Goal: Task Accomplishment & Management: Manage account settings

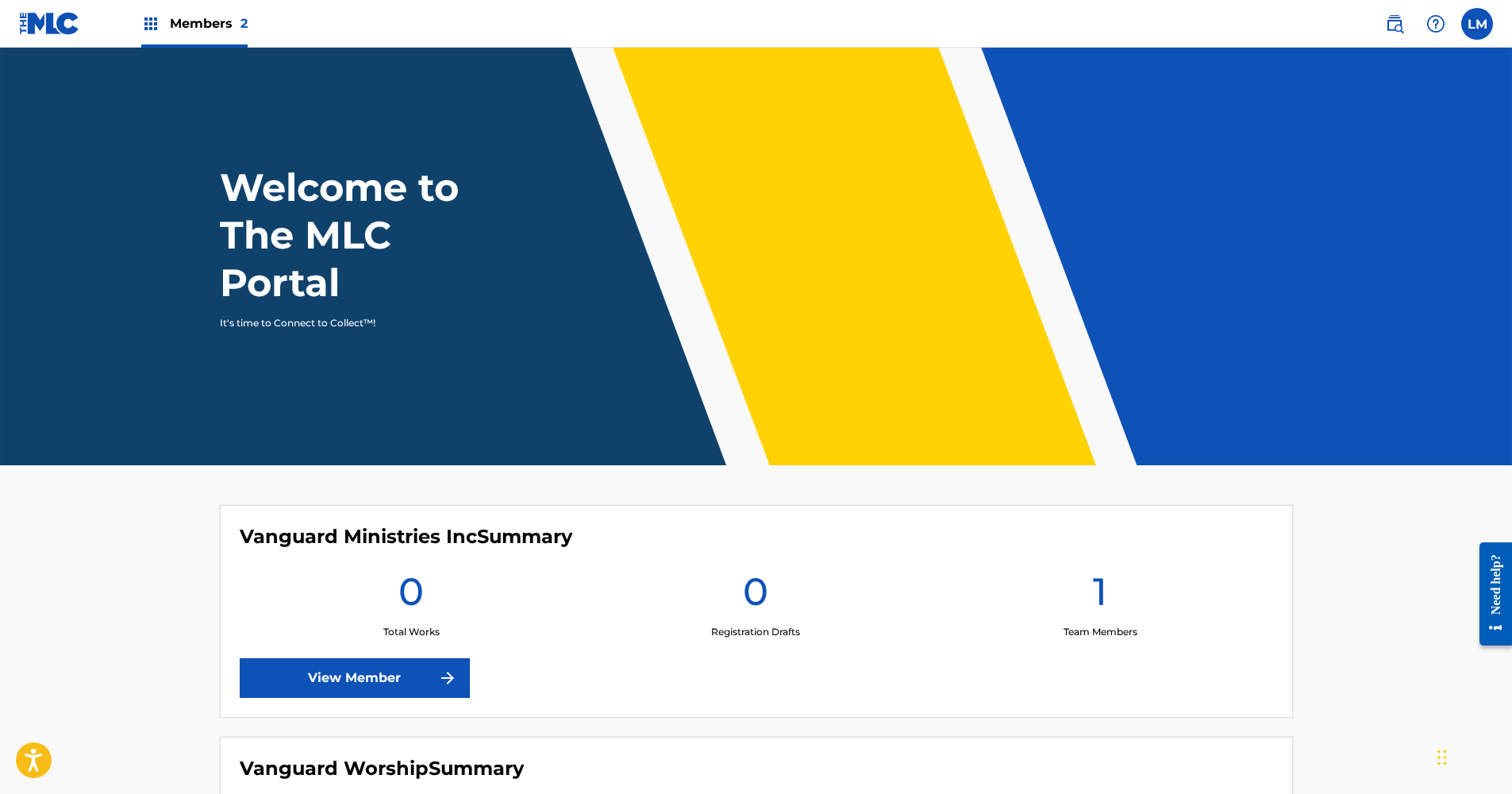
click at [355, 687] on link "View Member" at bounding box center [355, 677] width 231 height 40
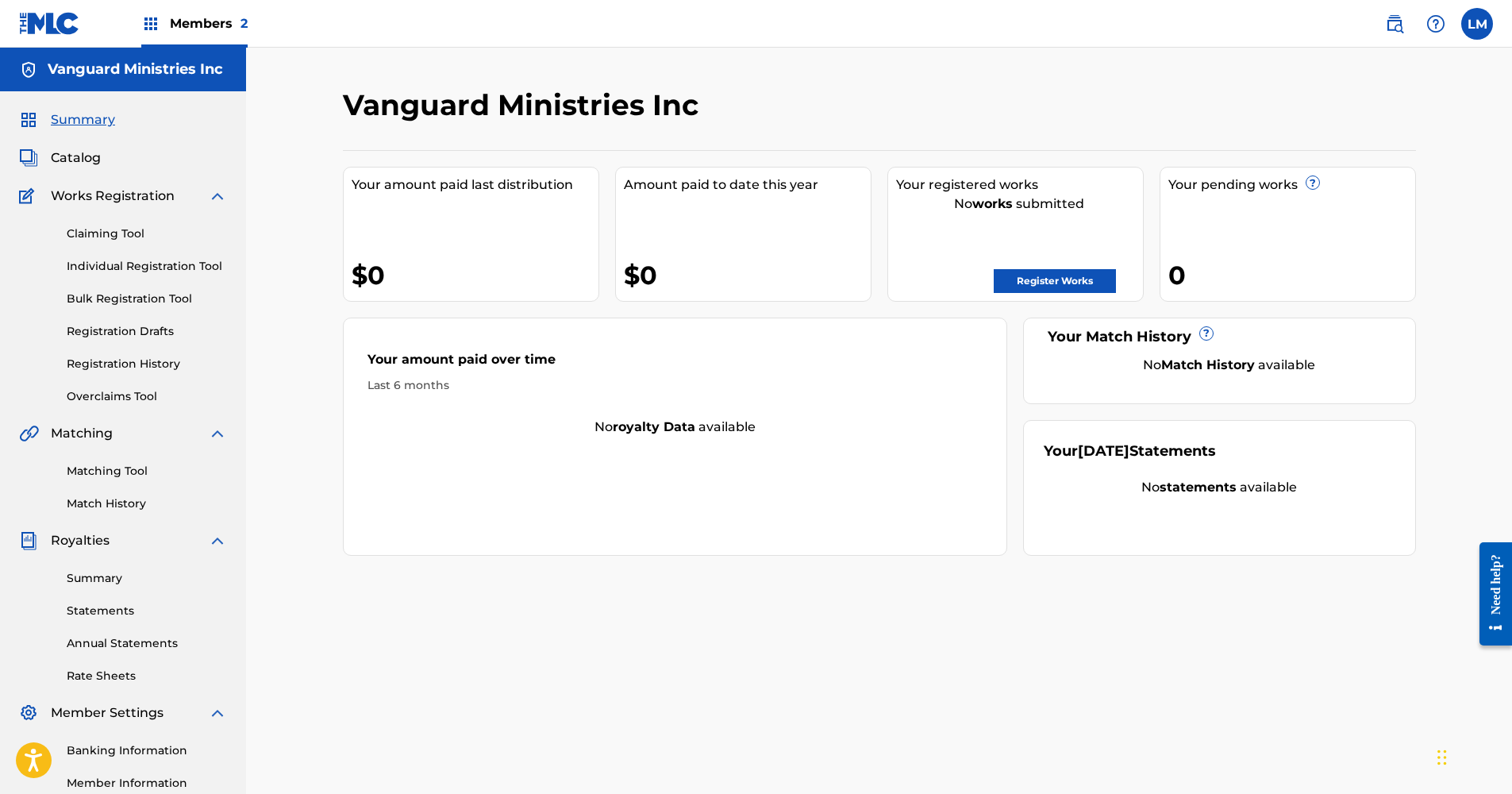
click at [117, 233] on link "Claiming Tool" at bounding box center [147, 233] width 161 height 17
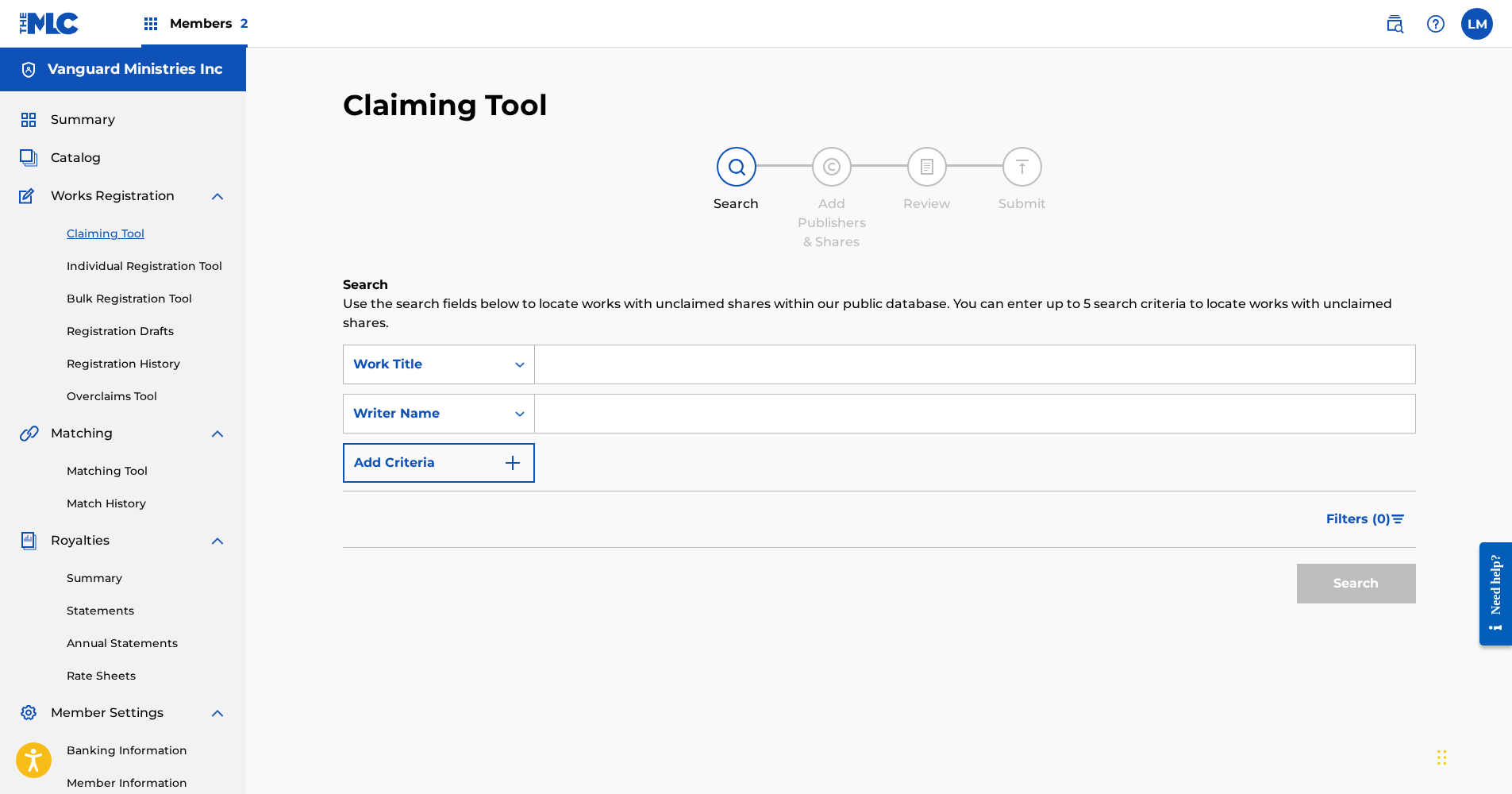
click at [430, 367] on div "Work Title" at bounding box center [425, 364] width 143 height 19
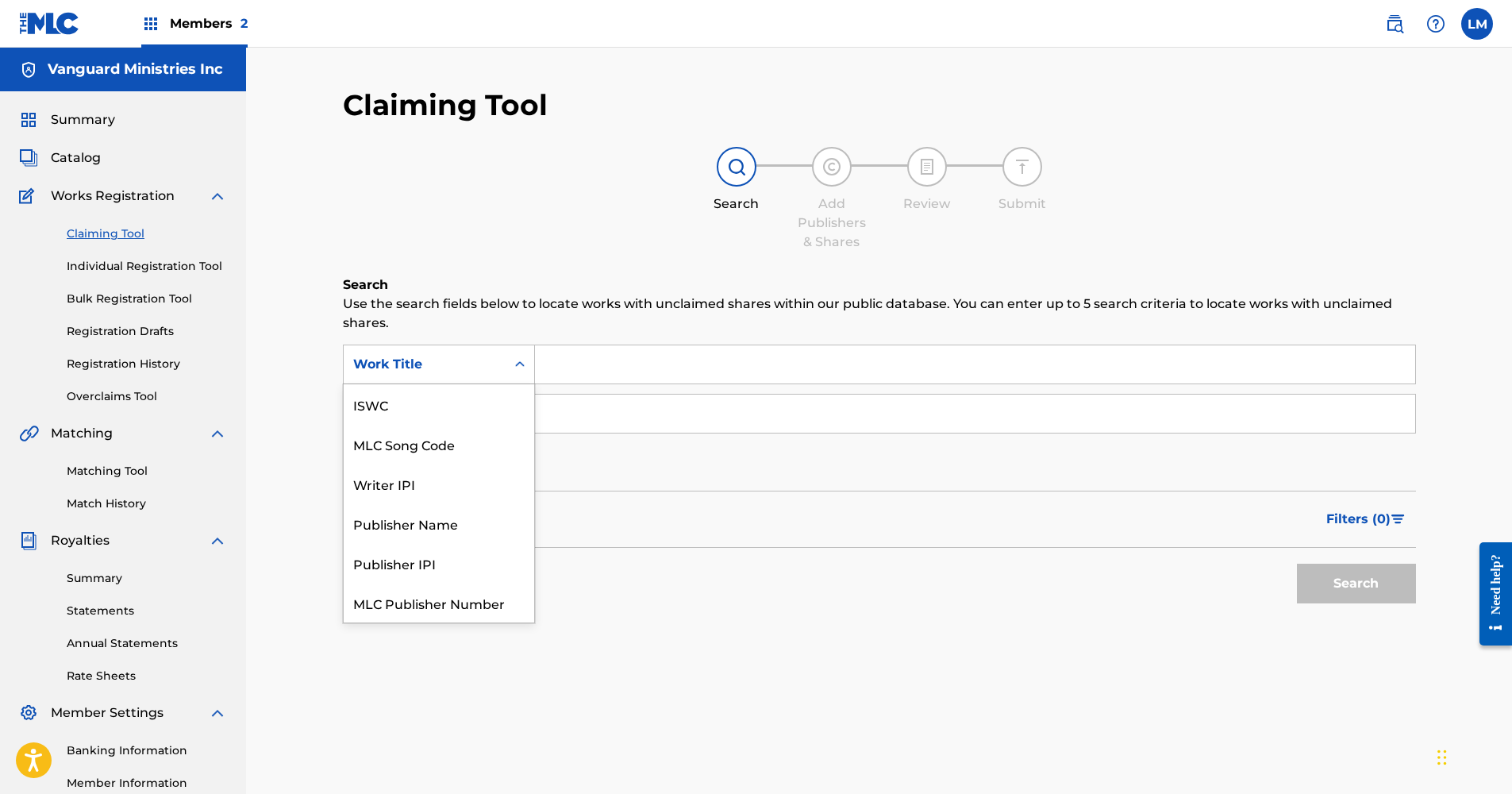
scroll to position [40, 0]
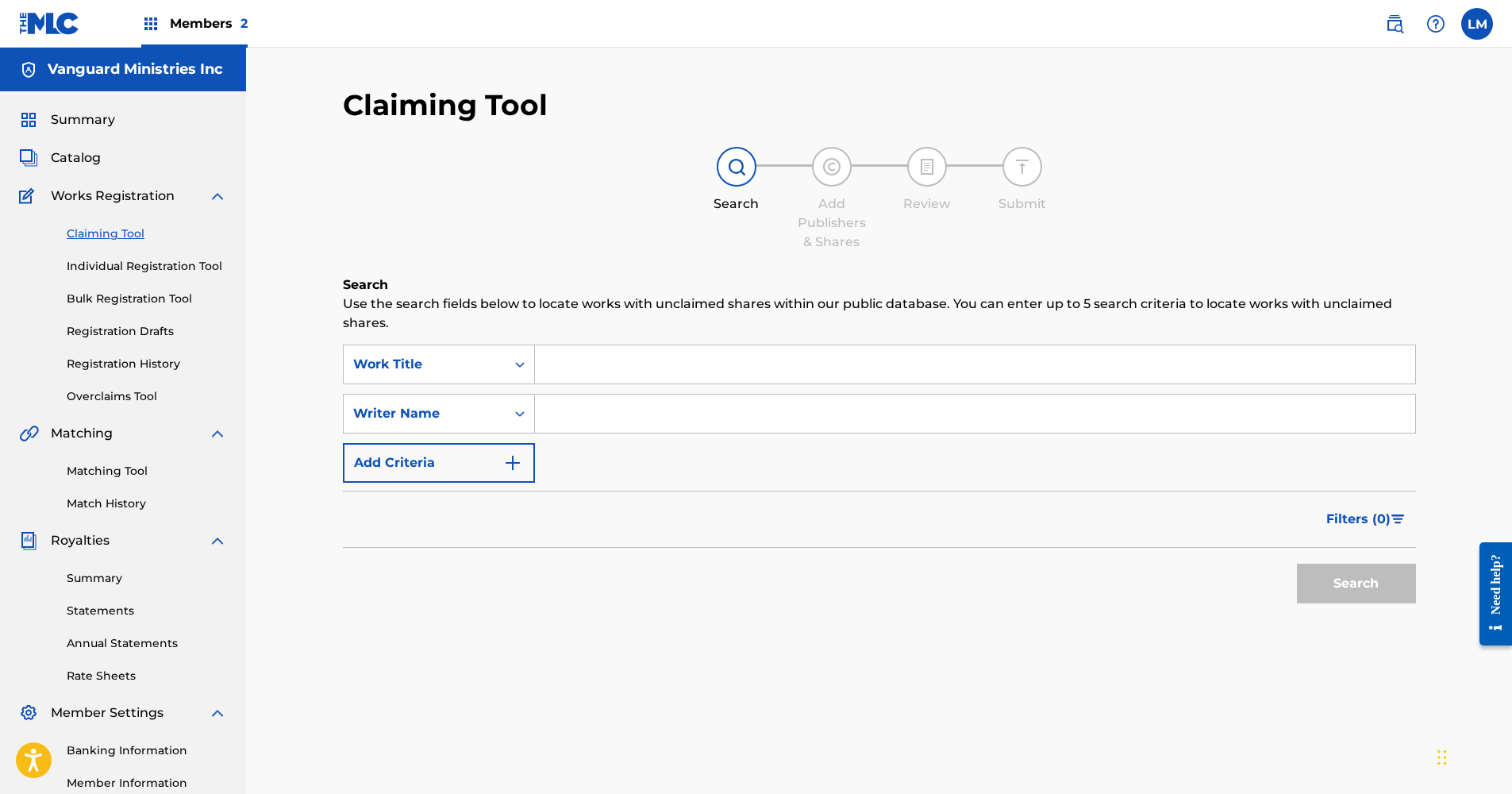
click at [300, 371] on div "Claiming Tool Search Add Publishers & Shares Review Submit Search Use the searc…" at bounding box center [879, 478] width 1266 height 861
click at [83, 115] on span "Summary" at bounding box center [83, 119] width 64 height 19
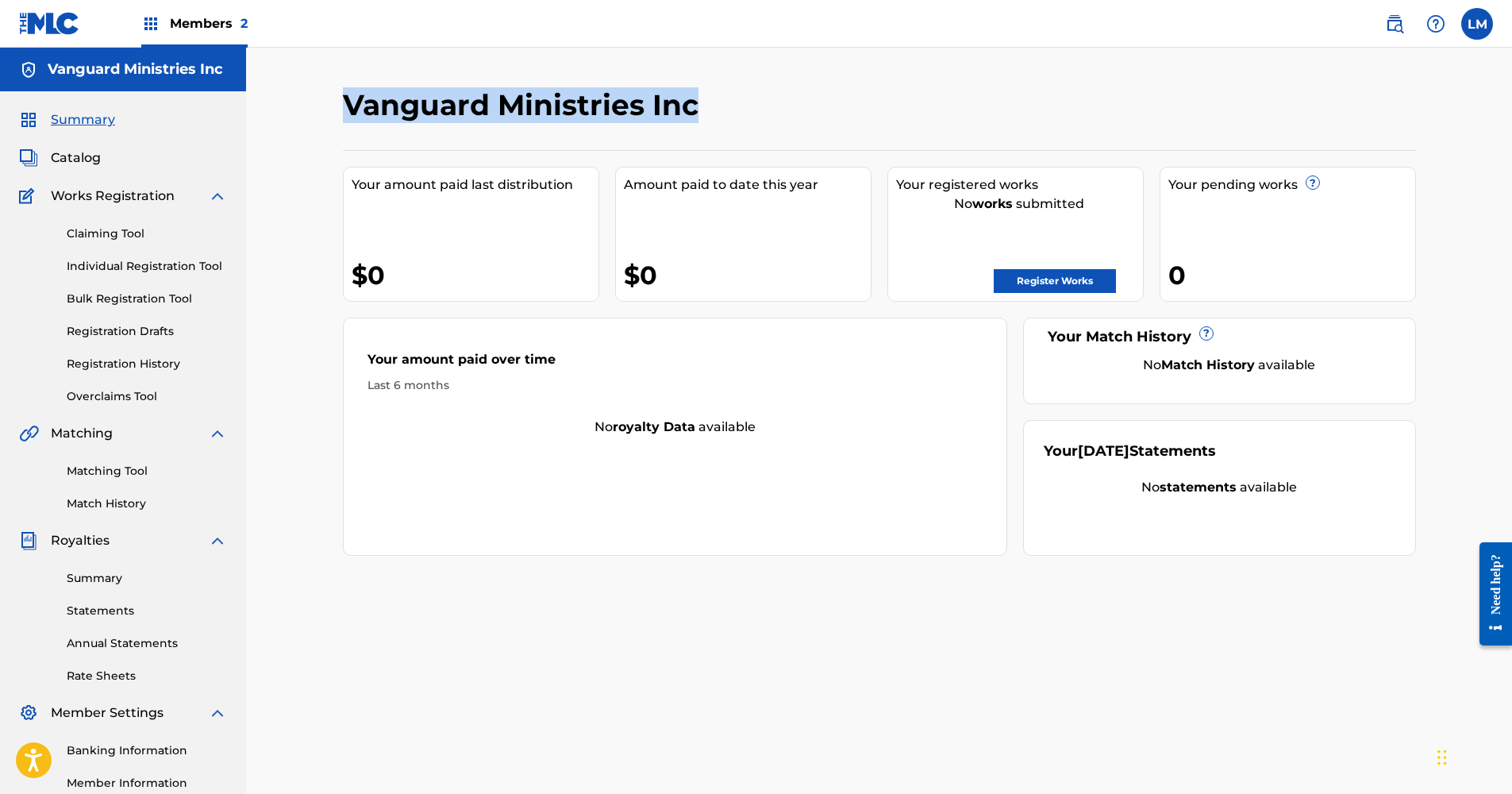
drag, startPoint x: 695, startPoint y: 109, endPoint x: 352, endPoint y: 114, distance: 343.0
click at [352, 114] on h2 "Vanguard Ministries Inc" at bounding box center [525, 105] width 364 height 36
copy h2 "Vanguard Ministries Inc"
click at [1476, 30] on label at bounding box center [1477, 24] width 32 height 32
click at [1477, 24] on input "[PERSON_NAME] [EMAIL_ADDRESS][DOMAIN_NAME] Notification Preferences Profile Log…" at bounding box center [1477, 24] width 0 height 0
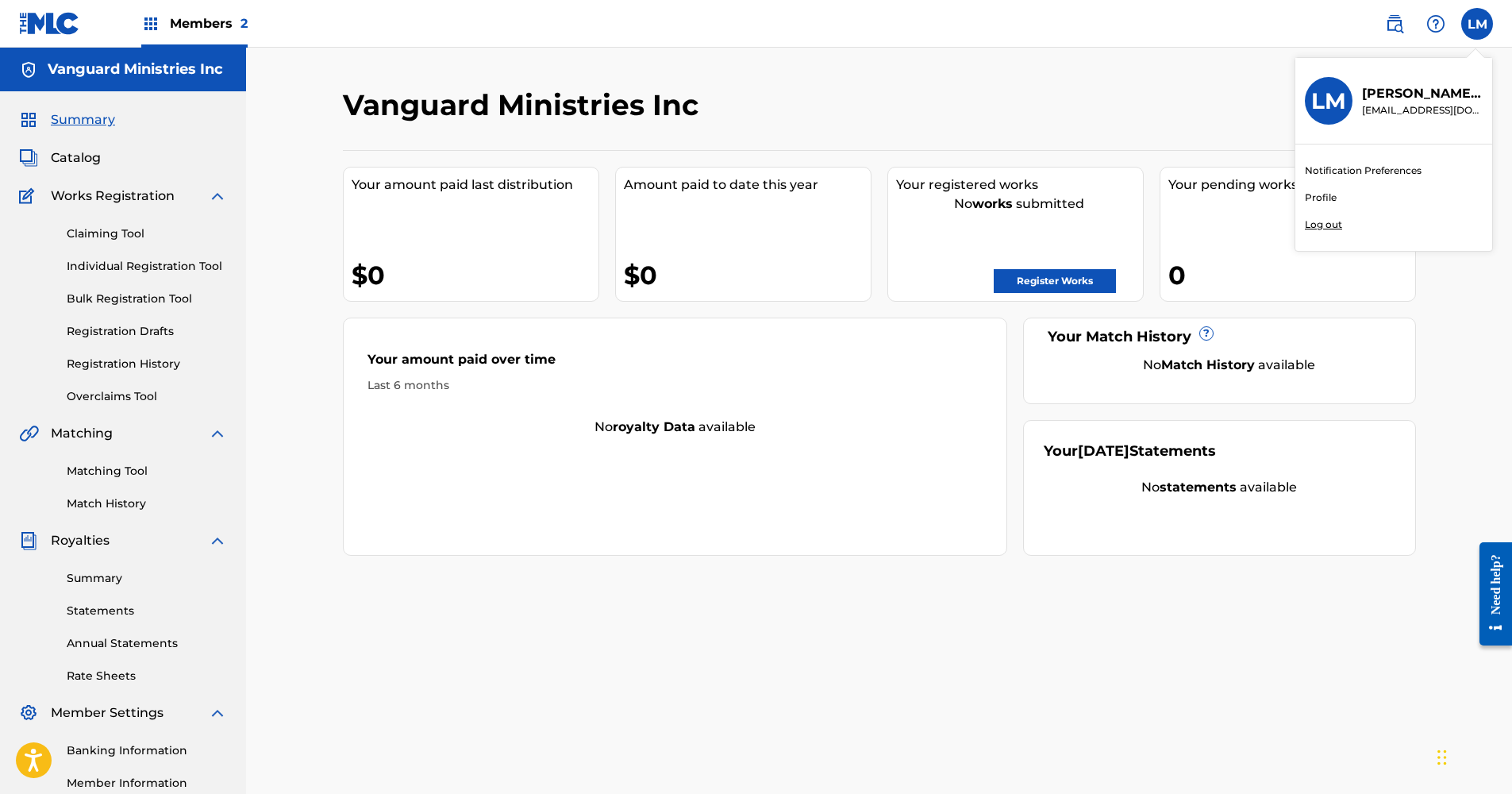
click at [1326, 200] on link "Profile" at bounding box center [1321, 198] width 32 height 15
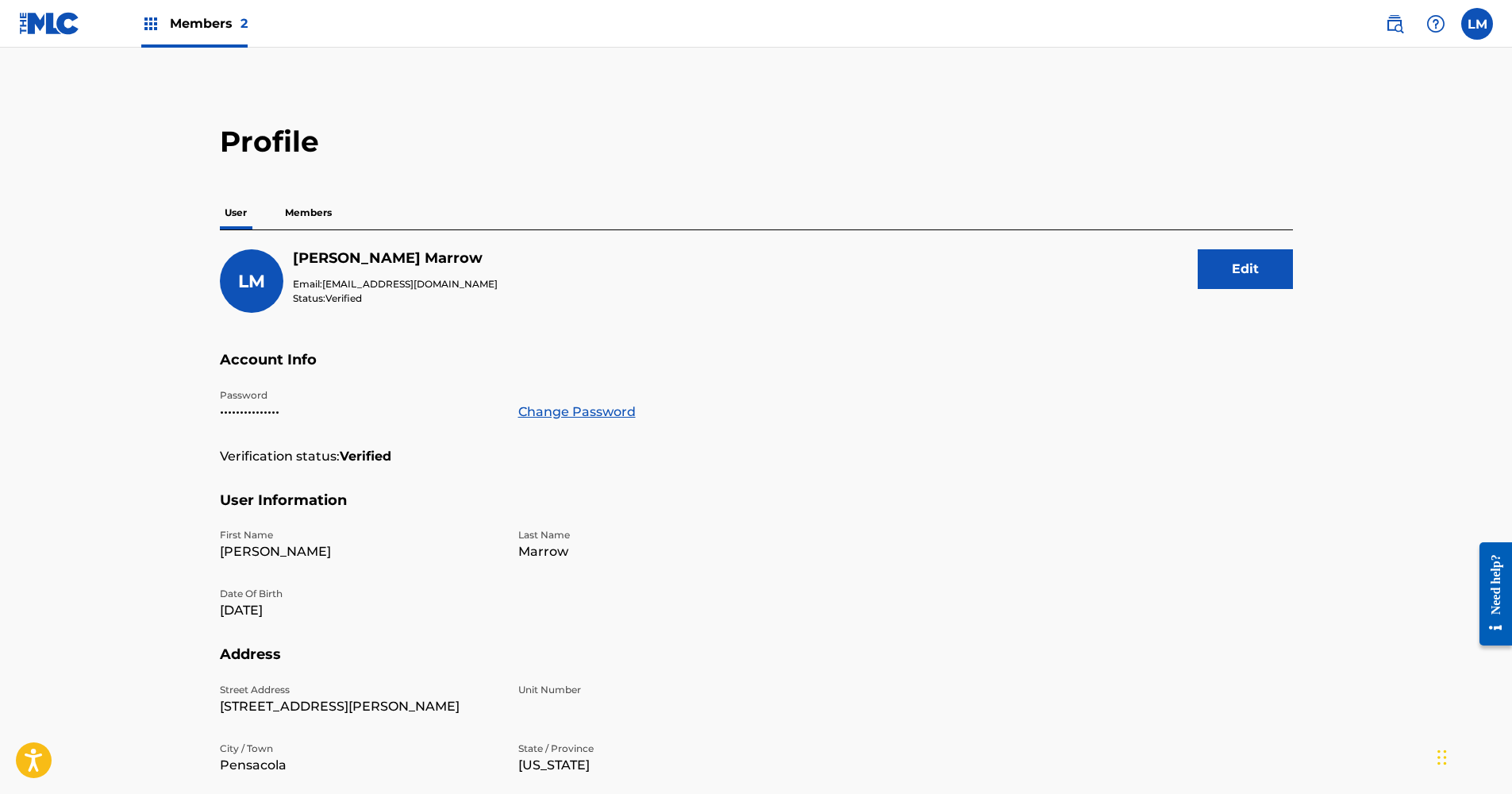
click at [305, 213] on p "Members" at bounding box center [308, 212] width 56 height 33
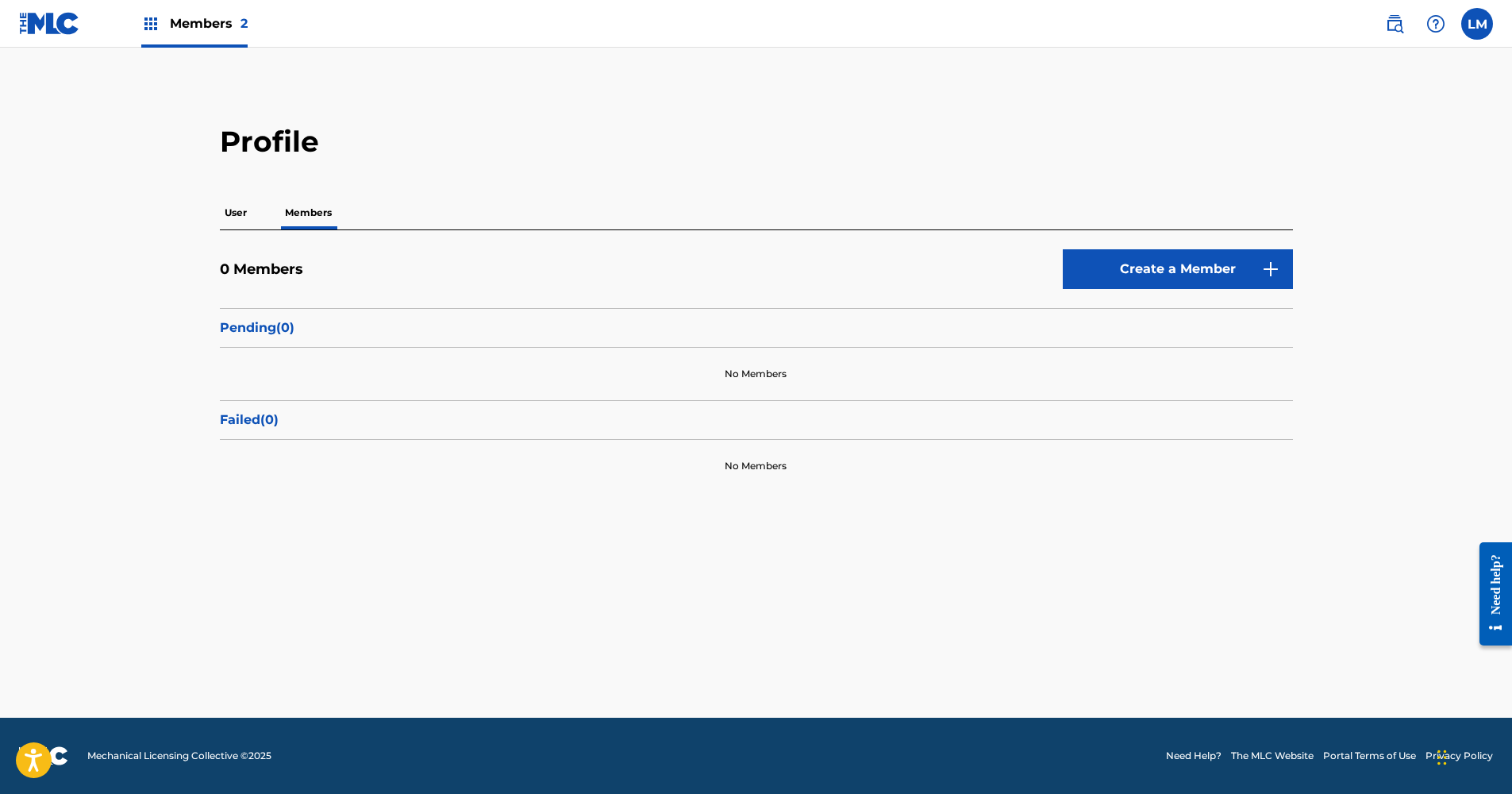
click at [238, 210] on p "User" at bounding box center [235, 212] width 32 height 33
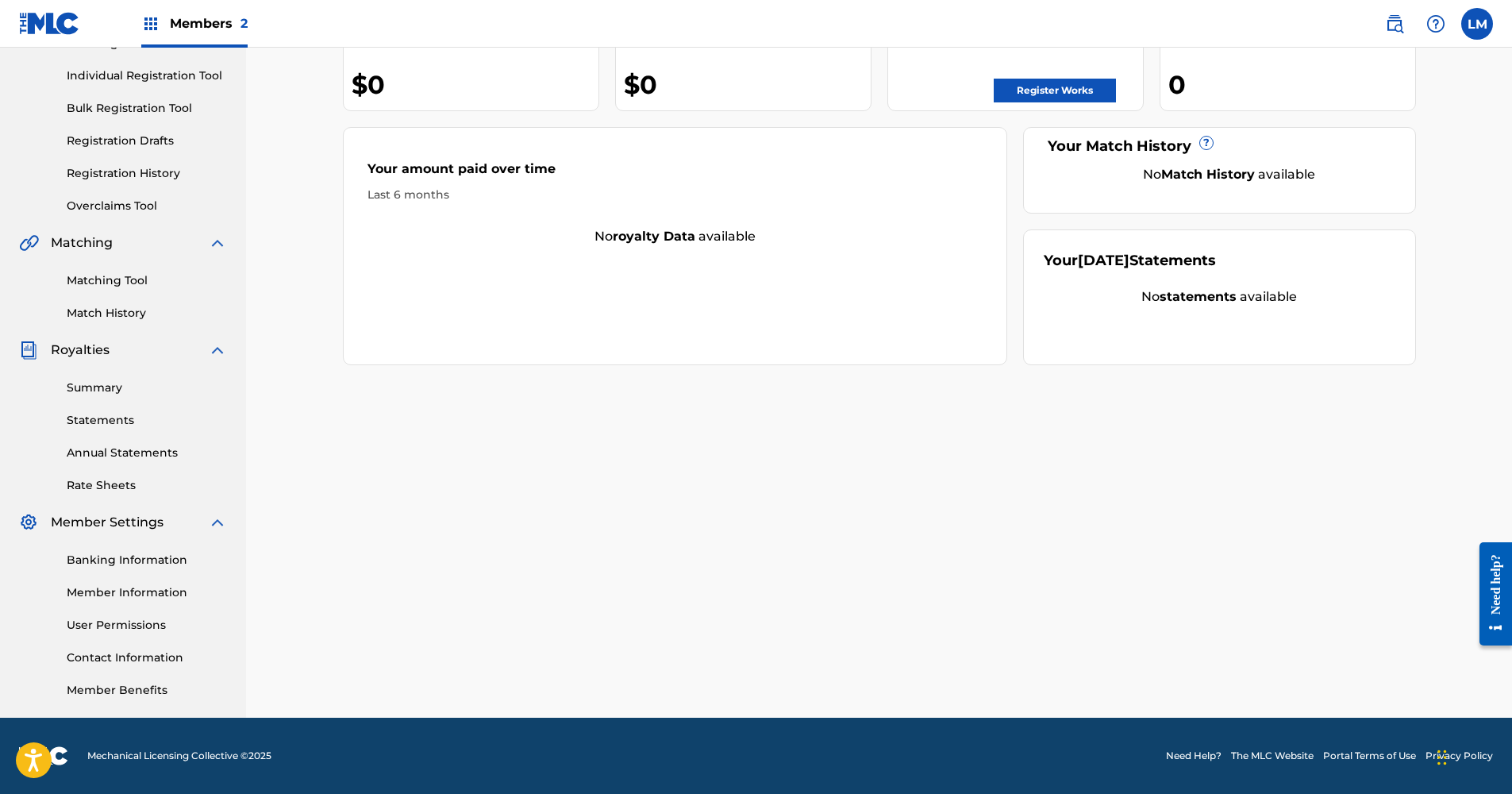
scroll to position [190, 0]
click at [140, 595] on link "Member Information" at bounding box center [147, 593] width 161 height 17
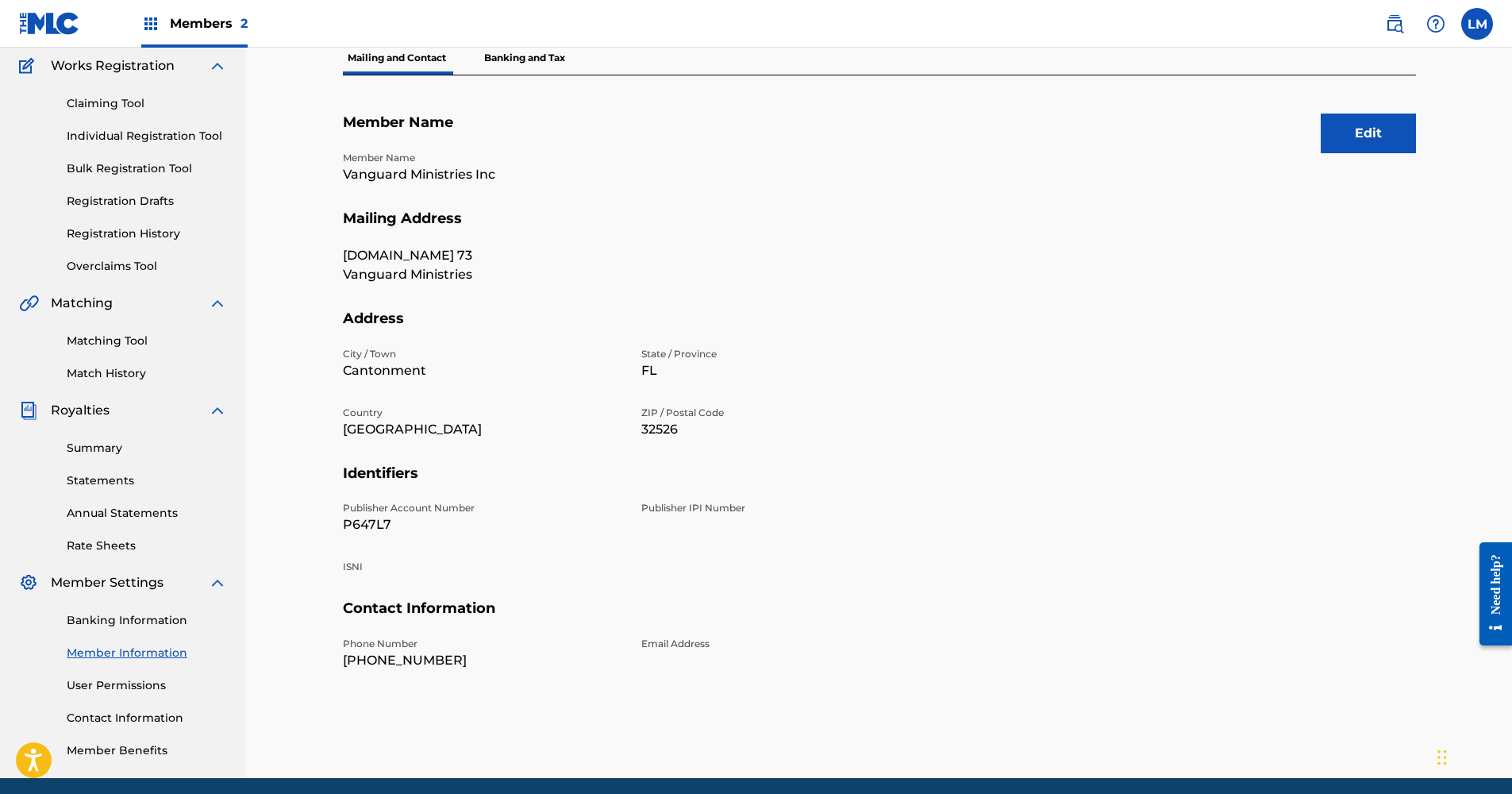
scroll to position [155, 0]
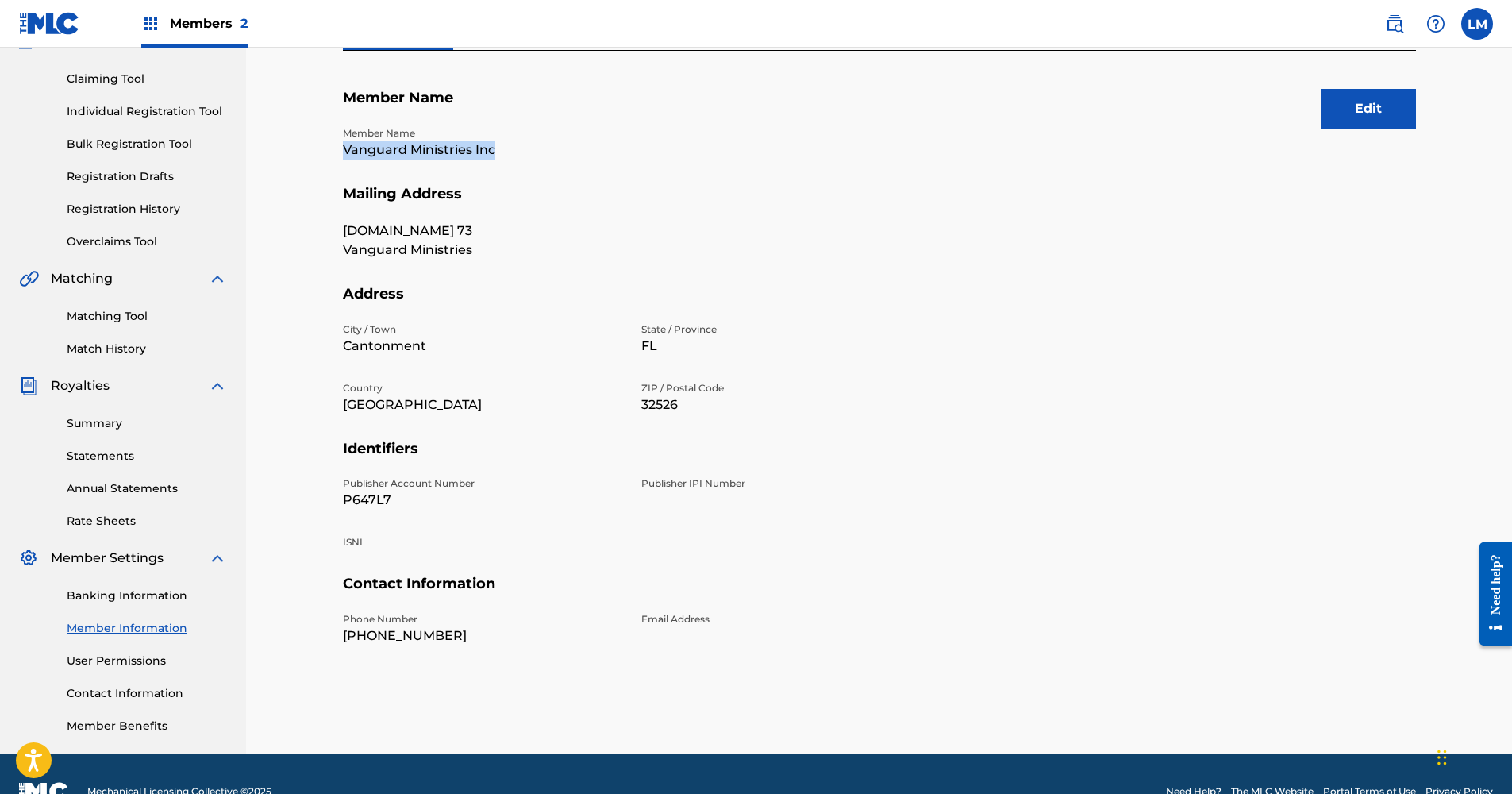
drag, startPoint x: 500, startPoint y: 152, endPoint x: 346, endPoint y: 155, distance: 154.0
click at [346, 155] on p "Vanguard Ministries Inc" at bounding box center [482, 150] width 279 height 19
copy p "Vanguard Ministries Inc"
drag, startPoint x: 393, startPoint y: 497, endPoint x: 342, endPoint y: 496, distance: 51.0
click at [343, 496] on p "P647L7" at bounding box center [482, 500] width 279 height 19
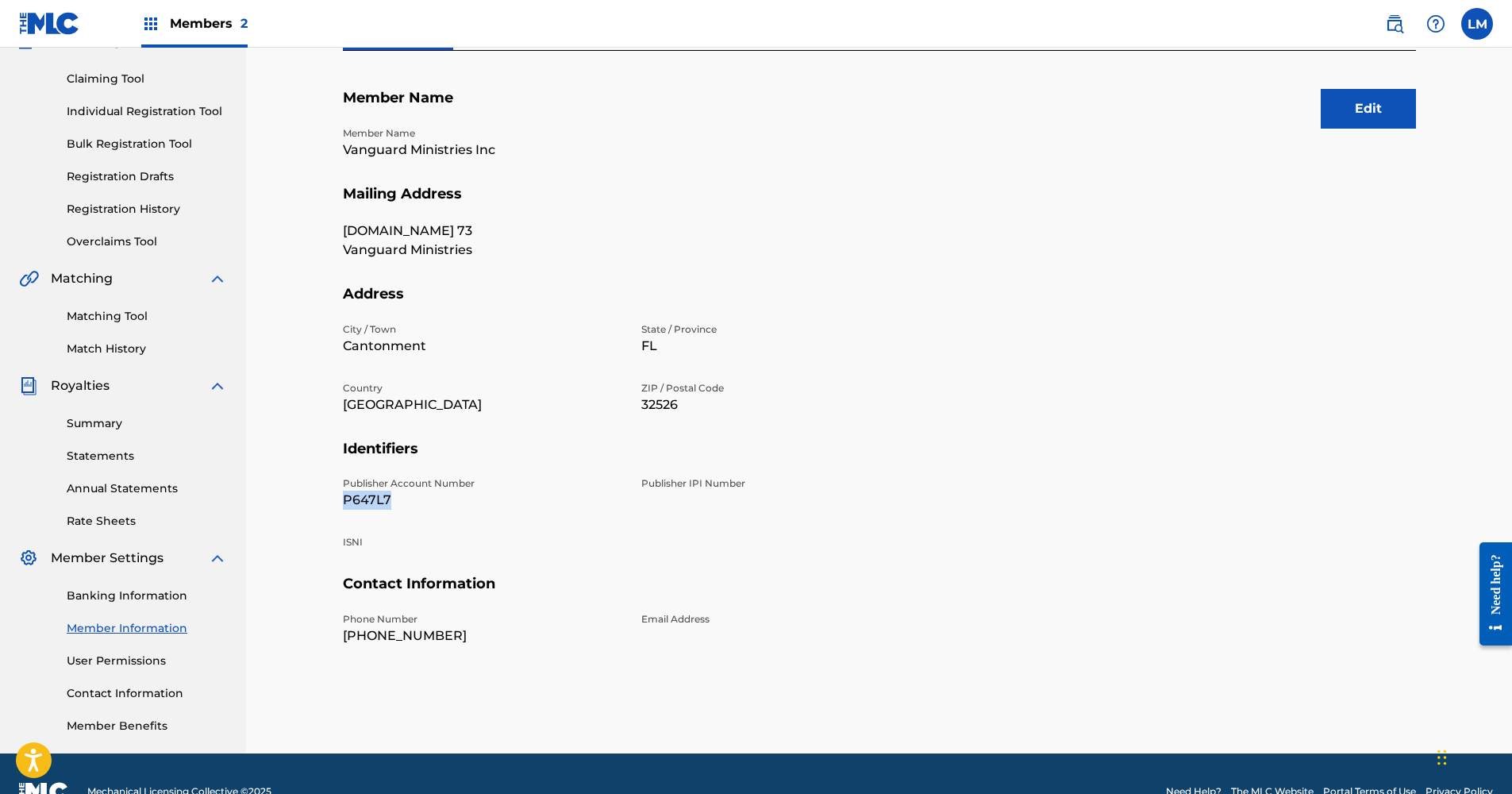
copy p "P647L7"
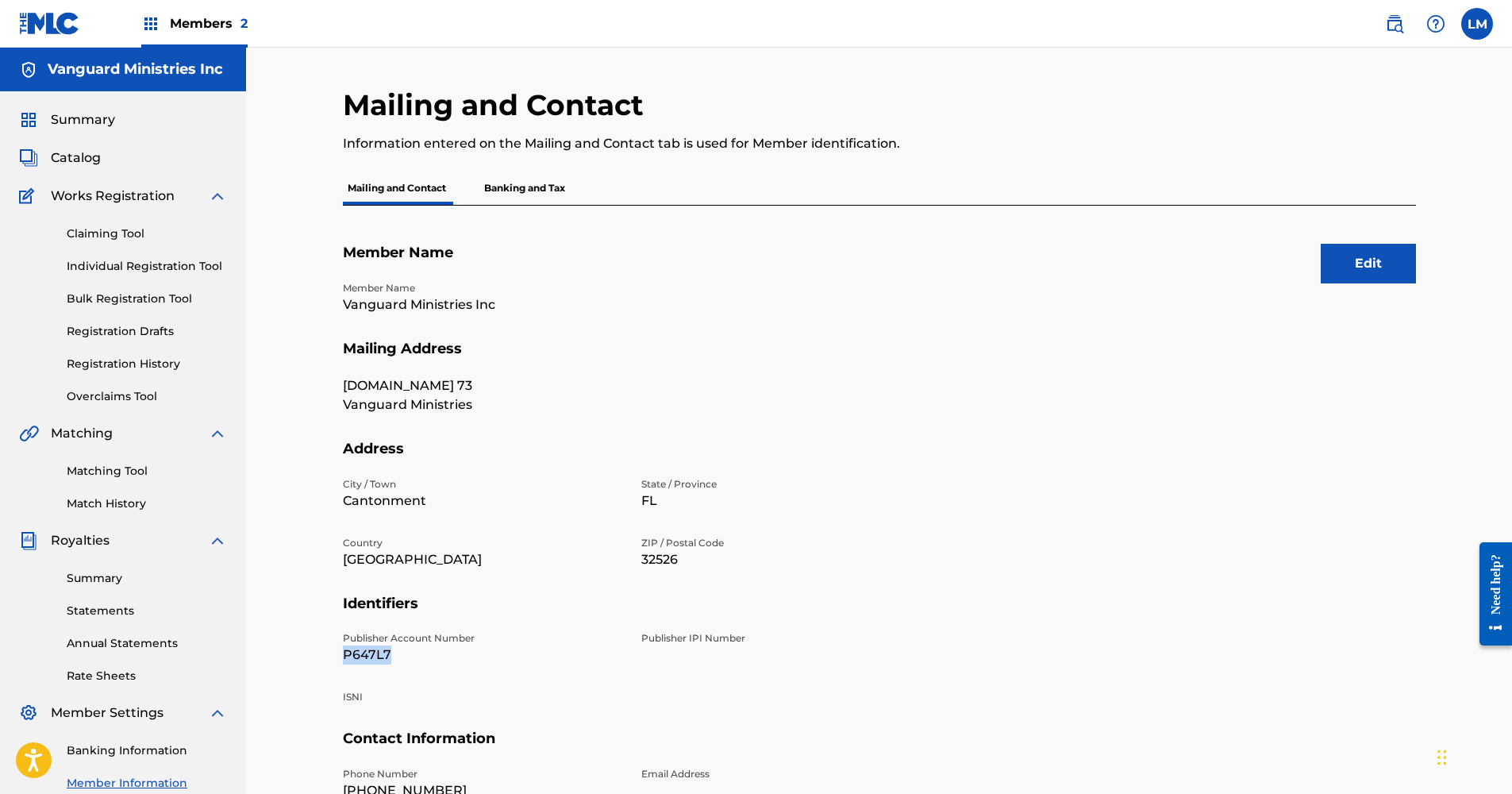
scroll to position [0, 0]
drag, startPoint x: 495, startPoint y: 304, endPoint x: 344, endPoint y: 307, distance: 151.0
click at [344, 307] on p "Vanguard Ministries Inc" at bounding box center [482, 304] width 279 height 19
copy p "Vanguard Ministries Inc"
click at [490, 195] on p "Banking and Tax" at bounding box center [525, 188] width 91 height 33
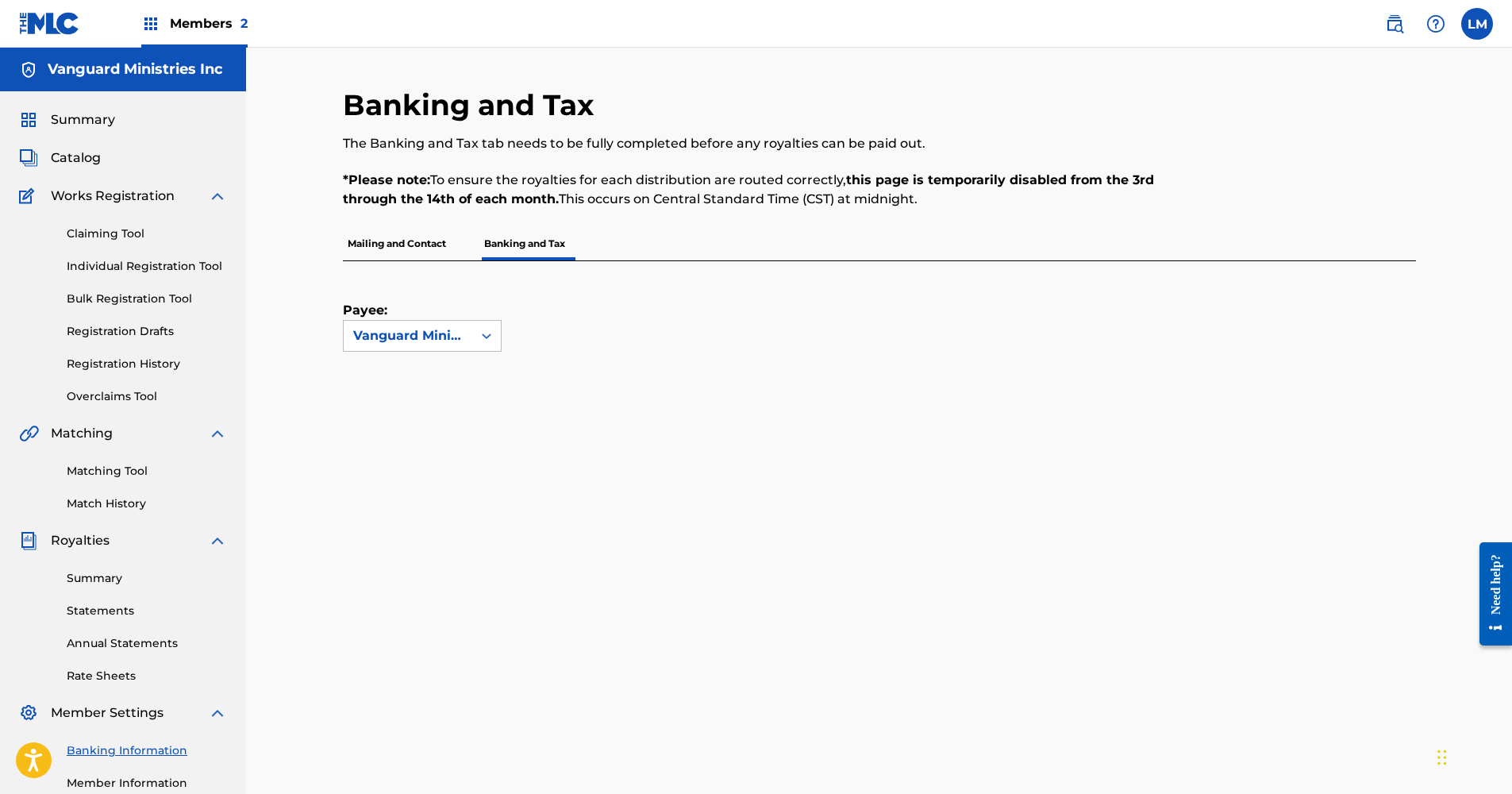
click at [411, 248] on p "Mailing and Contact" at bounding box center [397, 244] width 108 height 33
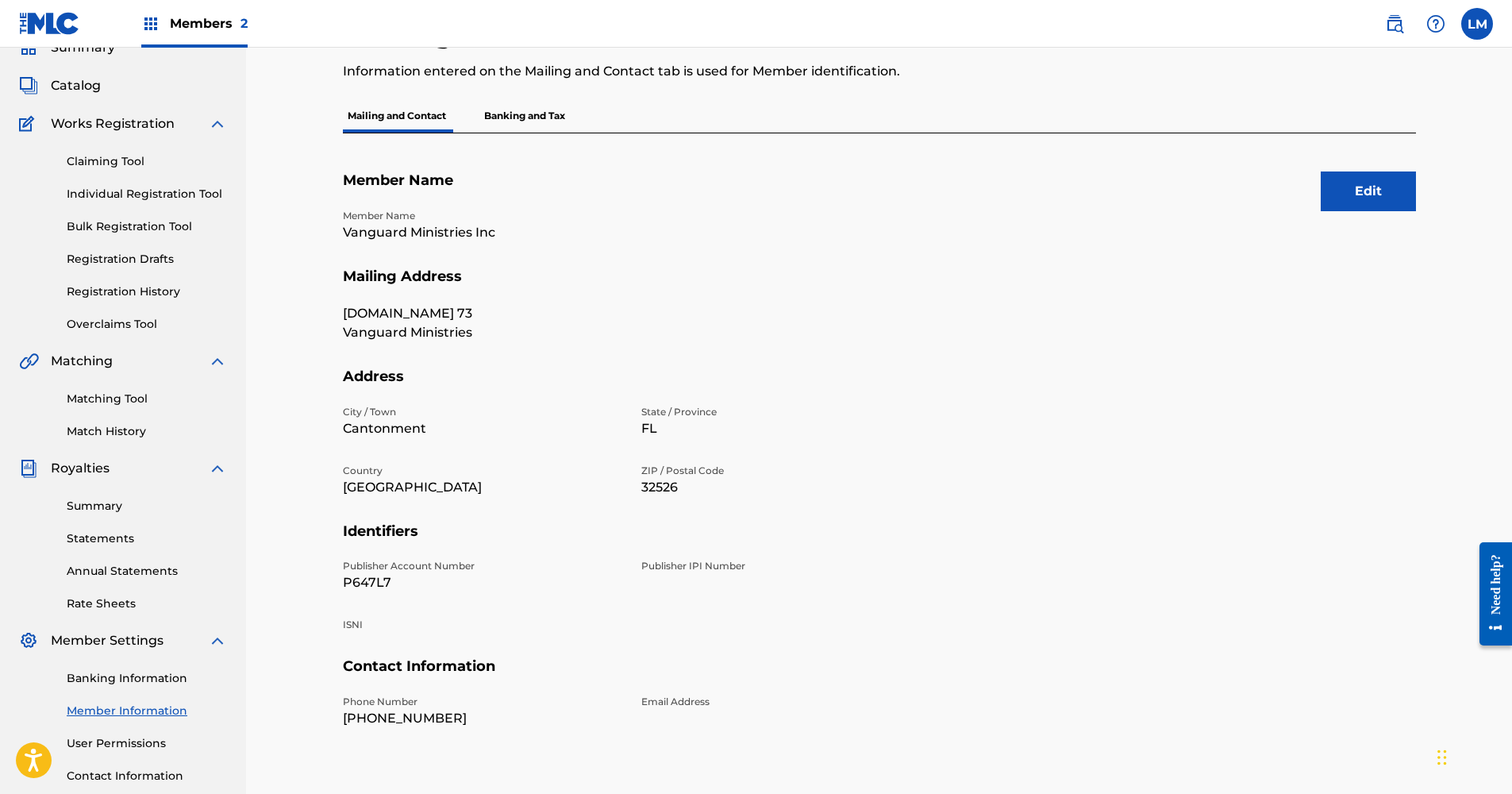
scroll to position [79, 0]
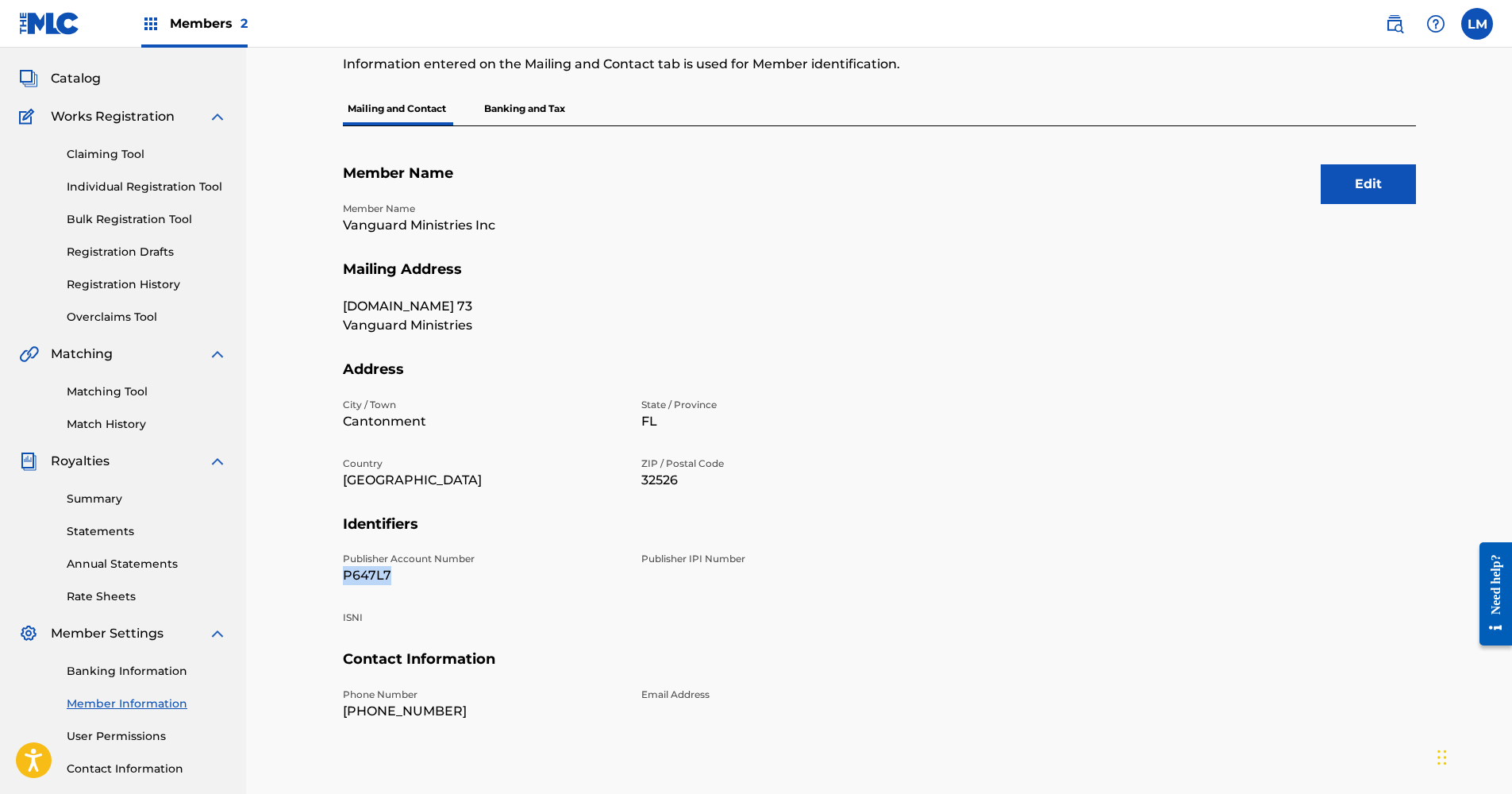
drag, startPoint x: 394, startPoint y: 570, endPoint x: 340, endPoint y: 571, distance: 54.0
click at [340, 571] on div "Mailing and Contact Information entered on the Mailing and Contact tab is used …" at bounding box center [880, 418] width 1111 height 821
copy p "P647L7"
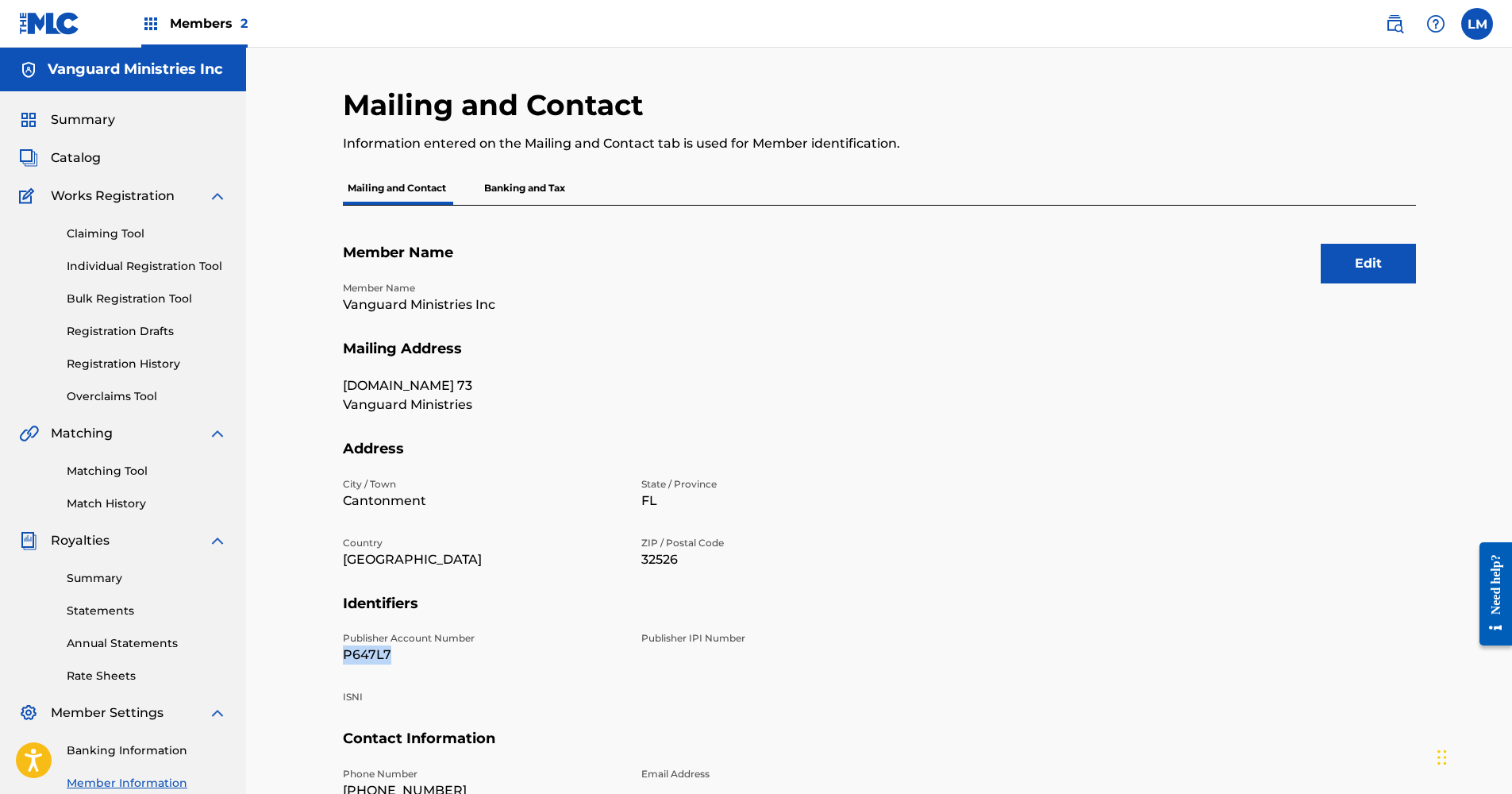
scroll to position [0, 0]
click at [1392, 268] on button "Edit" at bounding box center [1369, 263] width 96 height 40
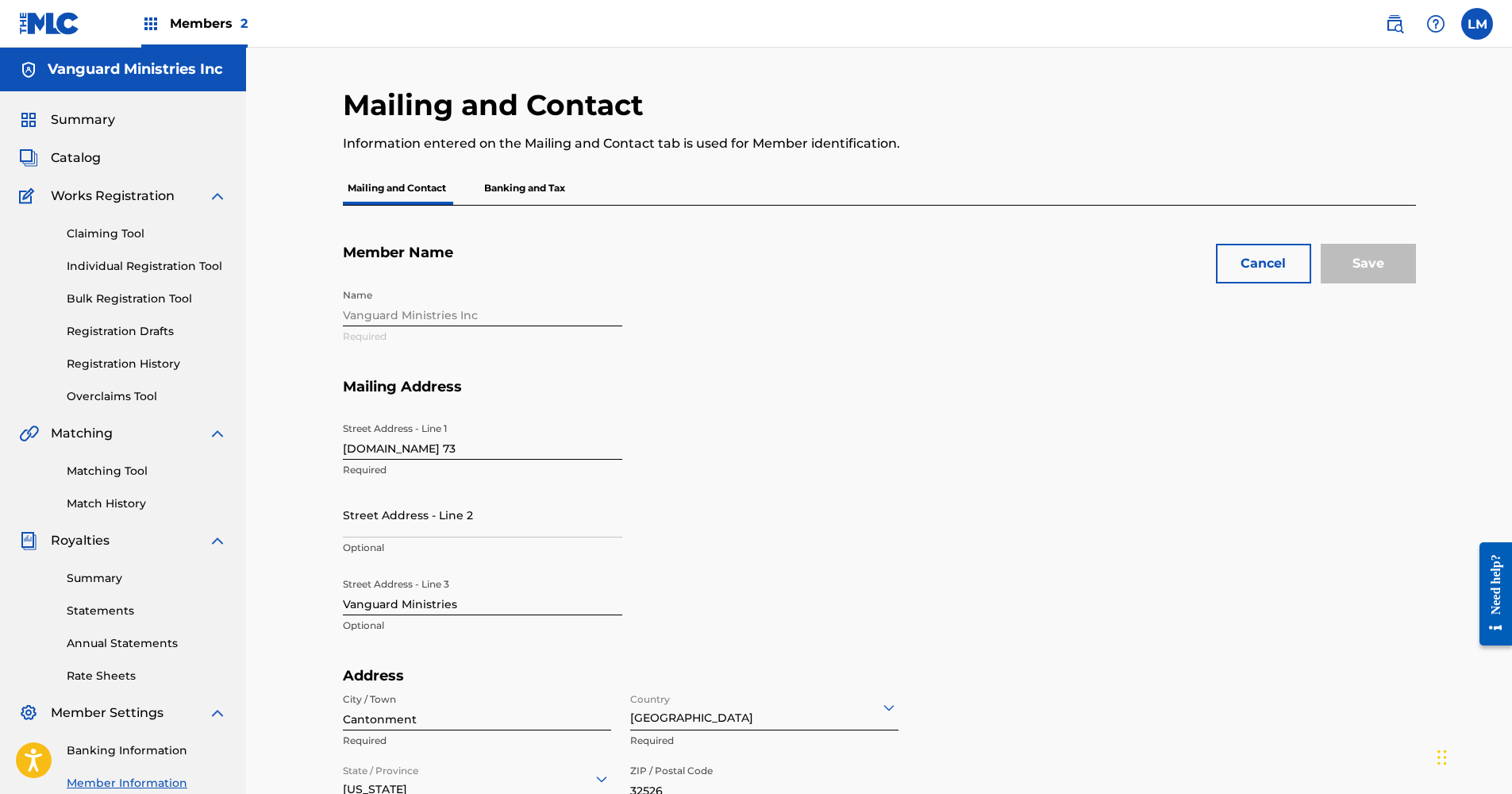
click at [479, 312] on div "Name Vanguard Ministries Inc Required" at bounding box center [631, 329] width 578 height 96
click at [443, 312] on div "Name Vanguard Ministries Inc Required" at bounding box center [631, 329] width 578 height 96
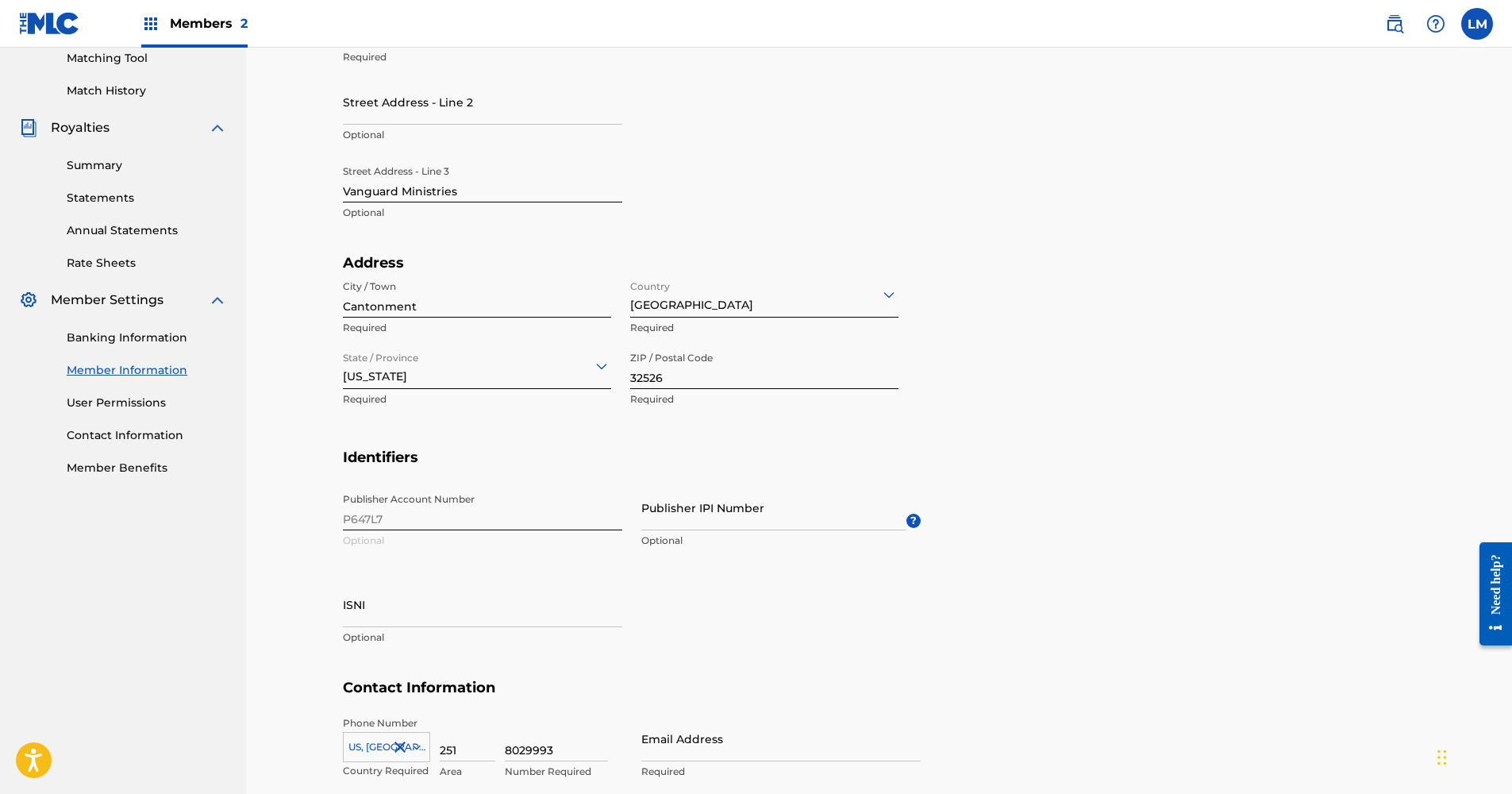
scroll to position [415, 0]
click at [686, 528] on div "Publisher IPI Number Optional" at bounding box center [773, 518] width 265 height 72
click at [690, 518] on input "Publisher IPI Number" at bounding box center [773, 505] width 265 height 45
paste input "01307497148"
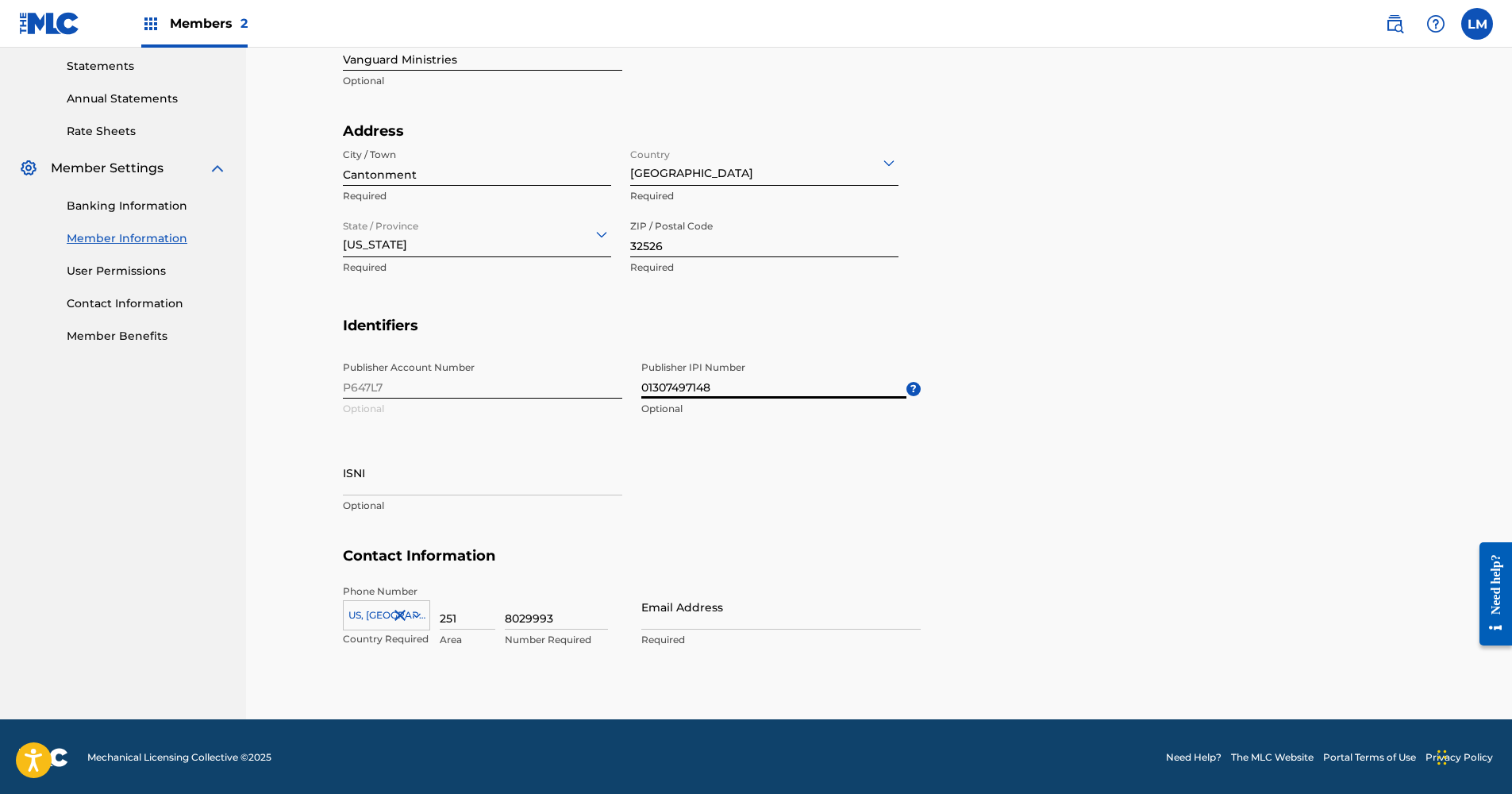
scroll to position [544, 0]
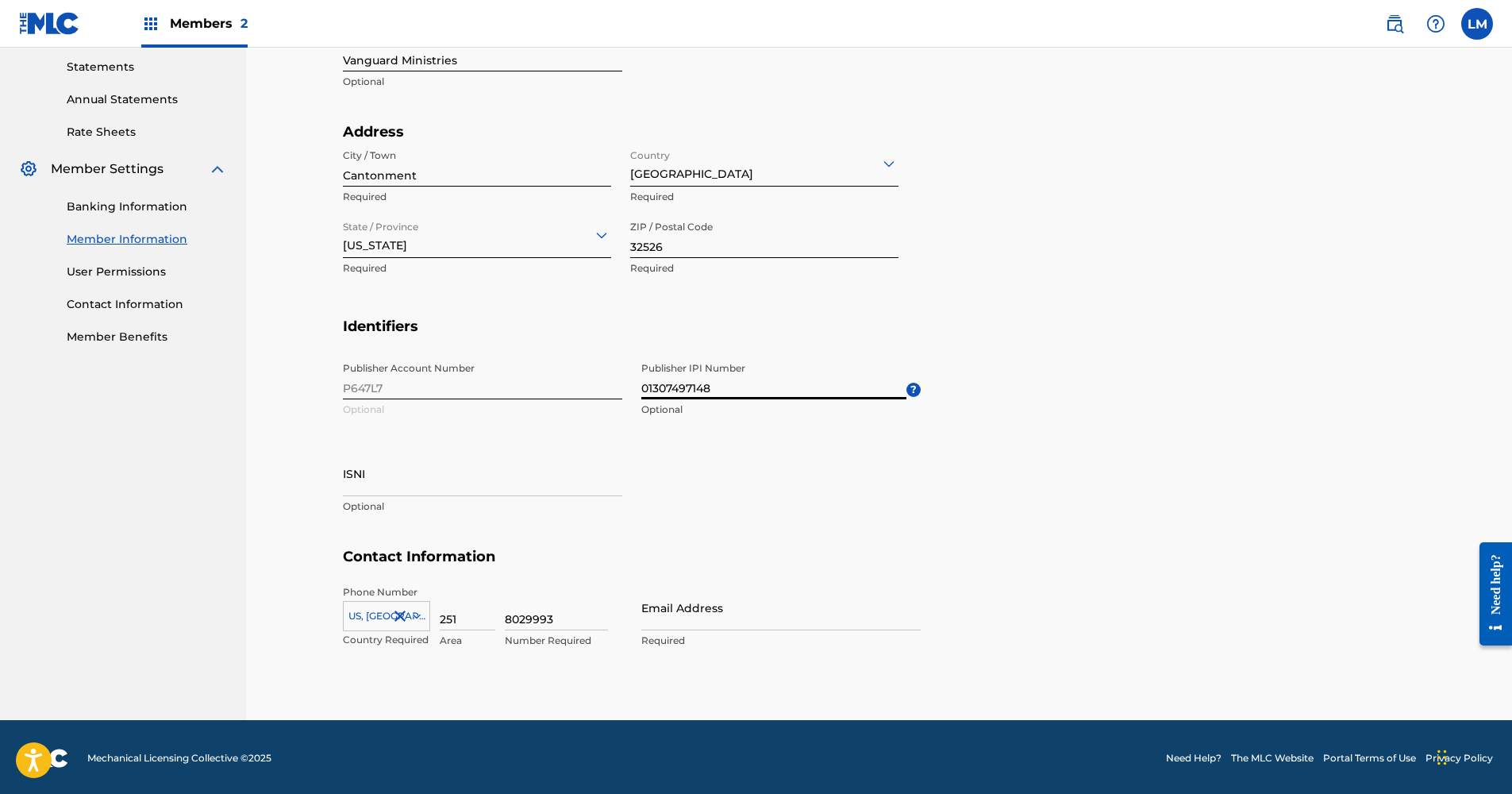
type input "01307497148"
type input "[EMAIL_ADDRESS][DOMAIN_NAME]"
click at [1004, 608] on section "Contact Information Phone Number US, CA +1 Country Required 251 Area 8029993 Nu…" at bounding box center [879, 615] width 1073 height 134
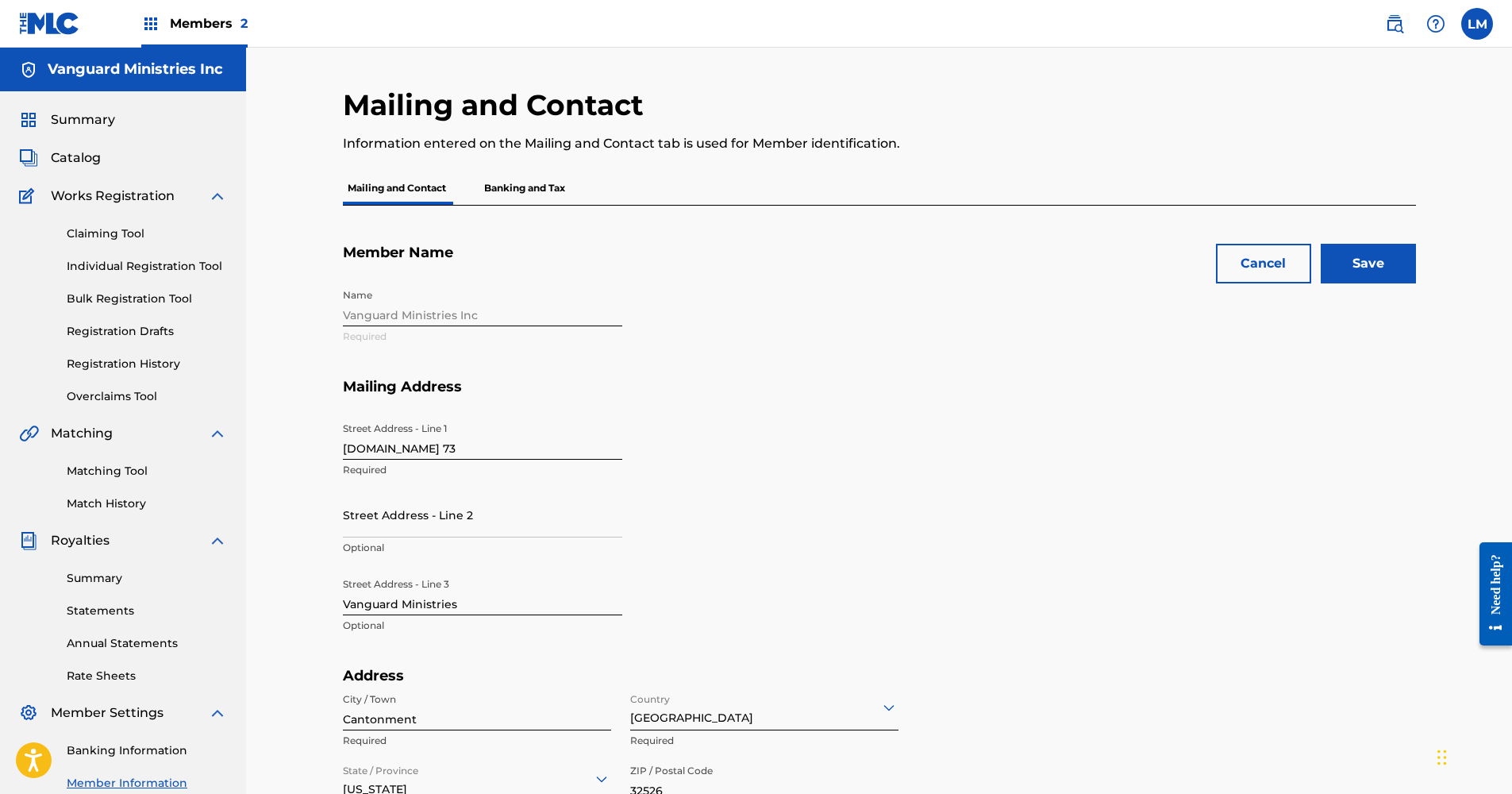
scroll to position [0, 0]
click at [1348, 276] on input "Save" at bounding box center [1369, 263] width 96 height 40
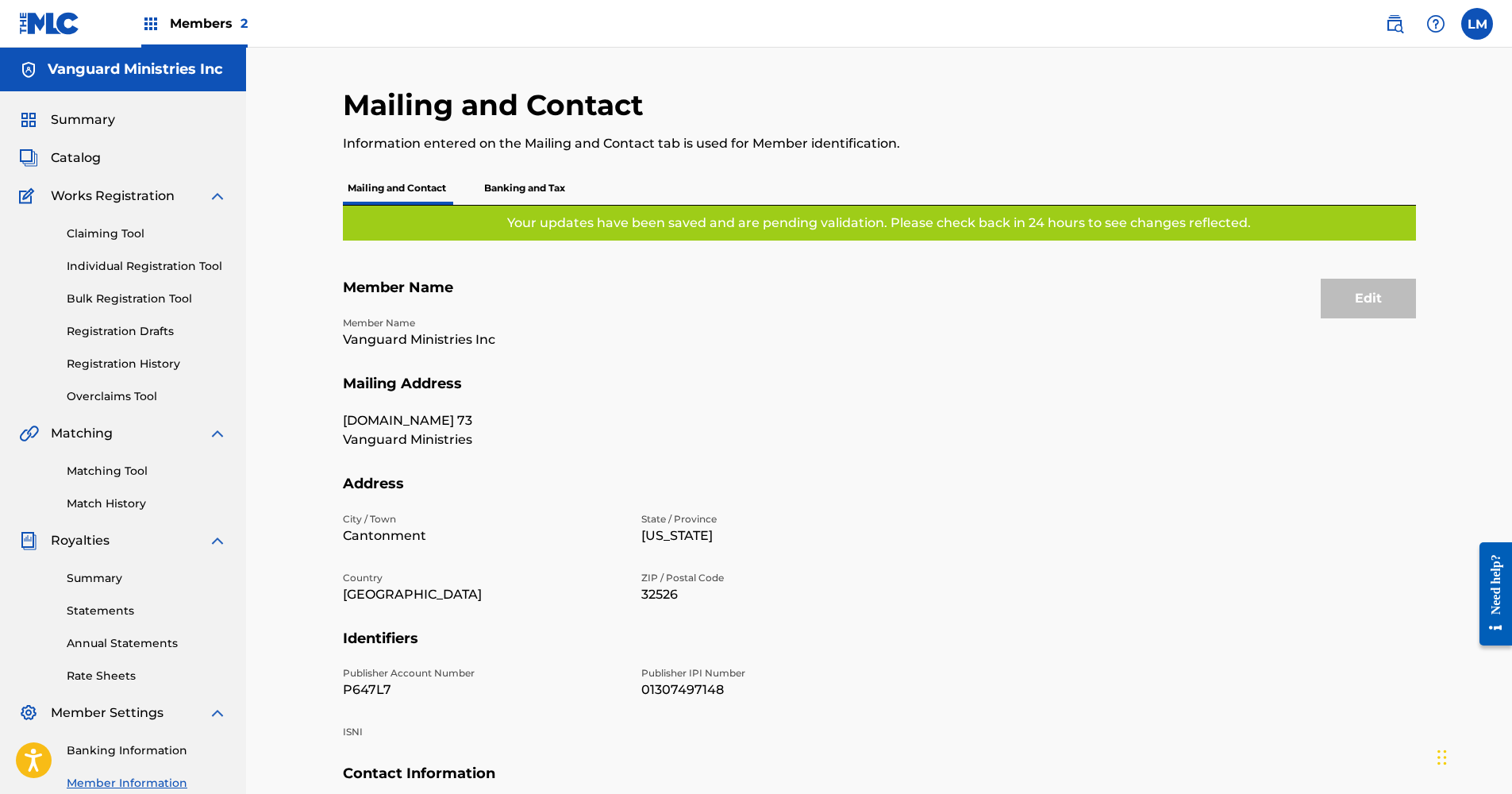
click at [536, 186] on p "Banking and Tax" at bounding box center [525, 188] width 91 height 33
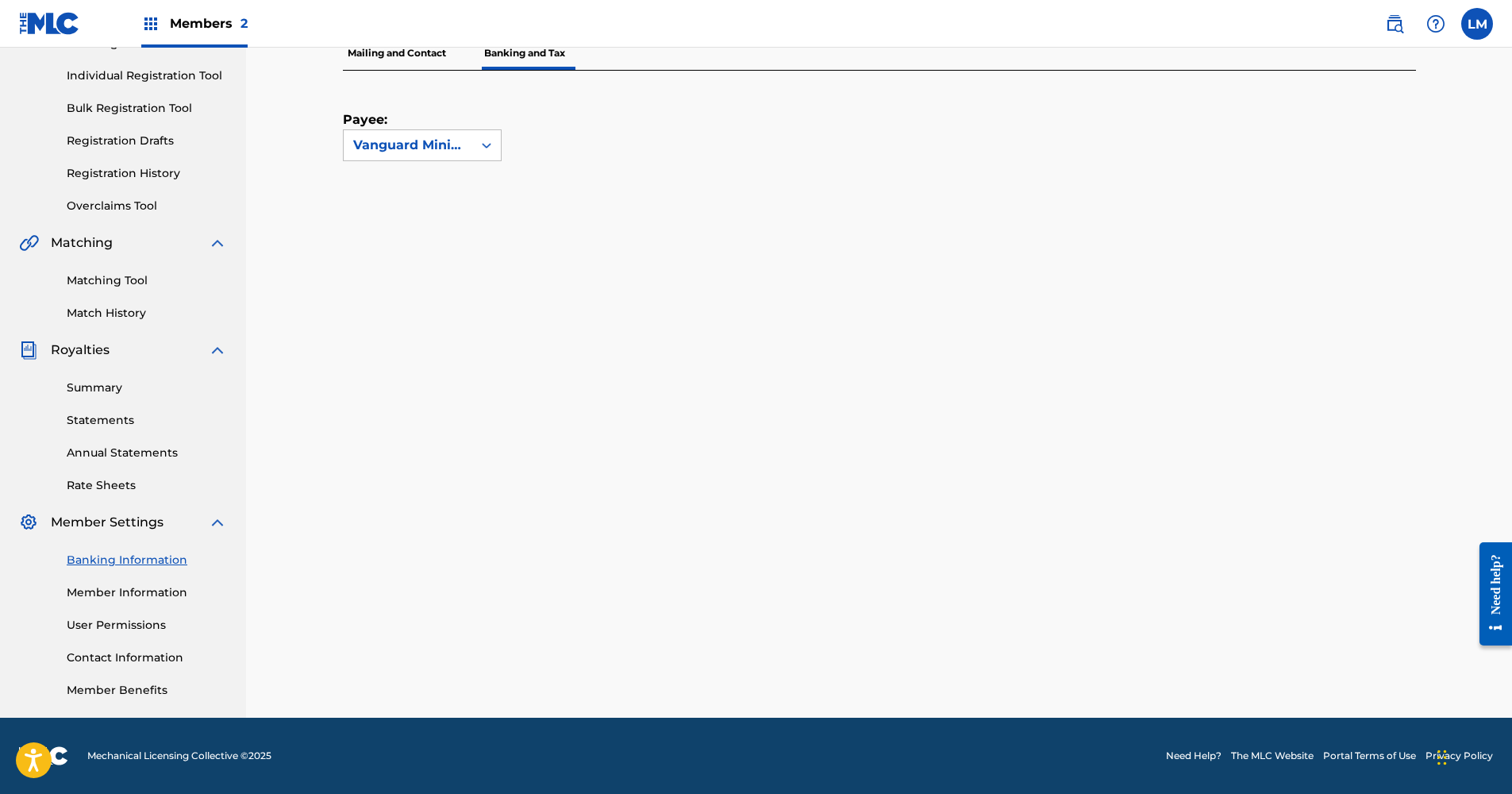
scroll to position [190, 0]
click at [137, 593] on link "Member Information" at bounding box center [147, 593] width 161 height 17
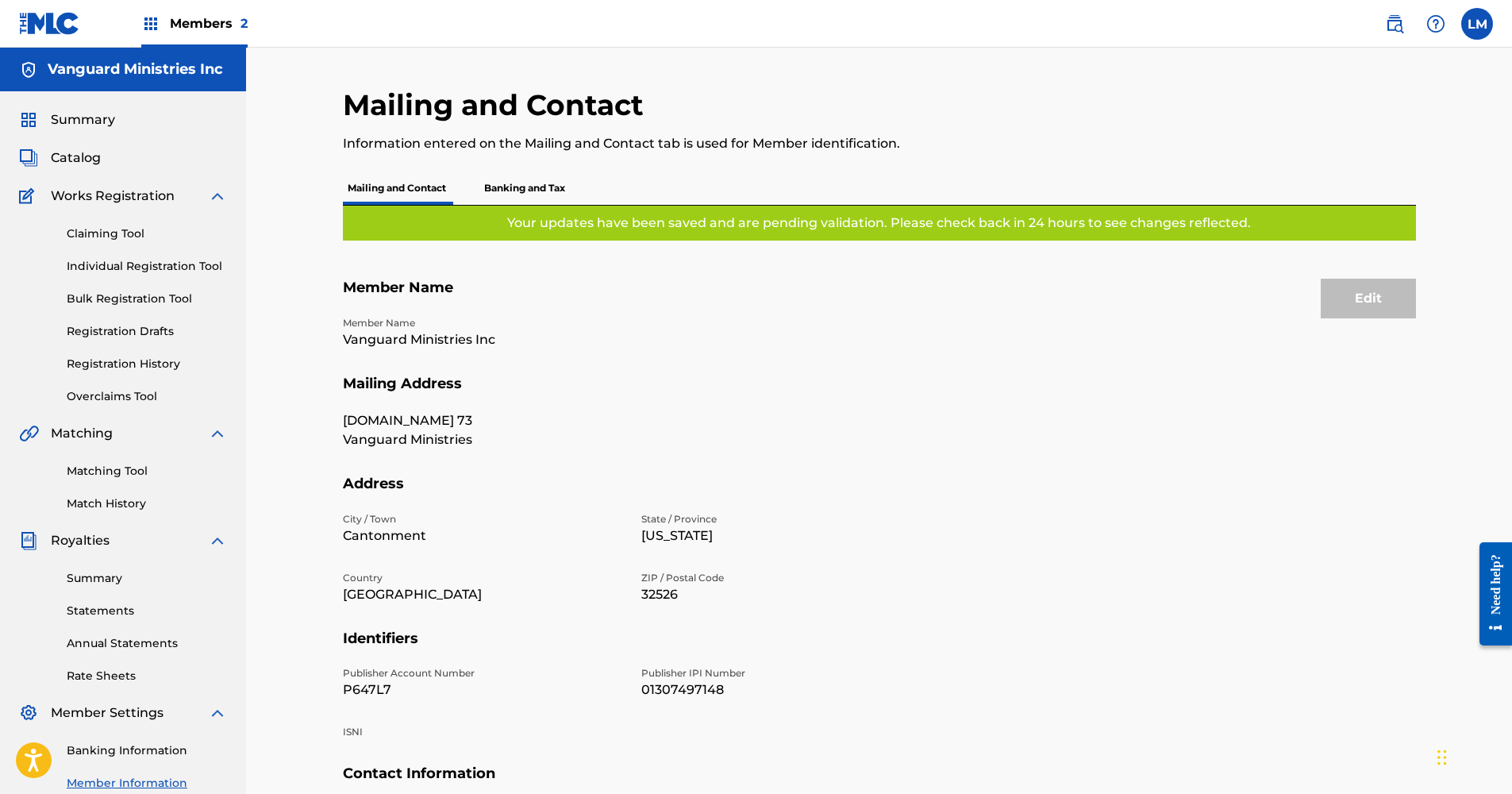
click at [190, 30] on span "Members 2" at bounding box center [209, 24] width 78 height 18
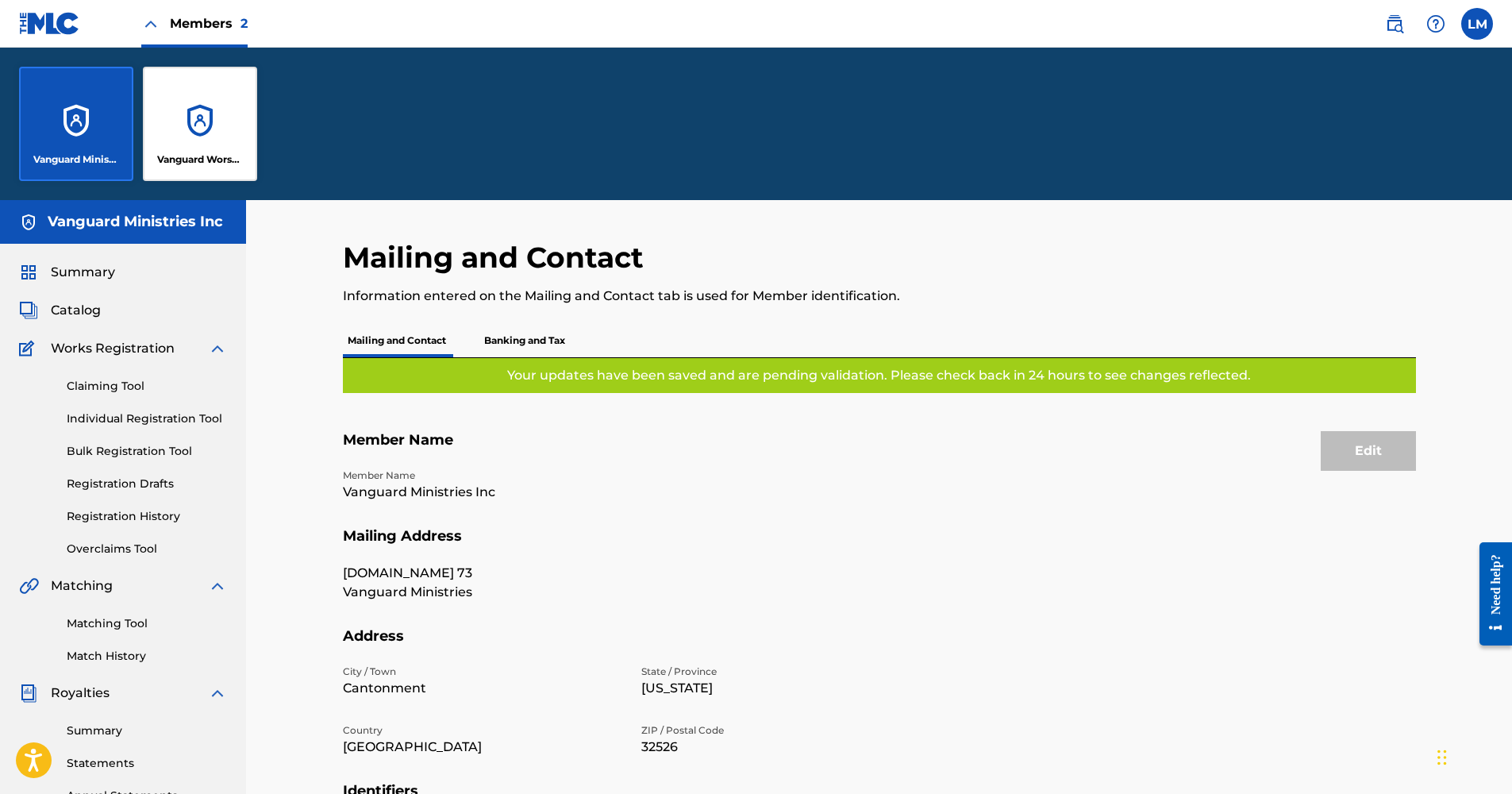
click at [164, 139] on div "Vanguard Worship" at bounding box center [200, 124] width 114 height 114
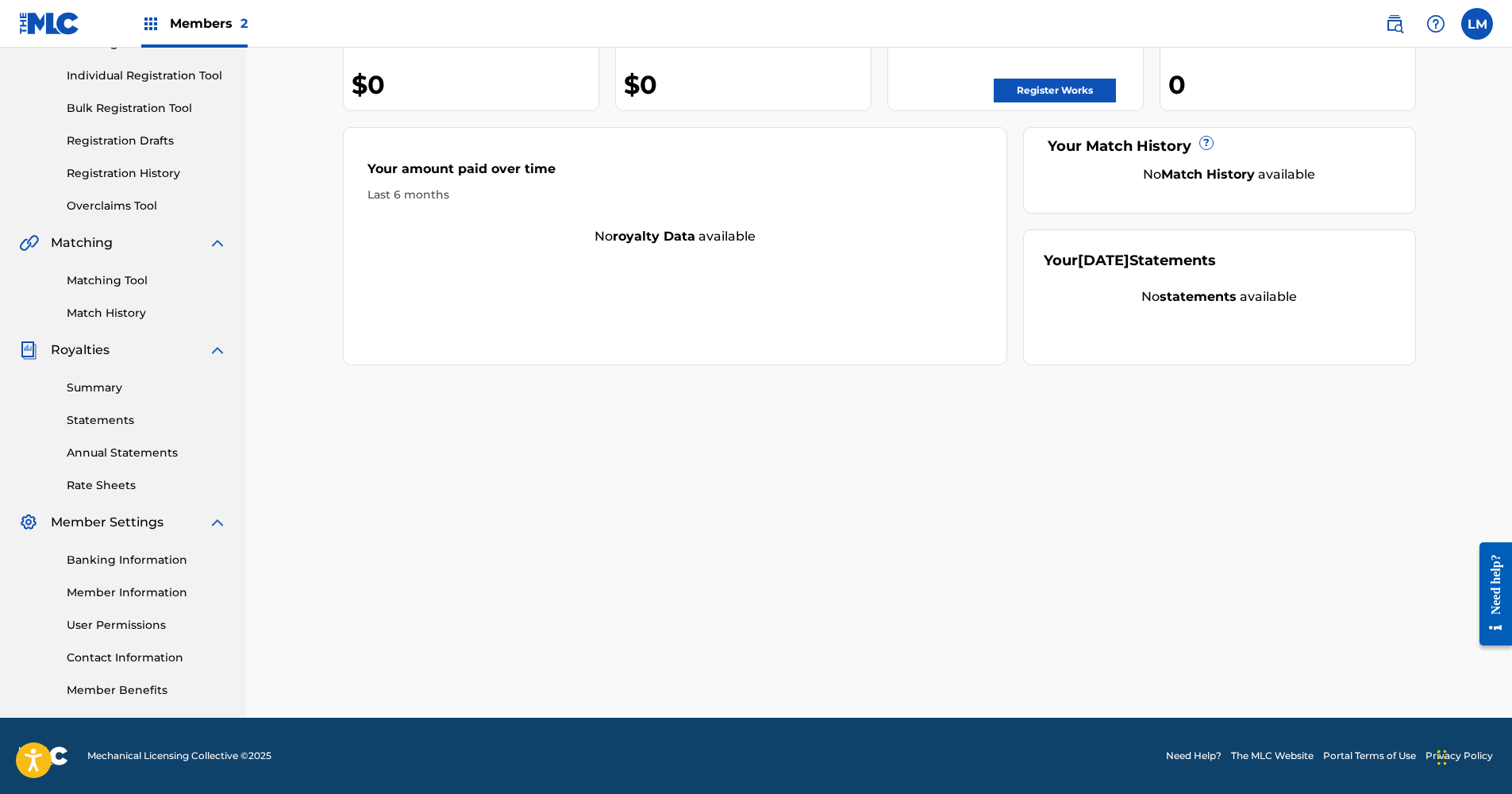
scroll to position [190, 0]
click at [131, 590] on link "Member Information" at bounding box center [147, 593] width 161 height 17
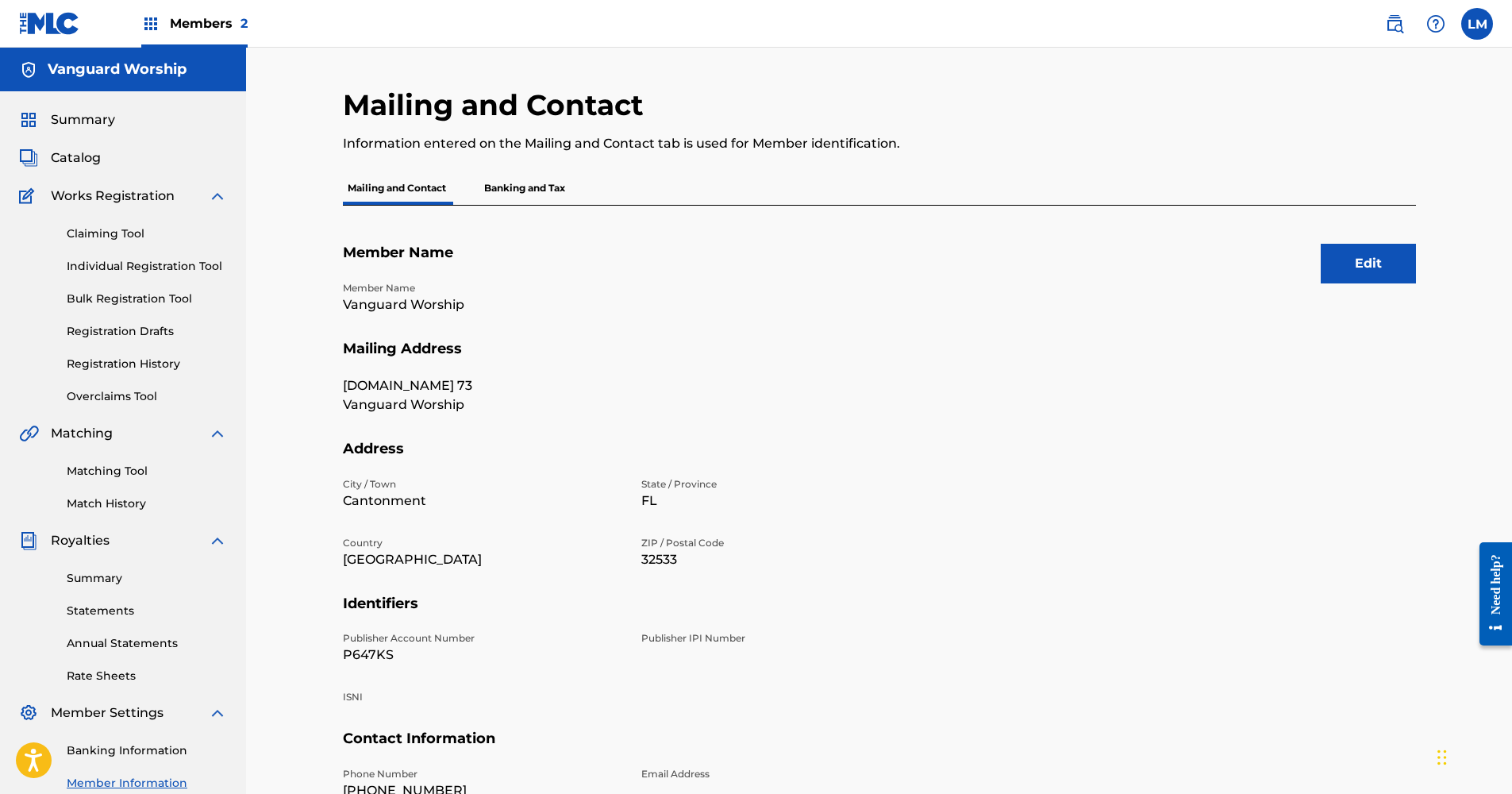
click at [505, 191] on p "Banking and Tax" at bounding box center [525, 188] width 91 height 33
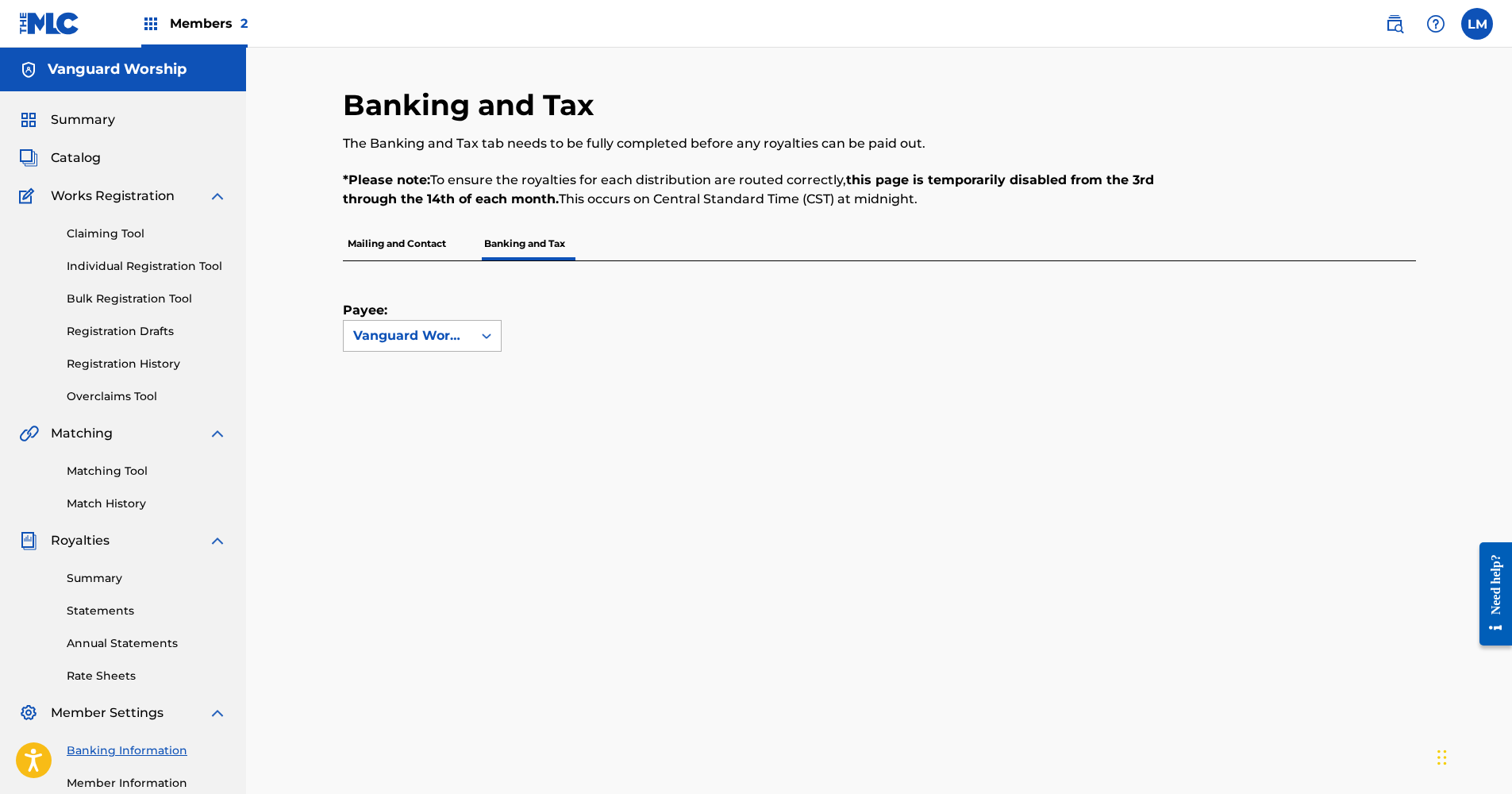
click at [400, 342] on div "Vanguard Worship" at bounding box center [408, 335] width 109 height 19
click at [310, 337] on div "Banking and Tax The Banking and Tax tab needs to be fully completed before any …" at bounding box center [879, 660] width 1266 height 1225
click at [365, 340] on div "Vanguard Worship" at bounding box center [408, 335] width 109 height 19
click at [300, 338] on div "Banking and Tax The Banking and Tax tab needs to be fully completed before any …" at bounding box center [879, 660] width 1266 height 1225
click at [1469, 20] on label at bounding box center [1477, 24] width 32 height 32
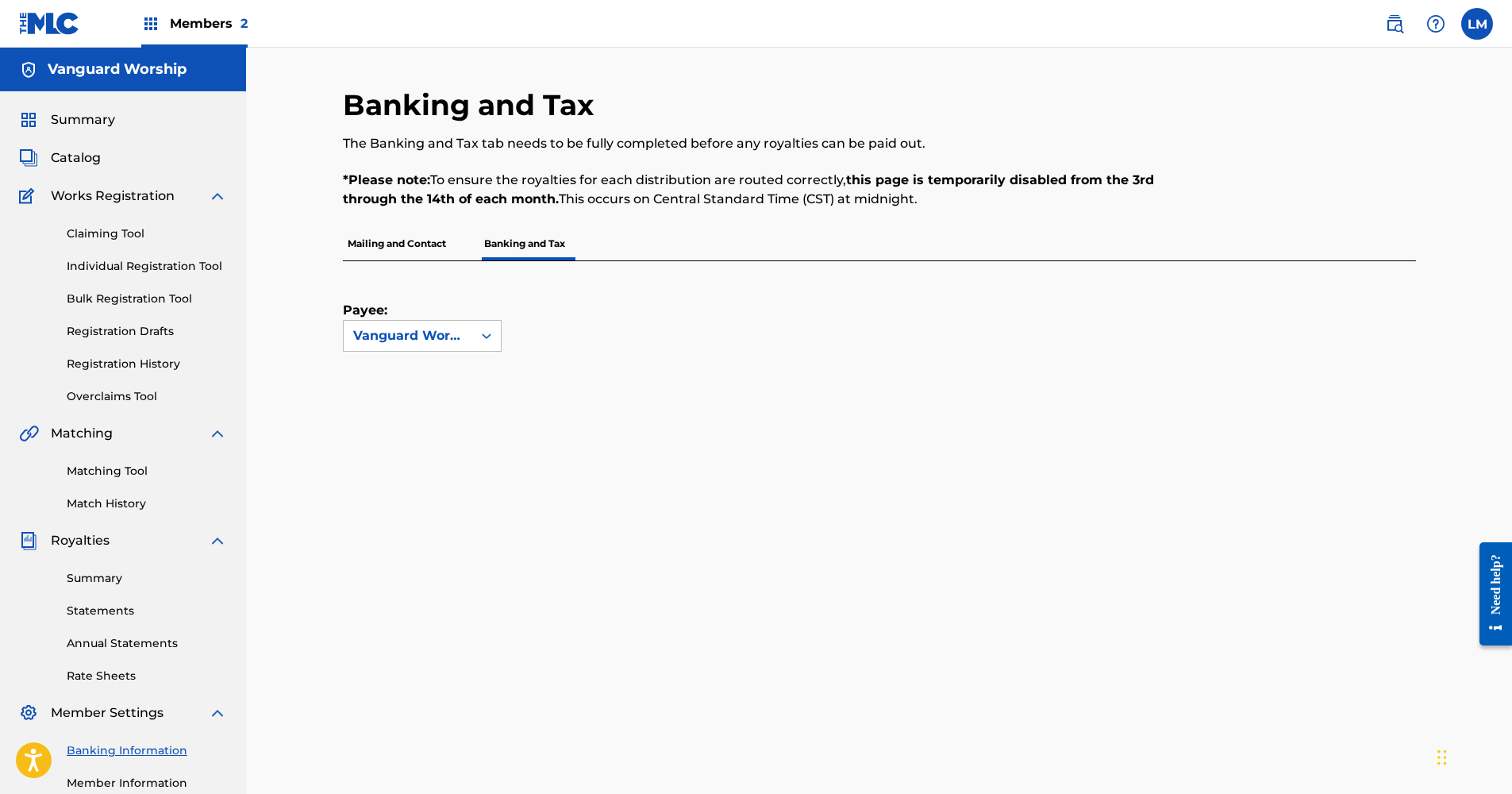
click at [1477, 24] on input "[PERSON_NAME] [EMAIL_ADDRESS][DOMAIN_NAME] Notification Preferences Profile Log…" at bounding box center [1477, 24] width 0 height 0
click at [1329, 221] on p "Log out" at bounding box center [1324, 225] width 38 height 15
click at [1477, 24] on input "[PERSON_NAME] [EMAIL_ADDRESS][DOMAIN_NAME] Notification Preferences Profile Log…" at bounding box center [1477, 24] width 0 height 0
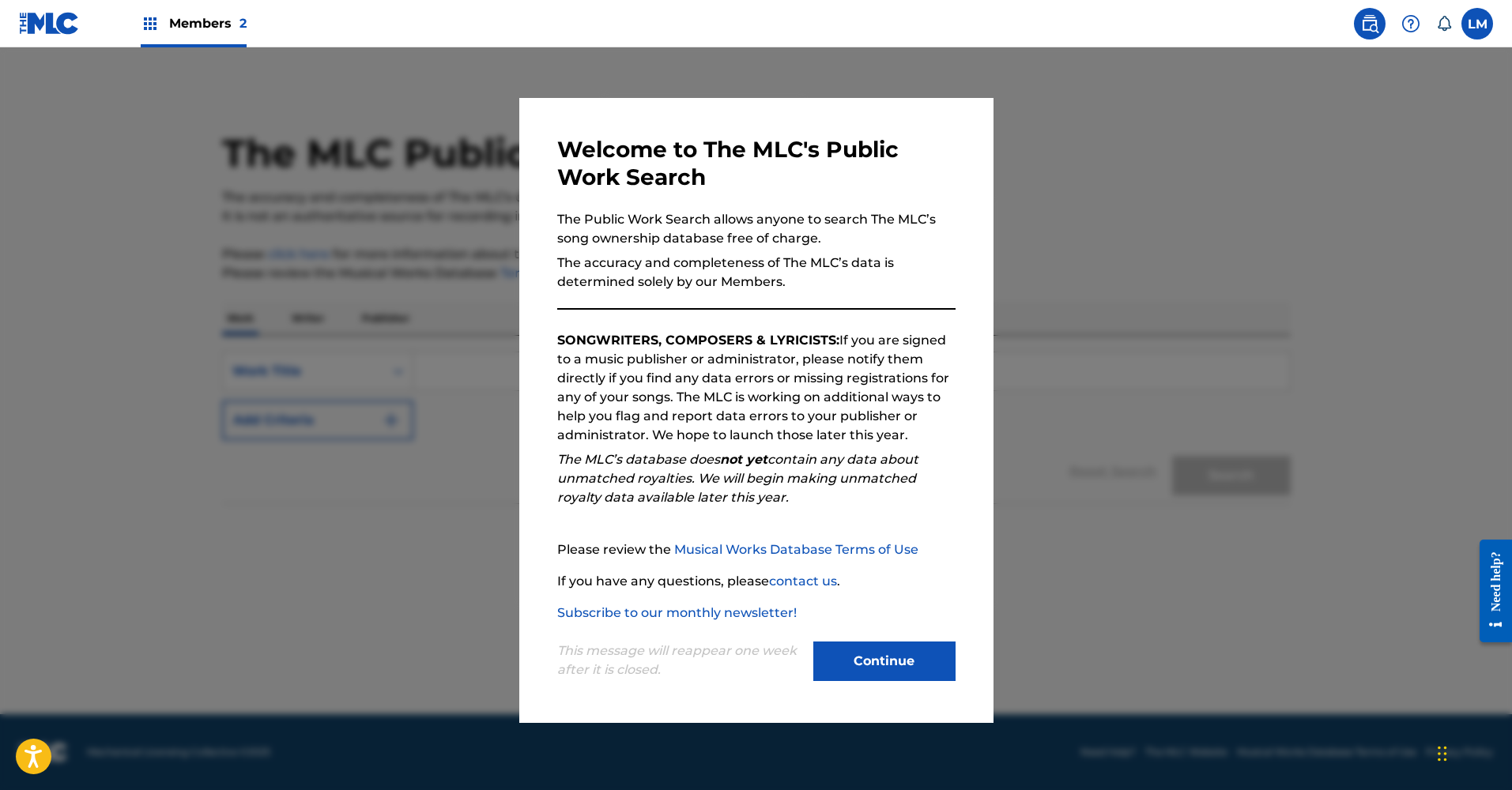
click at [907, 654] on button "Continue" at bounding box center [885, 661] width 143 height 39
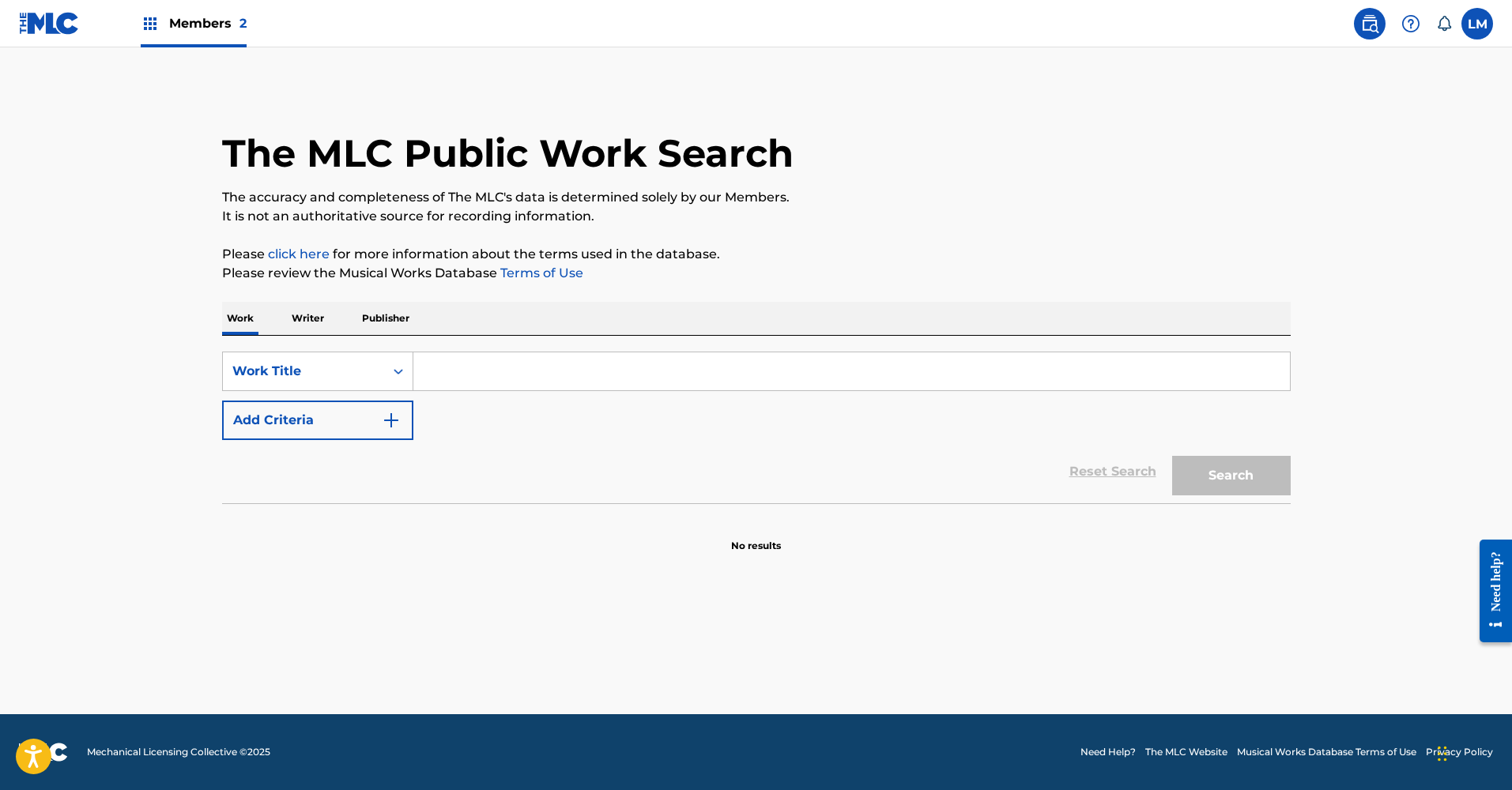
click at [327, 323] on p "Writer" at bounding box center [308, 318] width 42 height 33
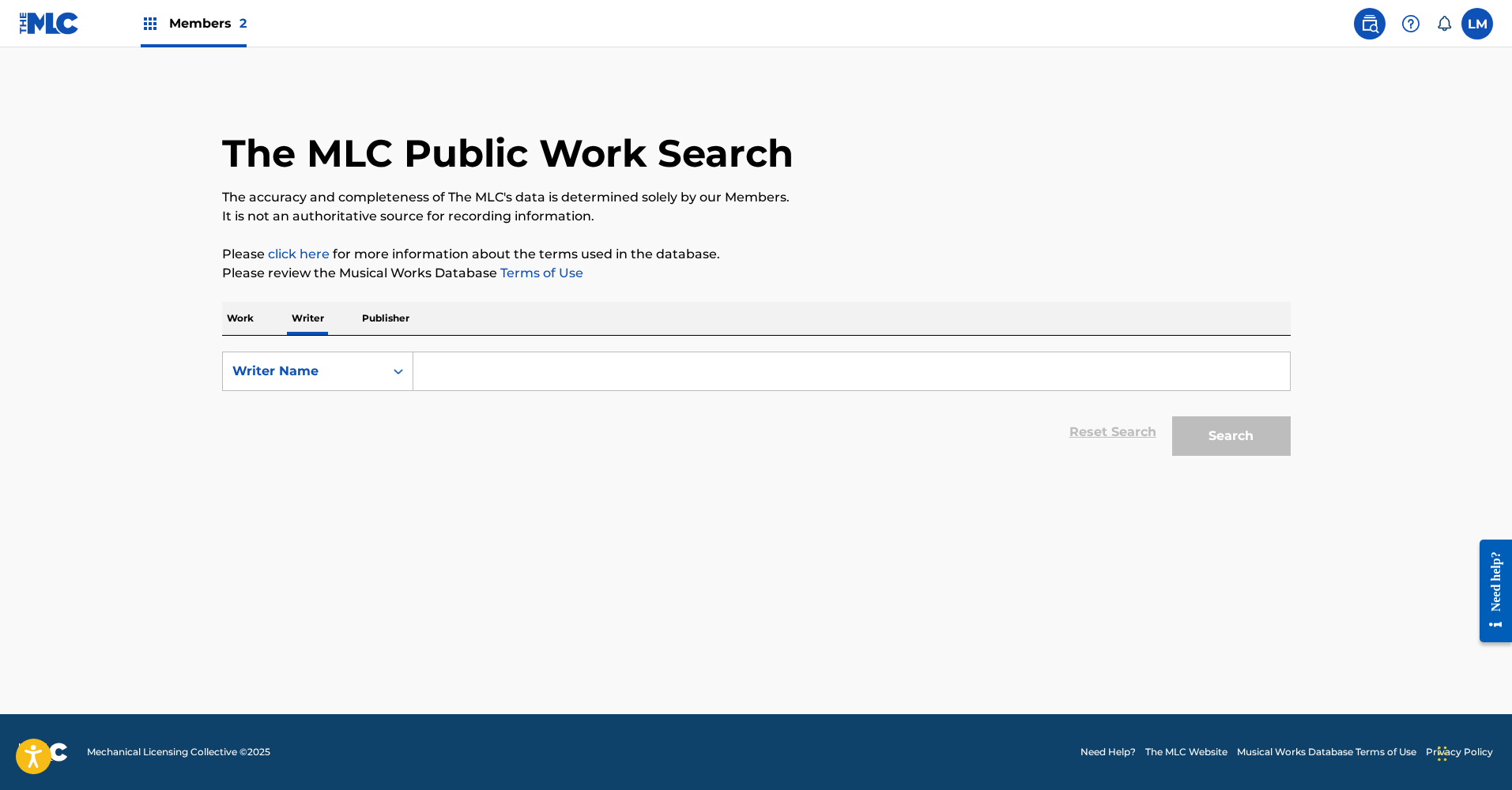
click at [462, 362] on input "Search Form" at bounding box center [852, 370] width 876 height 37
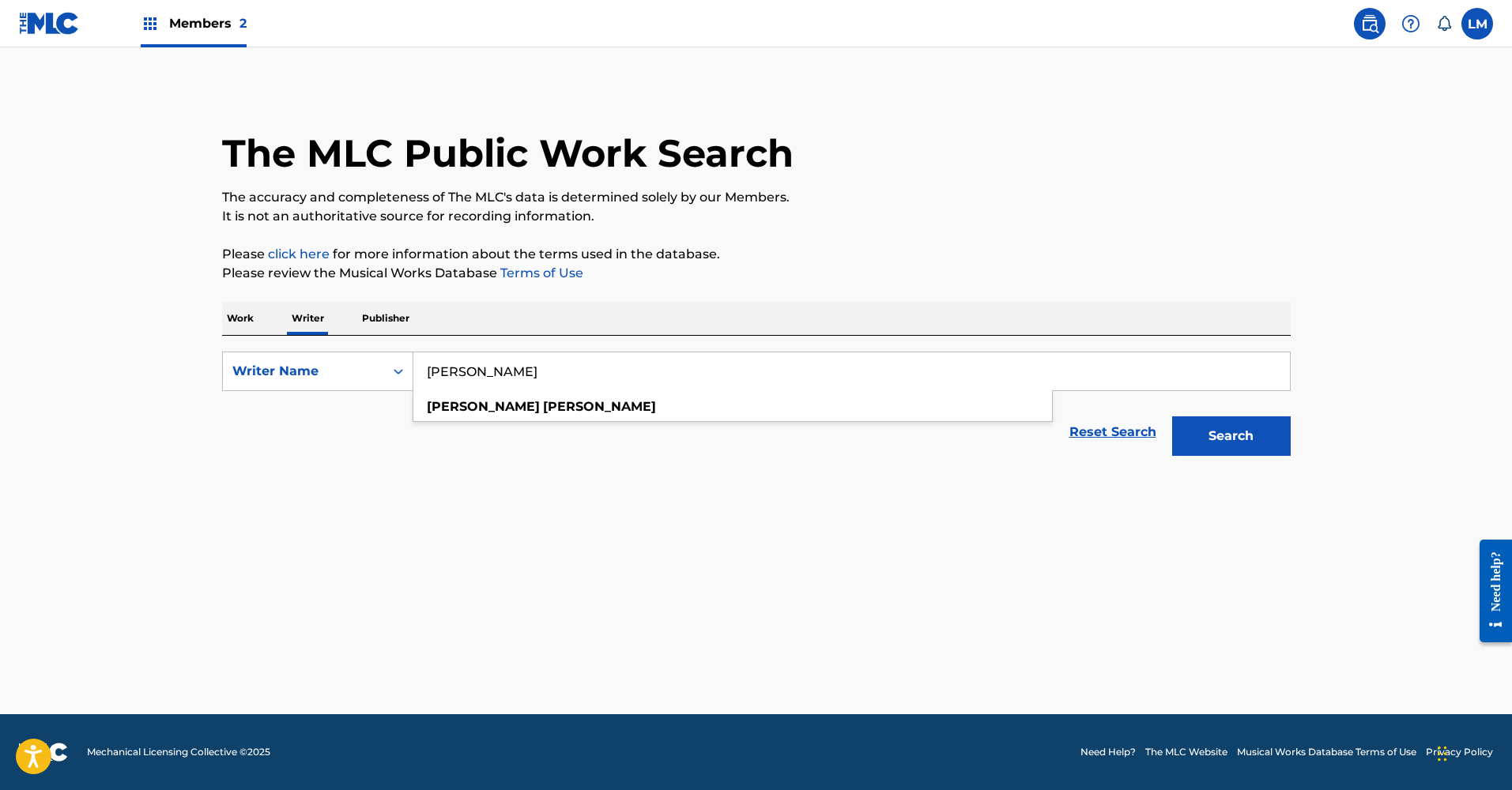
type input "lydia stanley"
click at [1230, 436] on button "Search" at bounding box center [1231, 435] width 119 height 39
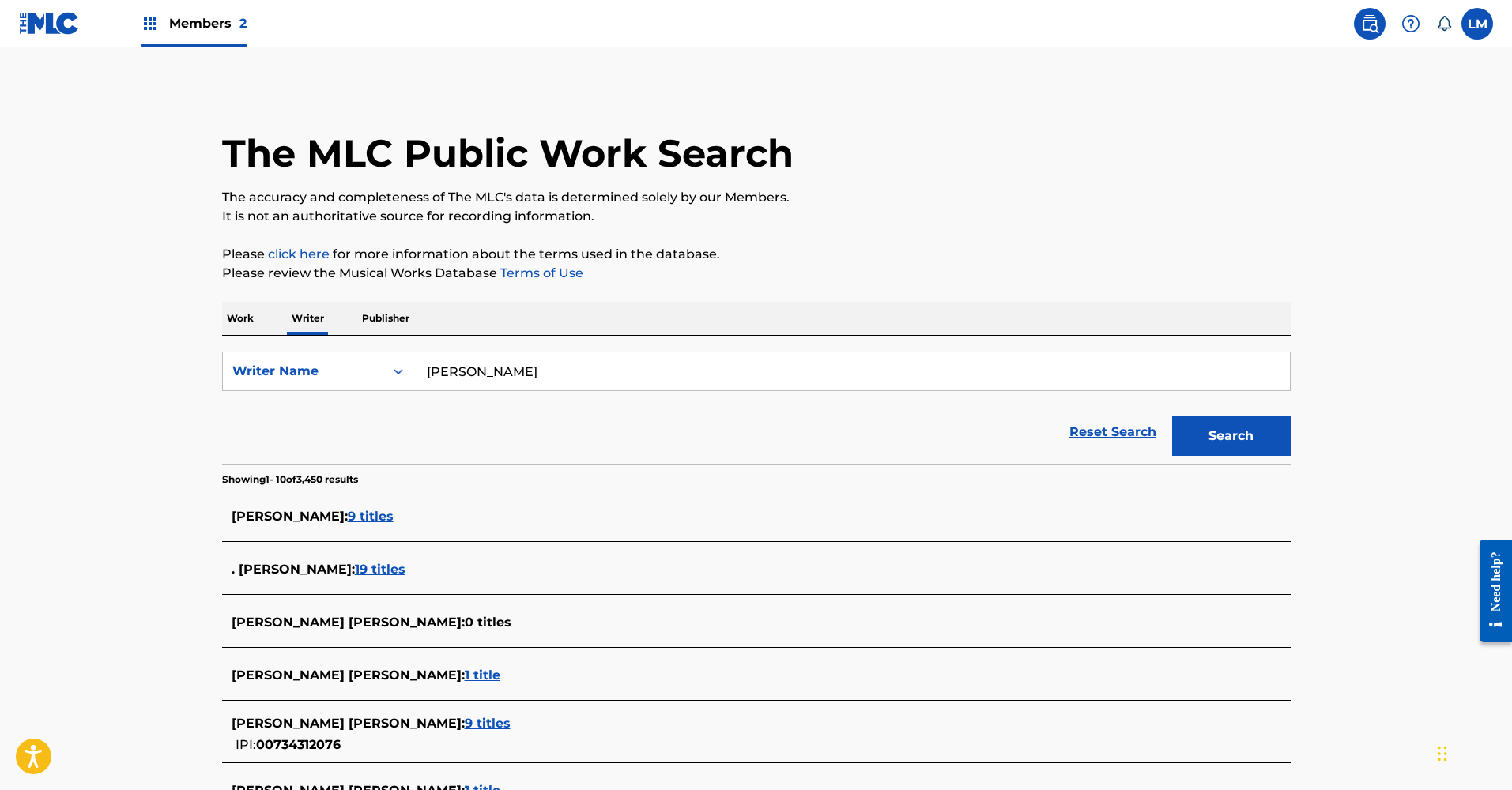
click at [361, 515] on span "9 titles" at bounding box center [370, 516] width 46 height 15
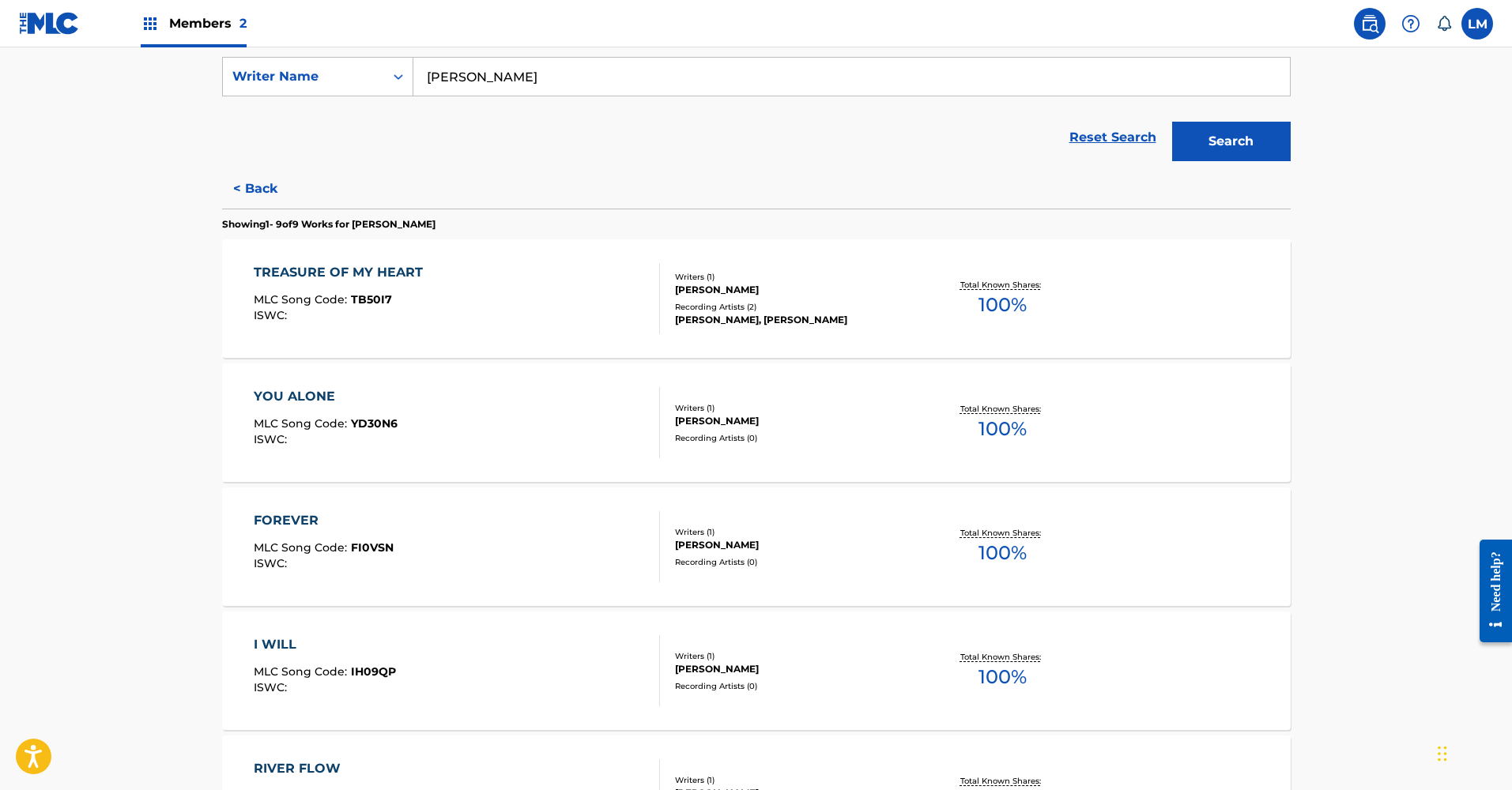
scroll to position [303, 0]
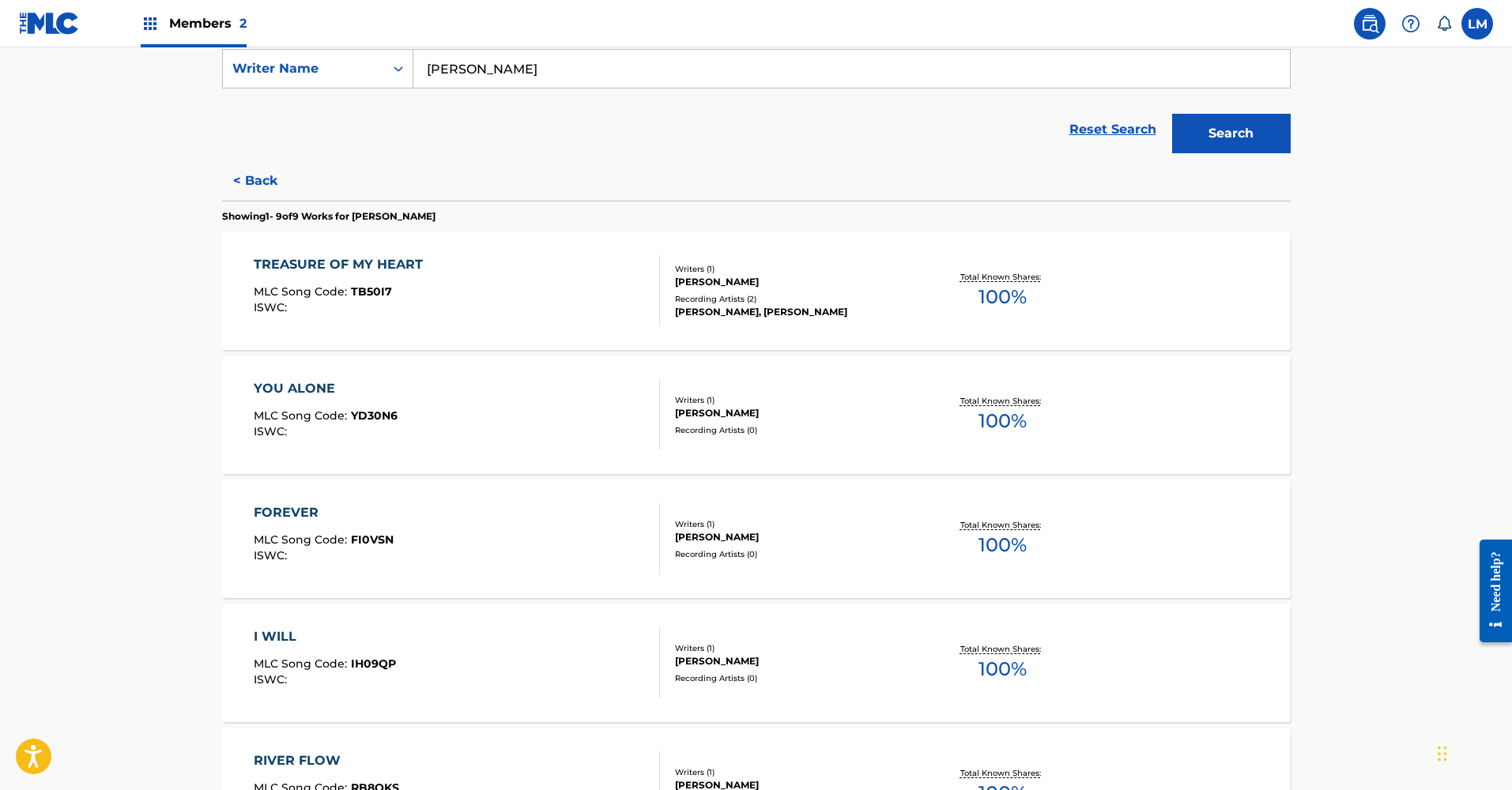
click at [398, 323] on div "TREASURE OF MY HEART MLC Song Code : TB50I7 ISWC :" at bounding box center [342, 291] width 177 height 71
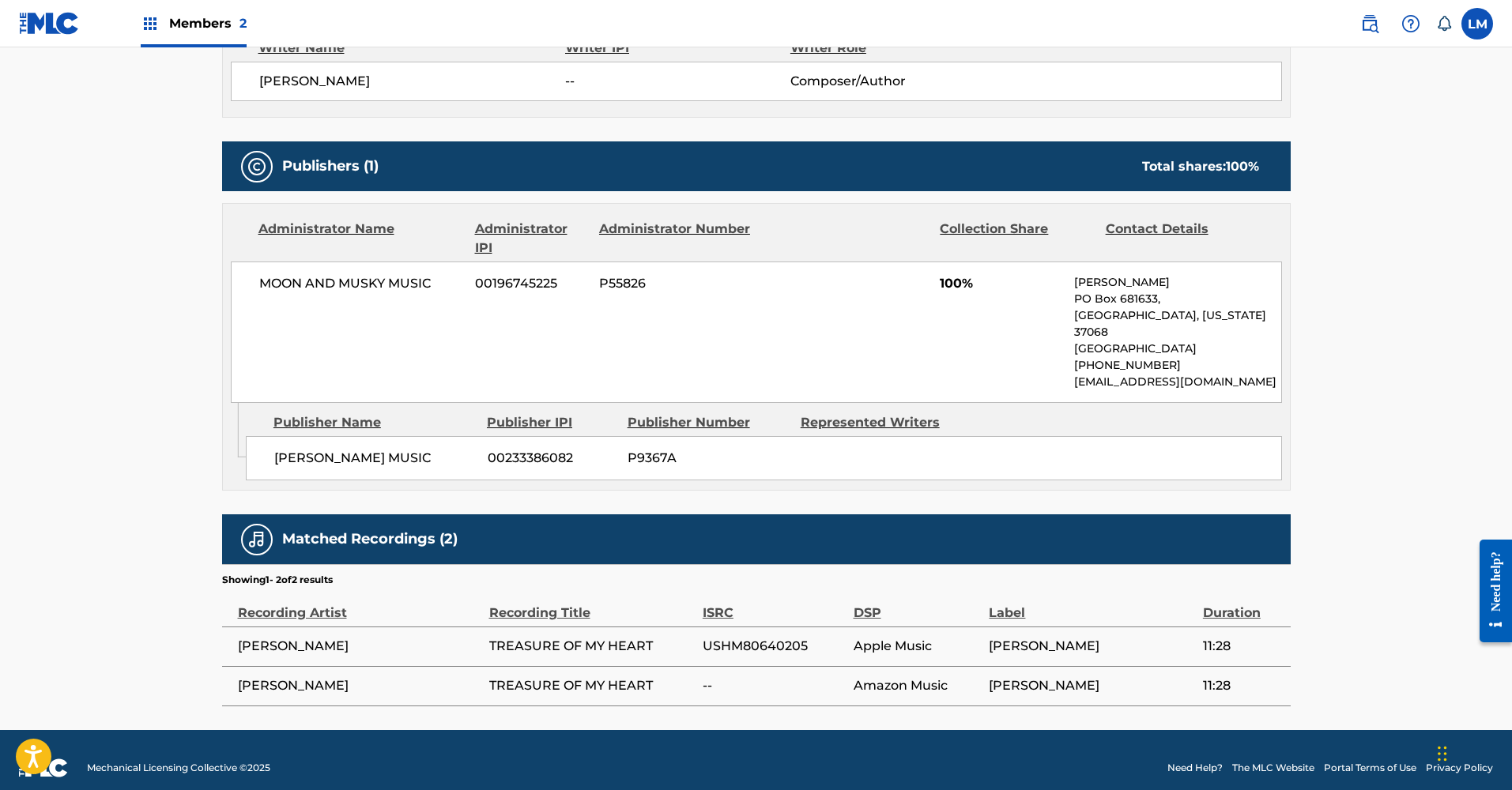
scroll to position [594, 0]
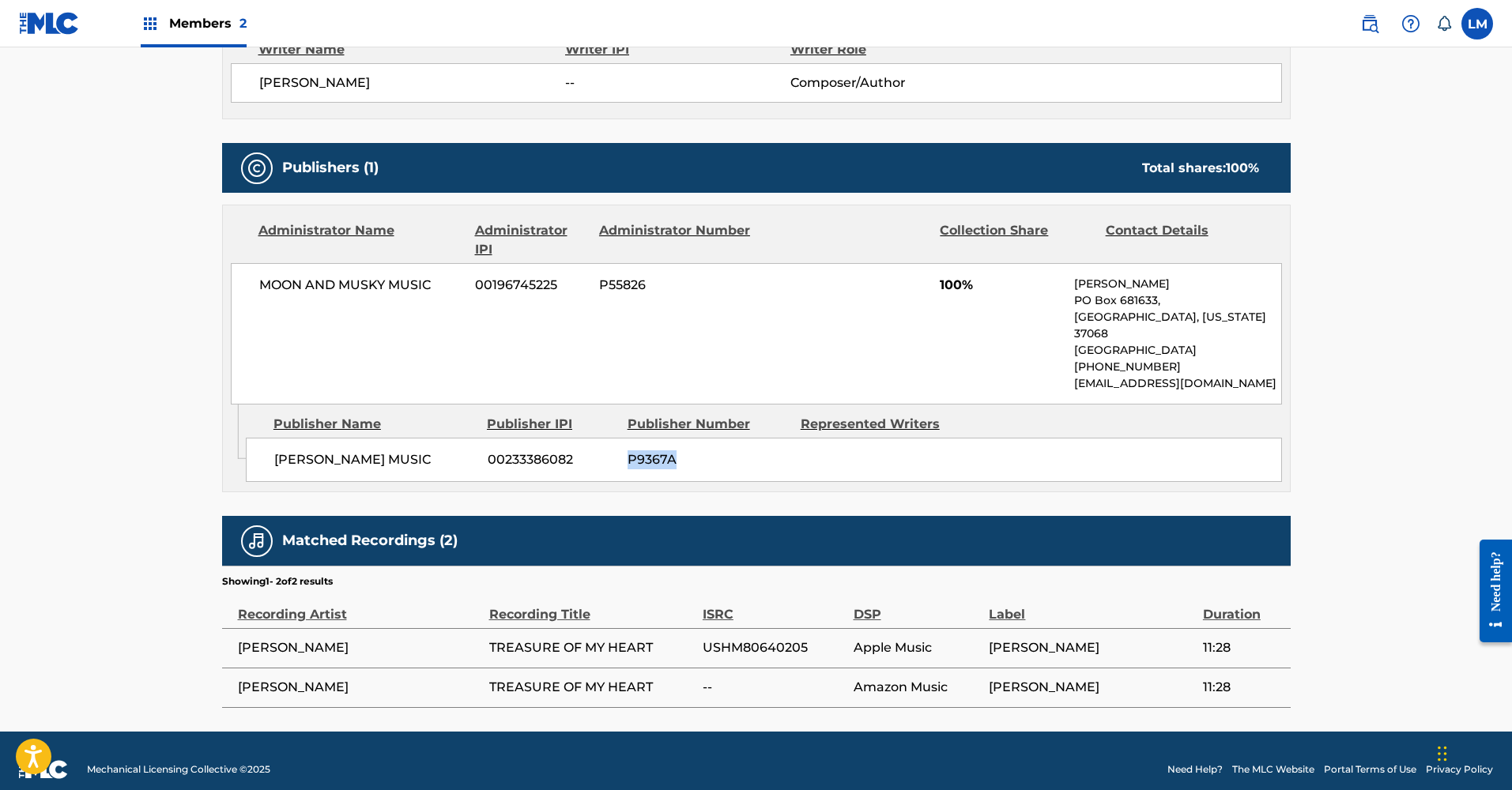
drag, startPoint x: 680, startPoint y: 439, endPoint x: 626, endPoint y: 439, distance: 54.0
click at [626, 439] on div "RICK CUA MUSIC 00233386082 P9367A" at bounding box center [764, 460] width 1036 height 44
copy span "P9367A"
drag, startPoint x: 392, startPoint y: 440, endPoint x: 274, endPoint y: 441, distance: 118.0
click at [274, 451] on span "RICK CUA MUSIC" at bounding box center [375, 460] width 201 height 19
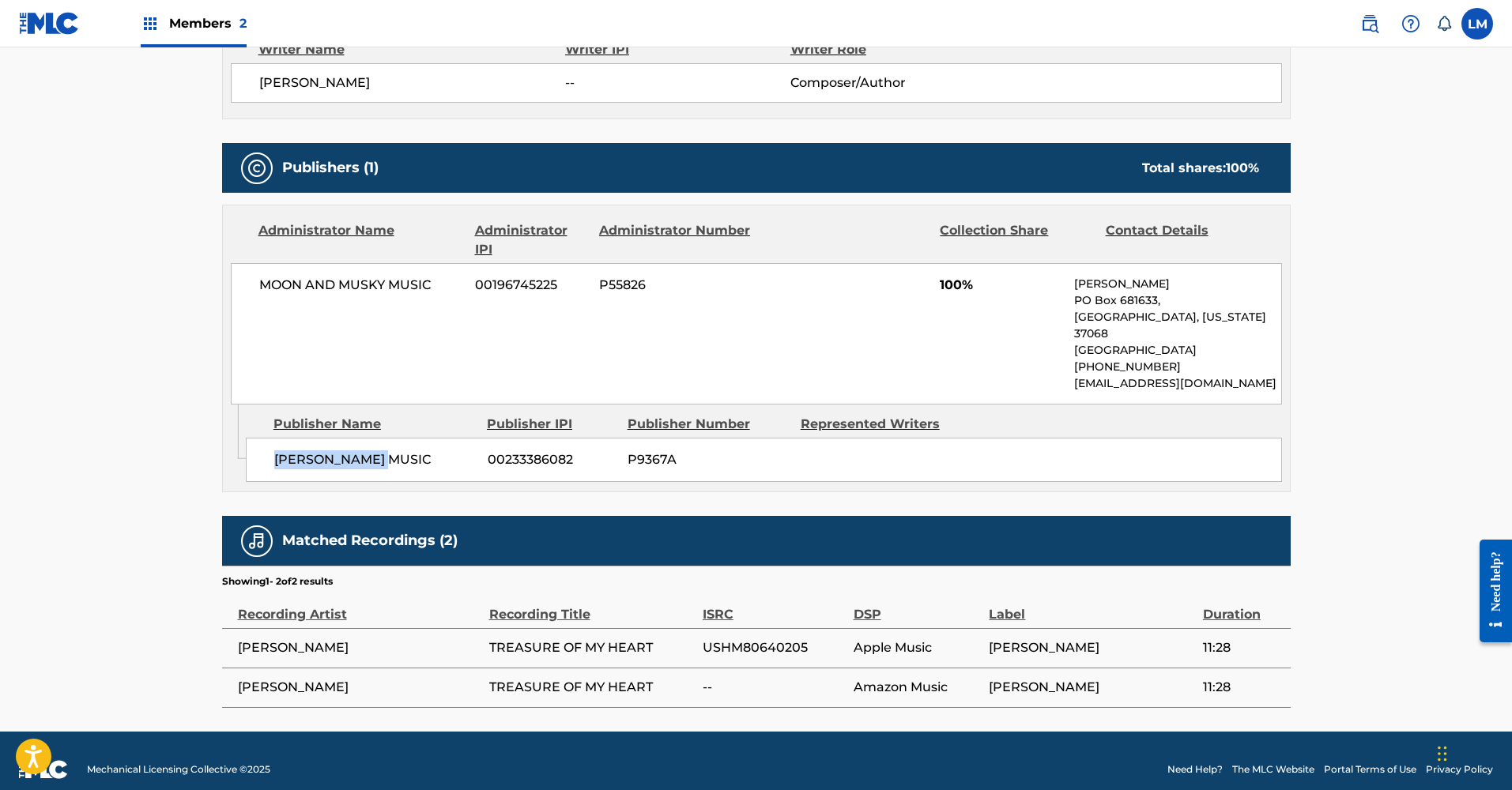
copy span "RICK CUA MUSIC"
drag, startPoint x: 681, startPoint y: 439, endPoint x: 627, endPoint y: 445, distance: 54.3
click at [627, 451] on span "P9367A" at bounding box center [708, 460] width 161 height 19
copy span "P9367A"
drag, startPoint x: 571, startPoint y: 440, endPoint x: 488, endPoint y: 440, distance: 83.0
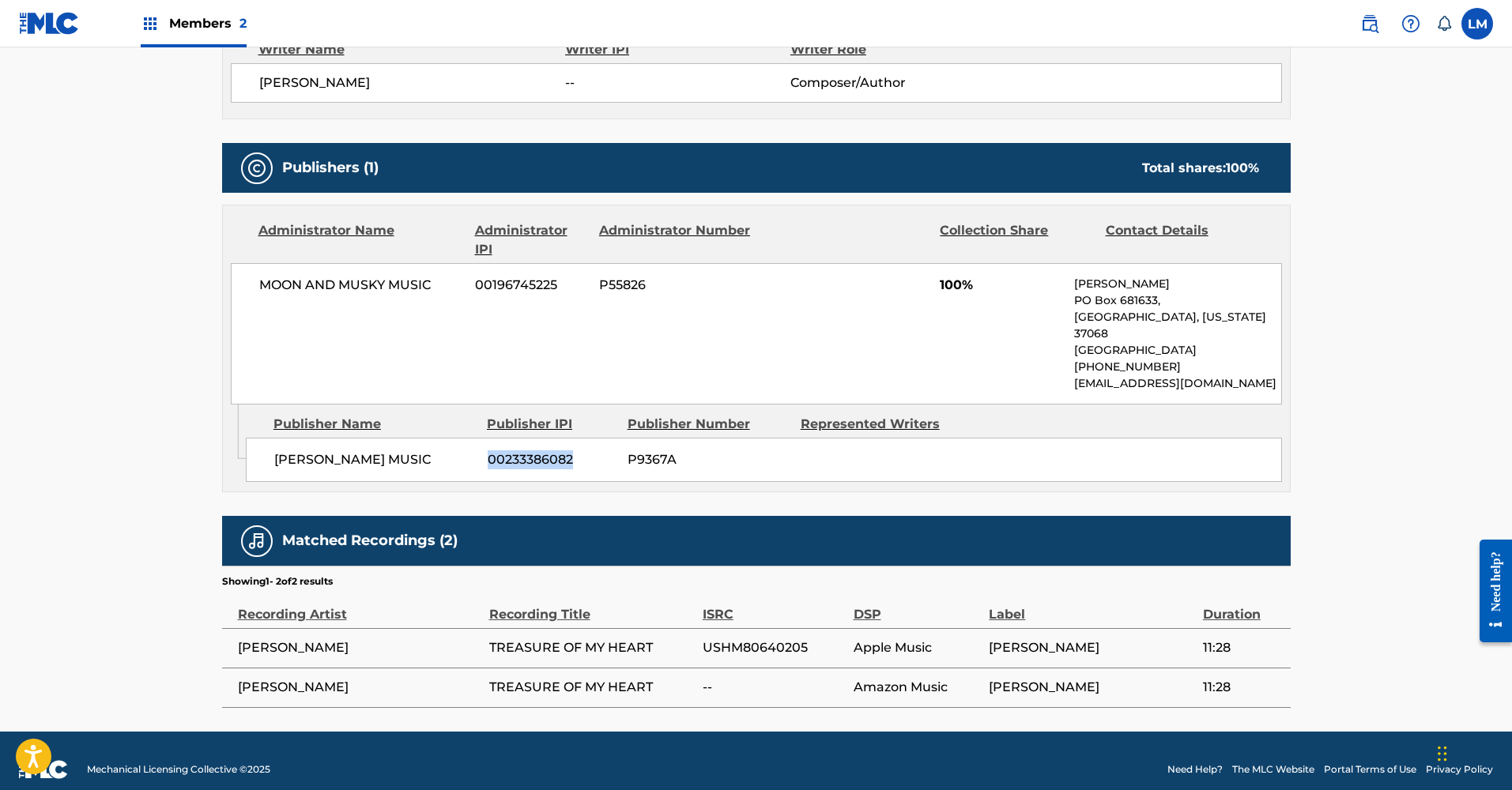
click at [488, 451] on span "00233386082" at bounding box center [552, 460] width 128 height 19
copy span "00233386082"
drag, startPoint x: 433, startPoint y: 285, endPoint x: 261, endPoint y: 285, distance: 172.0
click at [261, 285] on span "MOON AND MUSKY MUSIC" at bounding box center [361, 285] width 205 height 19
copy span "MOON AND MUSKY MUSIC"
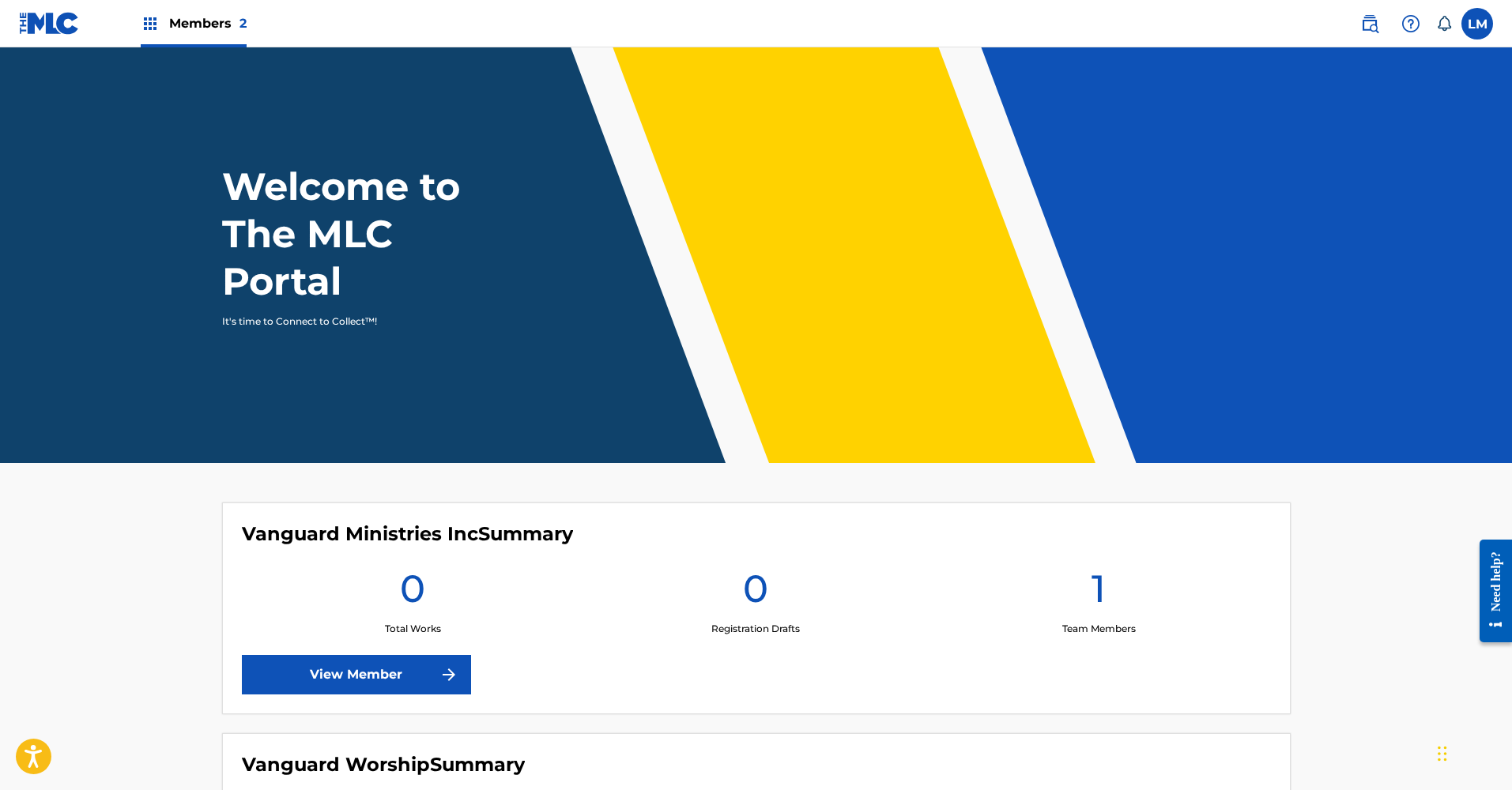
click at [1468, 22] on label at bounding box center [1477, 24] width 32 height 32
click at [1477, 24] on input "[PERSON_NAME] [EMAIL_ADDRESS][DOMAIN_NAME] Notification Preferences Profile Log…" at bounding box center [1477, 24] width 0 height 0
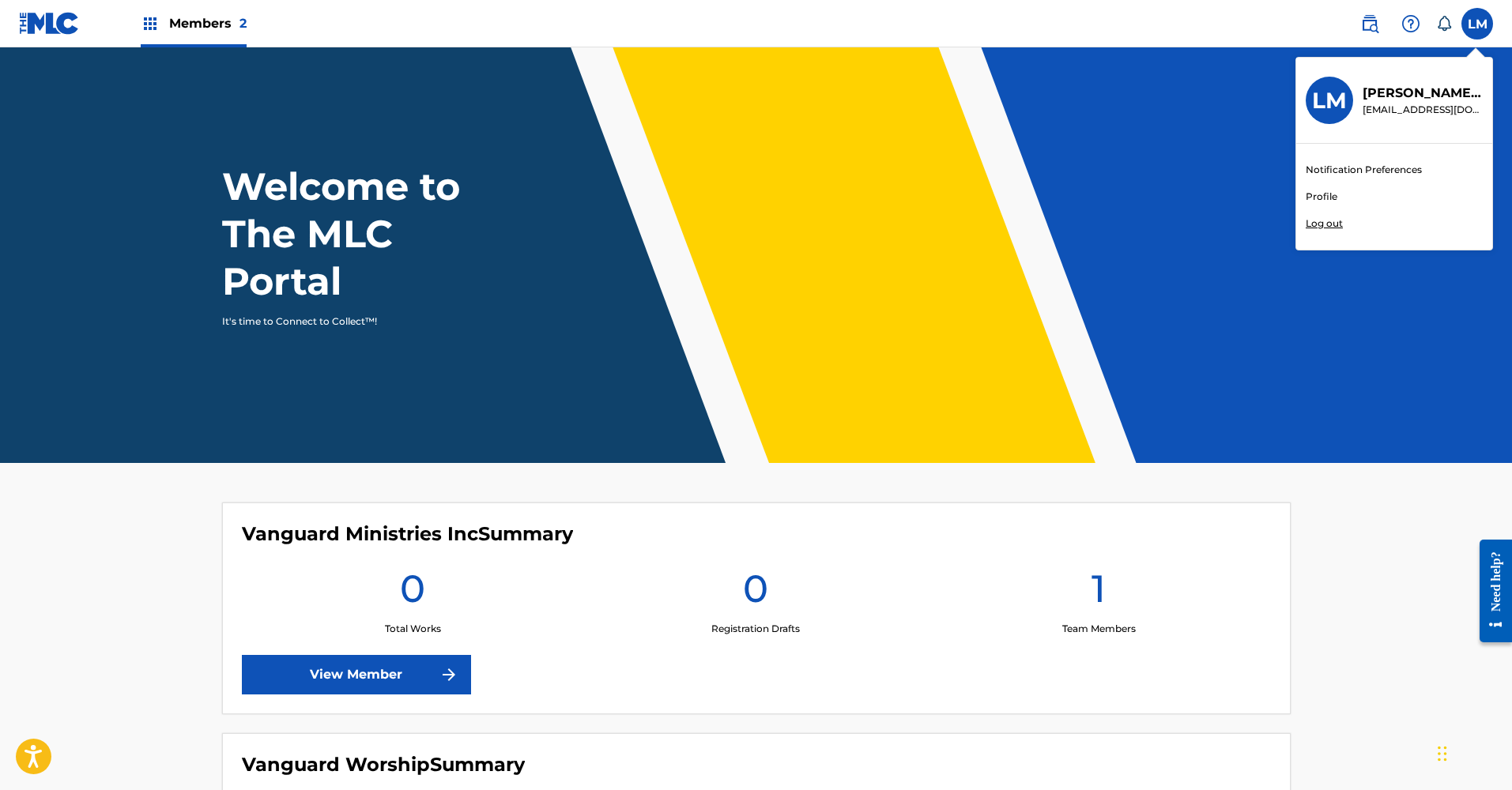
click at [1325, 194] on link "Profile" at bounding box center [1322, 197] width 32 height 15
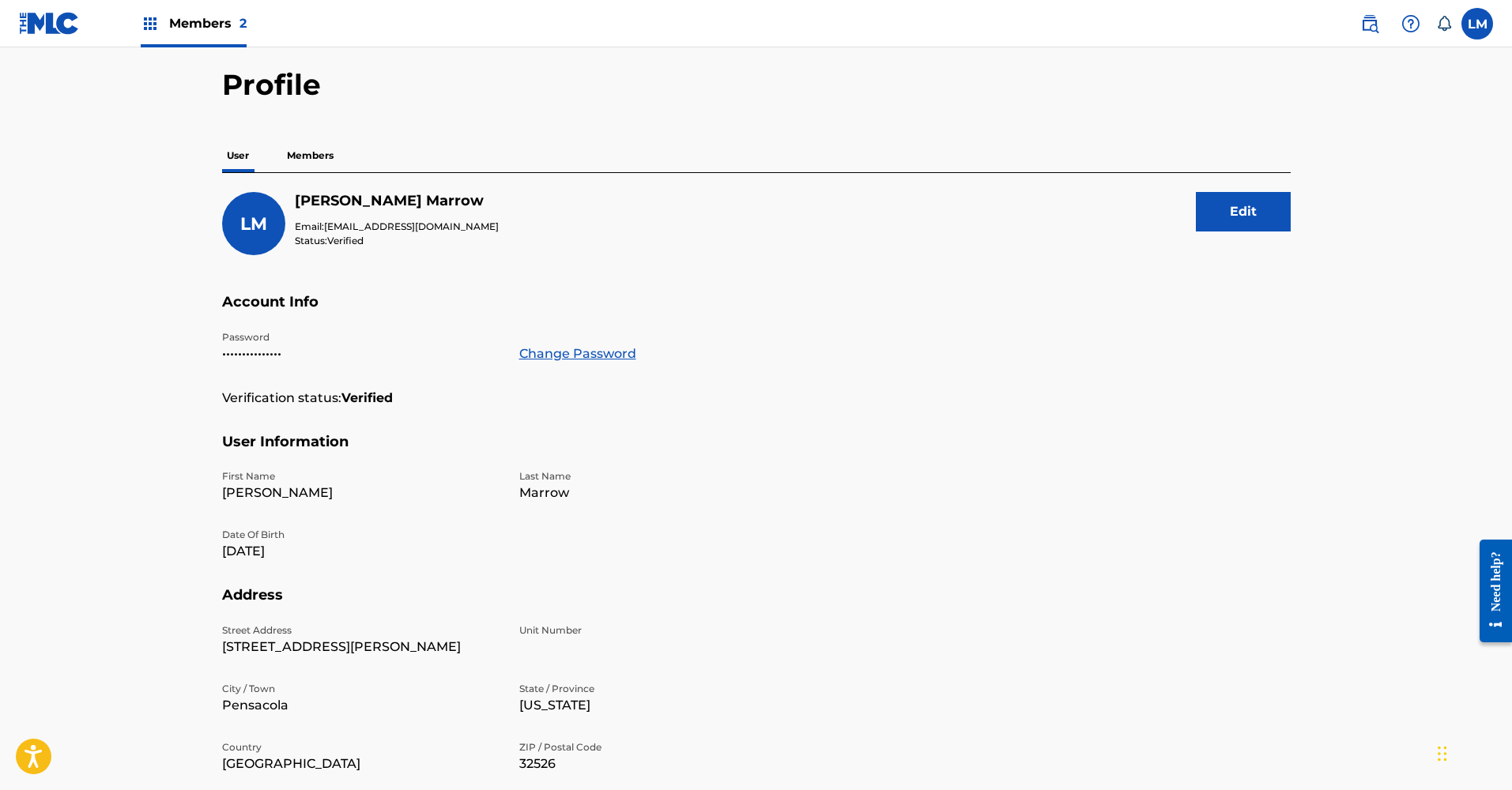
scroll to position [45, 0]
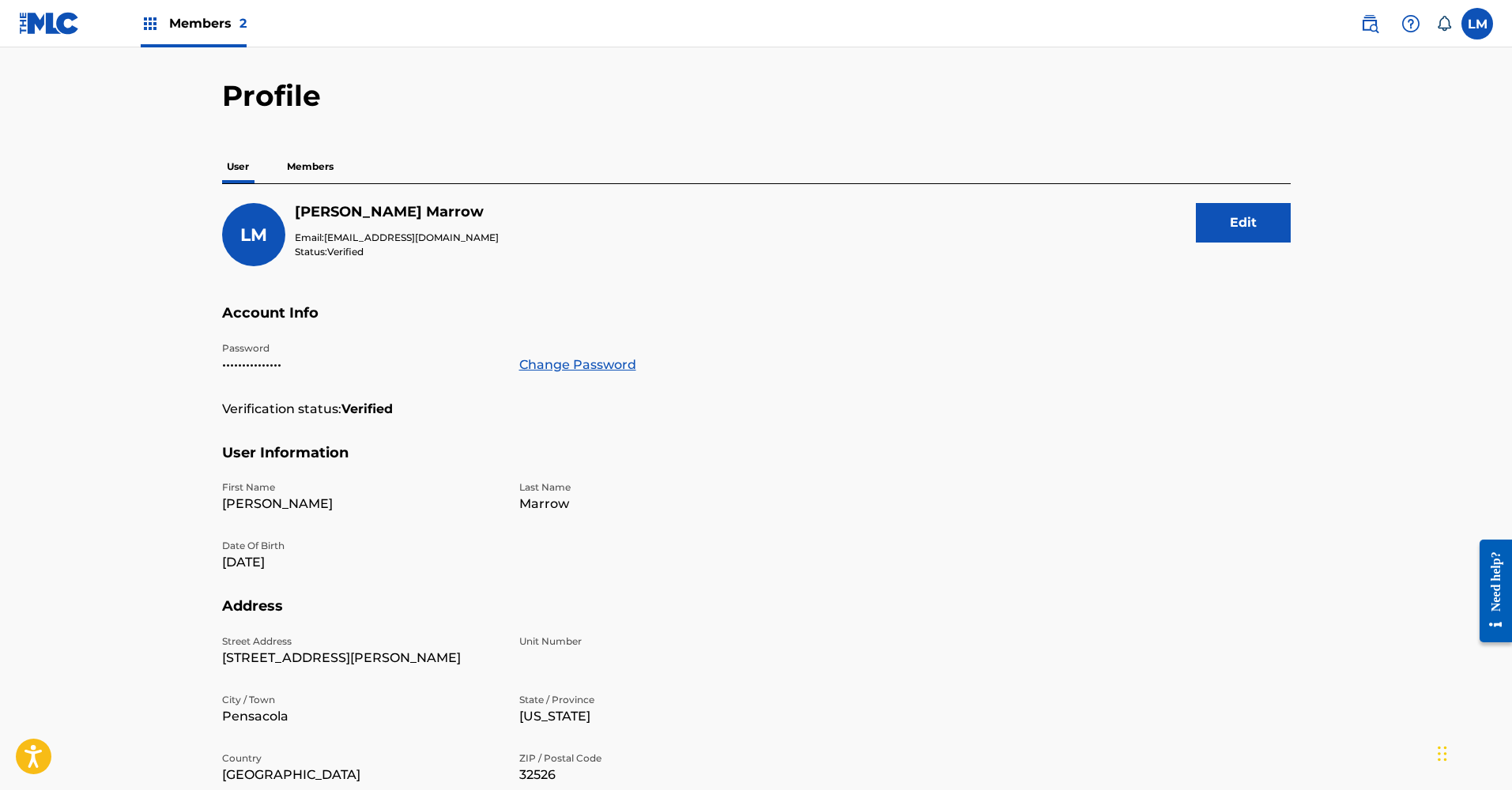
click at [306, 173] on p "Members" at bounding box center [309, 166] width 56 height 33
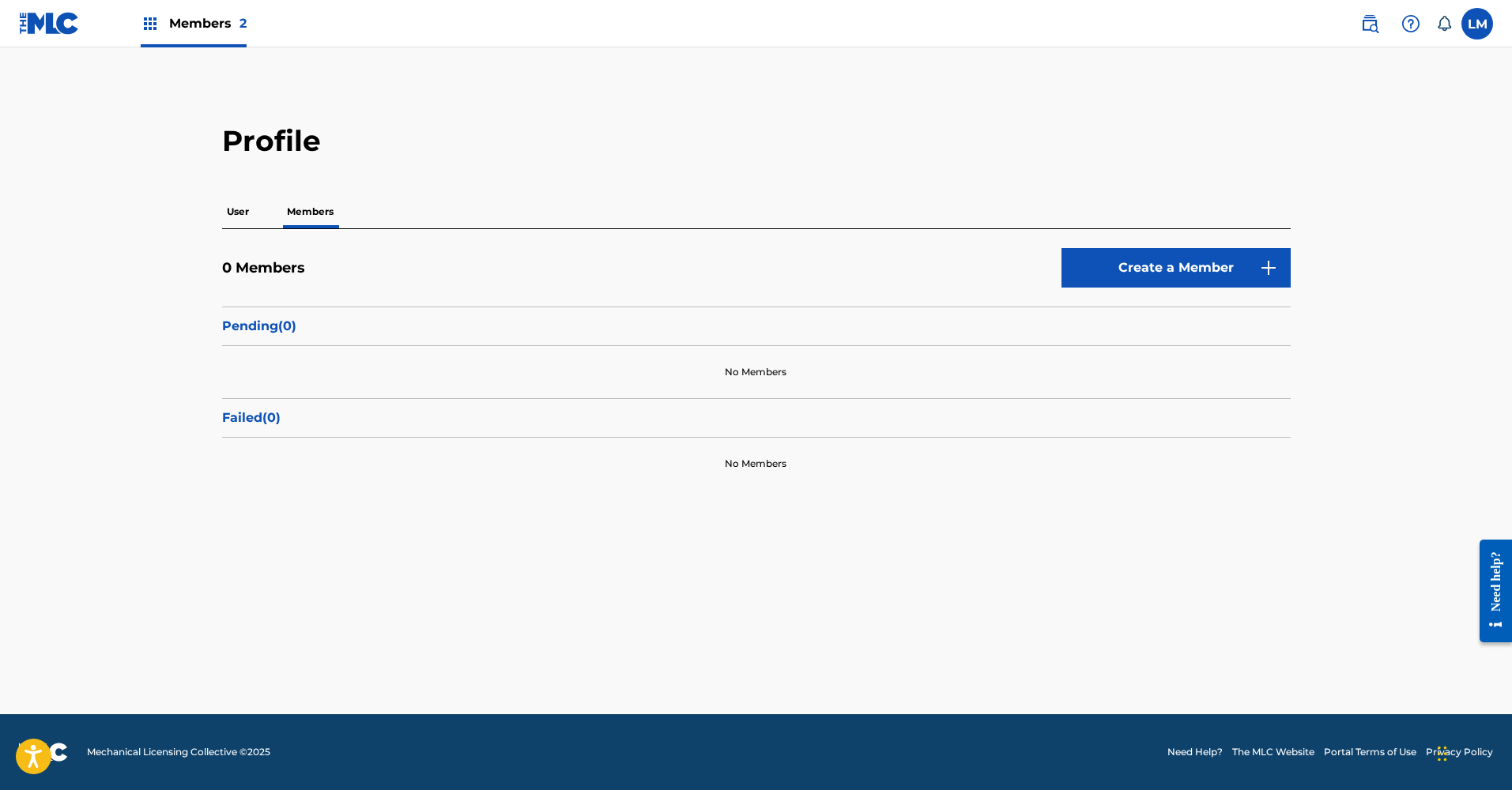
click at [236, 212] on p "User" at bounding box center [238, 211] width 32 height 33
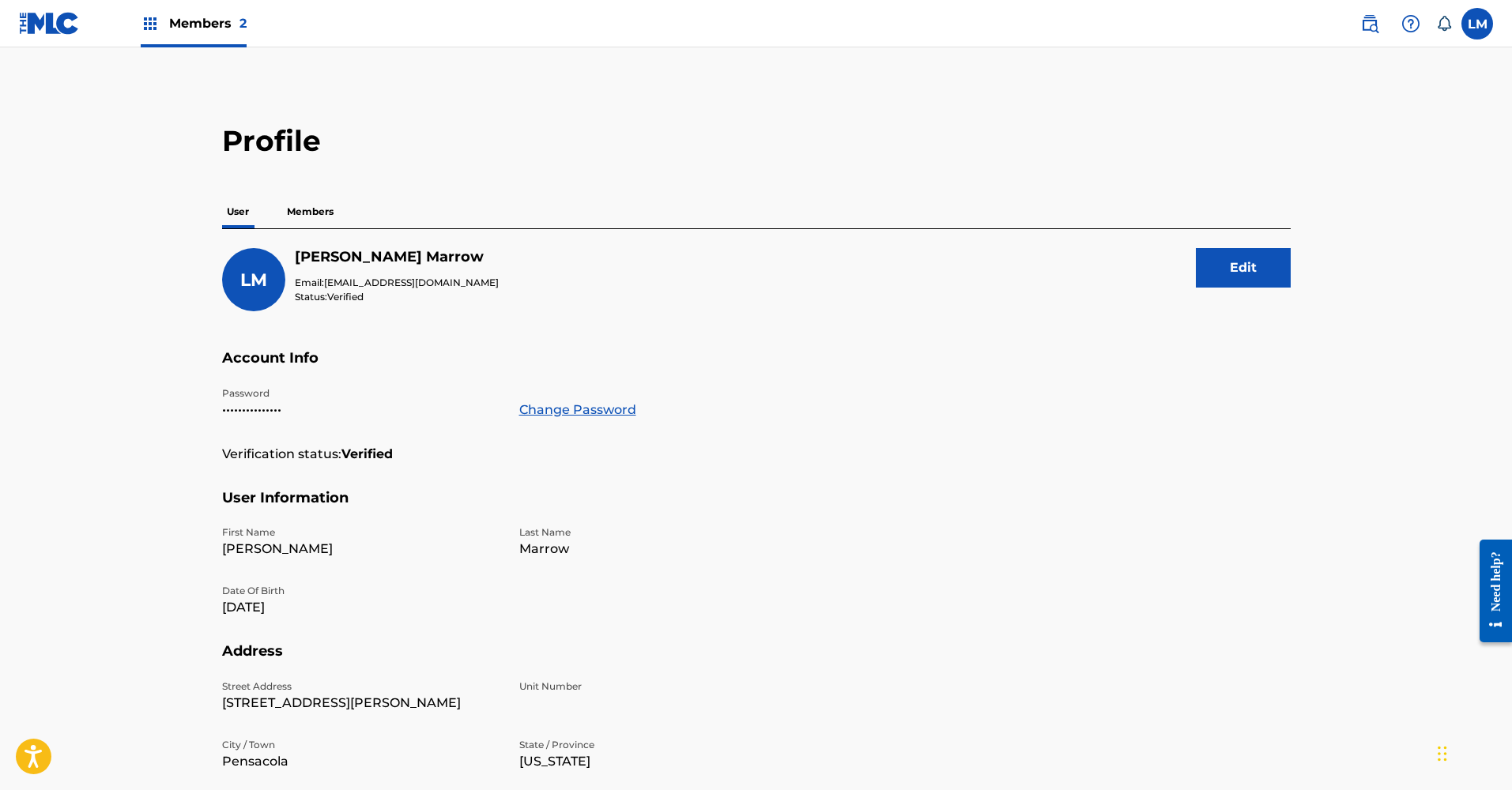
click at [1229, 267] on button "Edit" at bounding box center [1243, 267] width 95 height 39
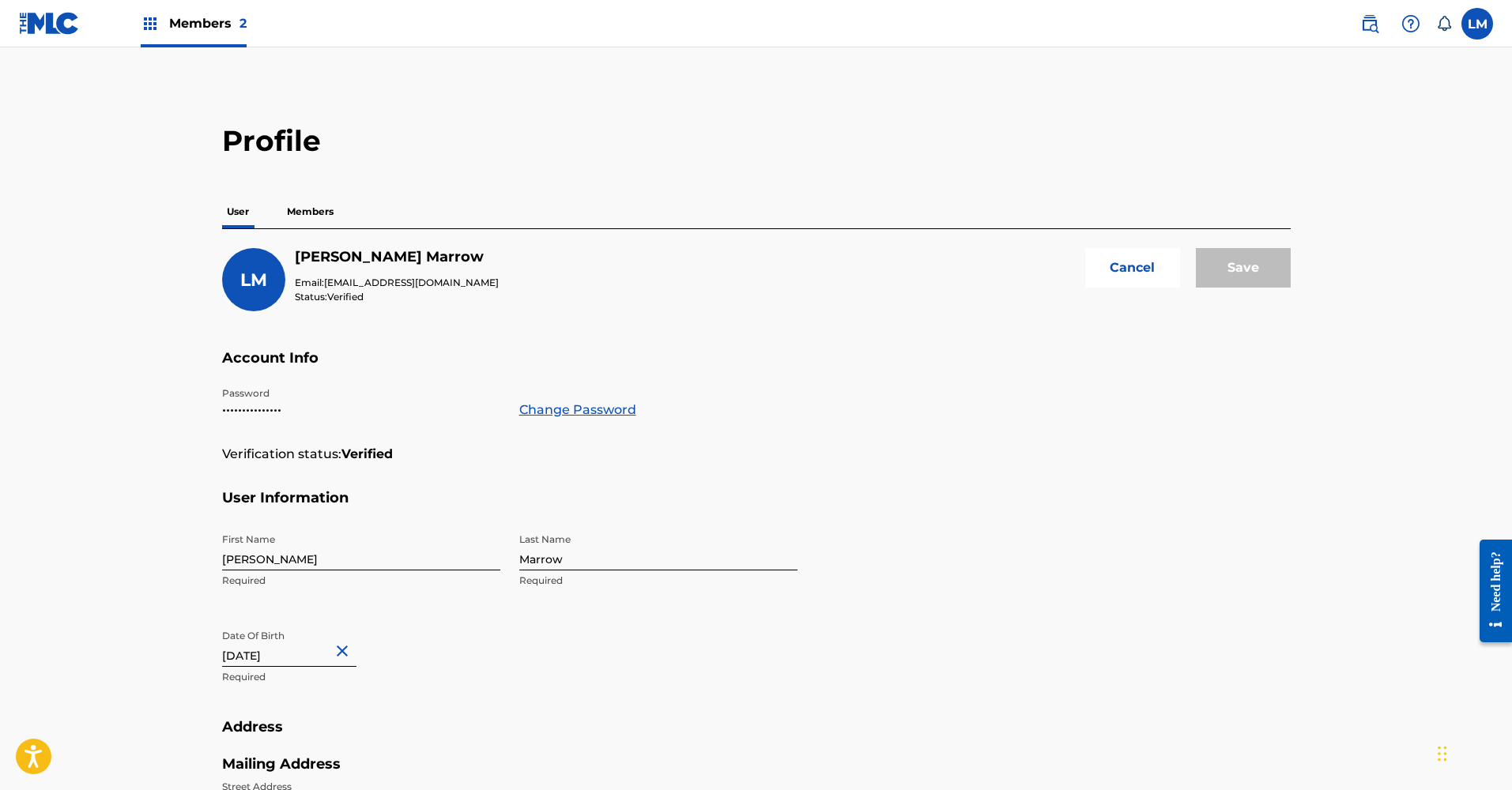
click at [1110, 276] on button "Cancel" at bounding box center [1132, 267] width 95 height 39
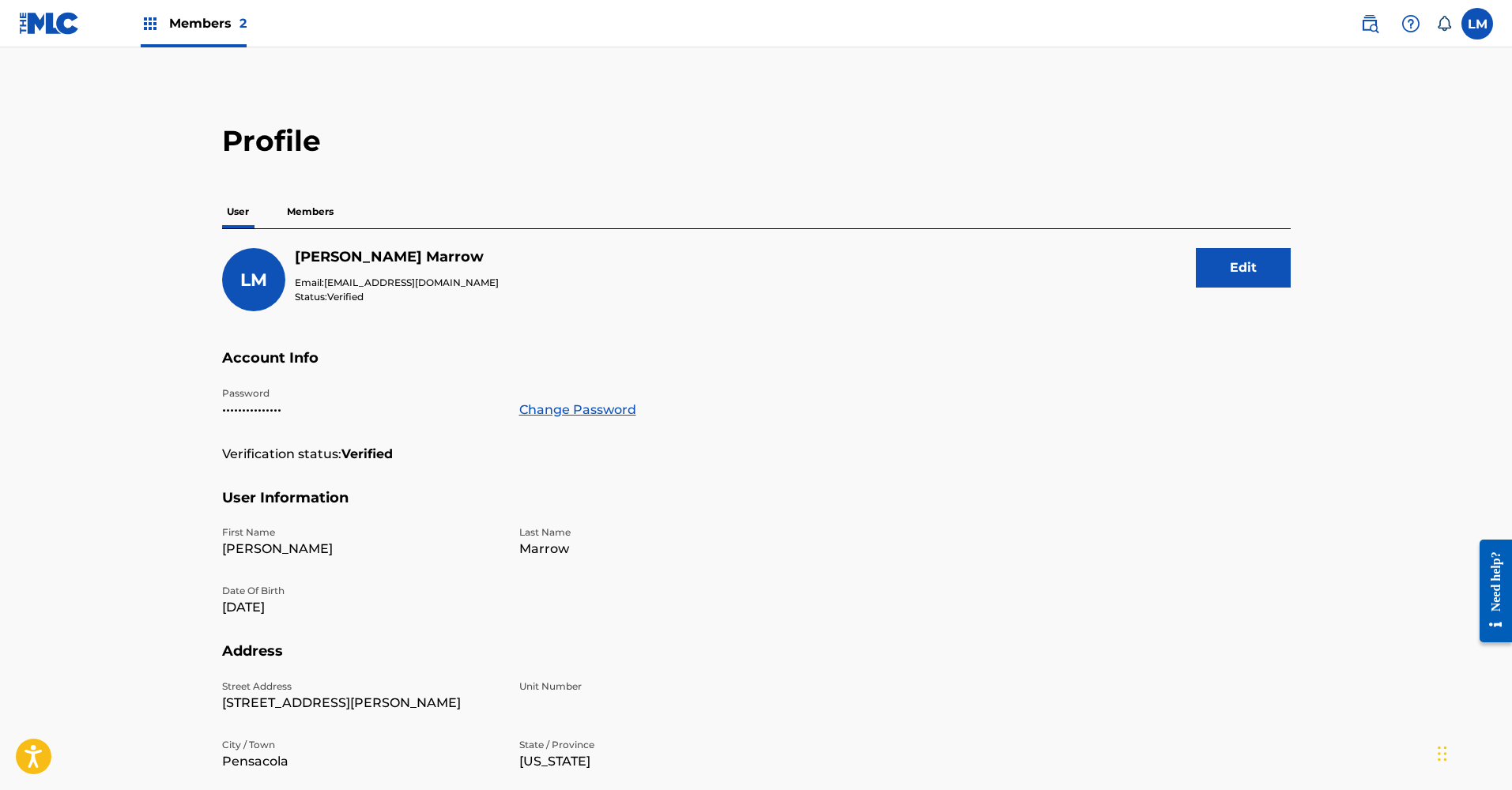
click at [195, 25] on span "Members 2" at bounding box center [208, 24] width 78 height 18
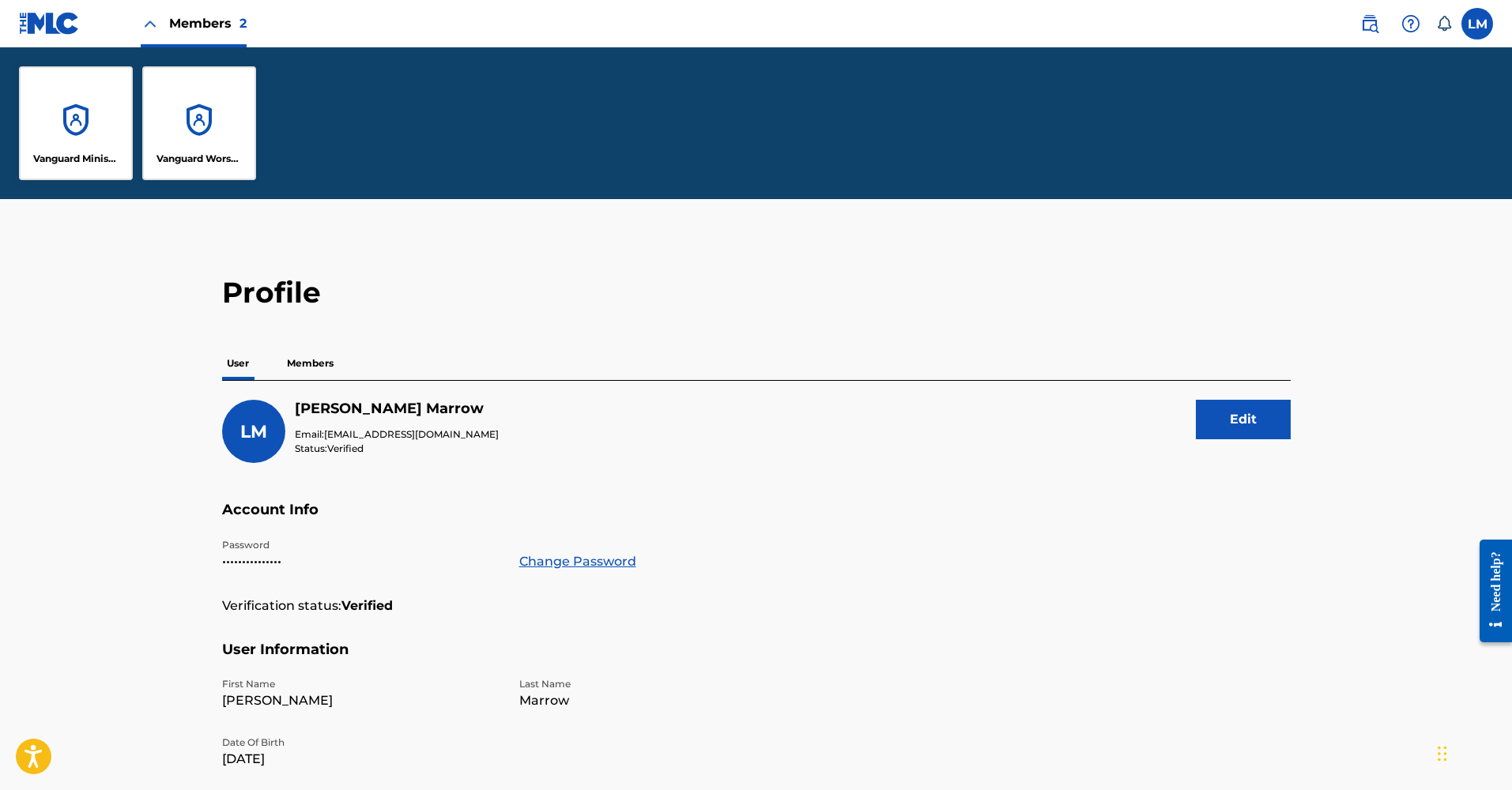
click at [174, 132] on div "Vanguard Worship" at bounding box center [199, 123] width 113 height 113
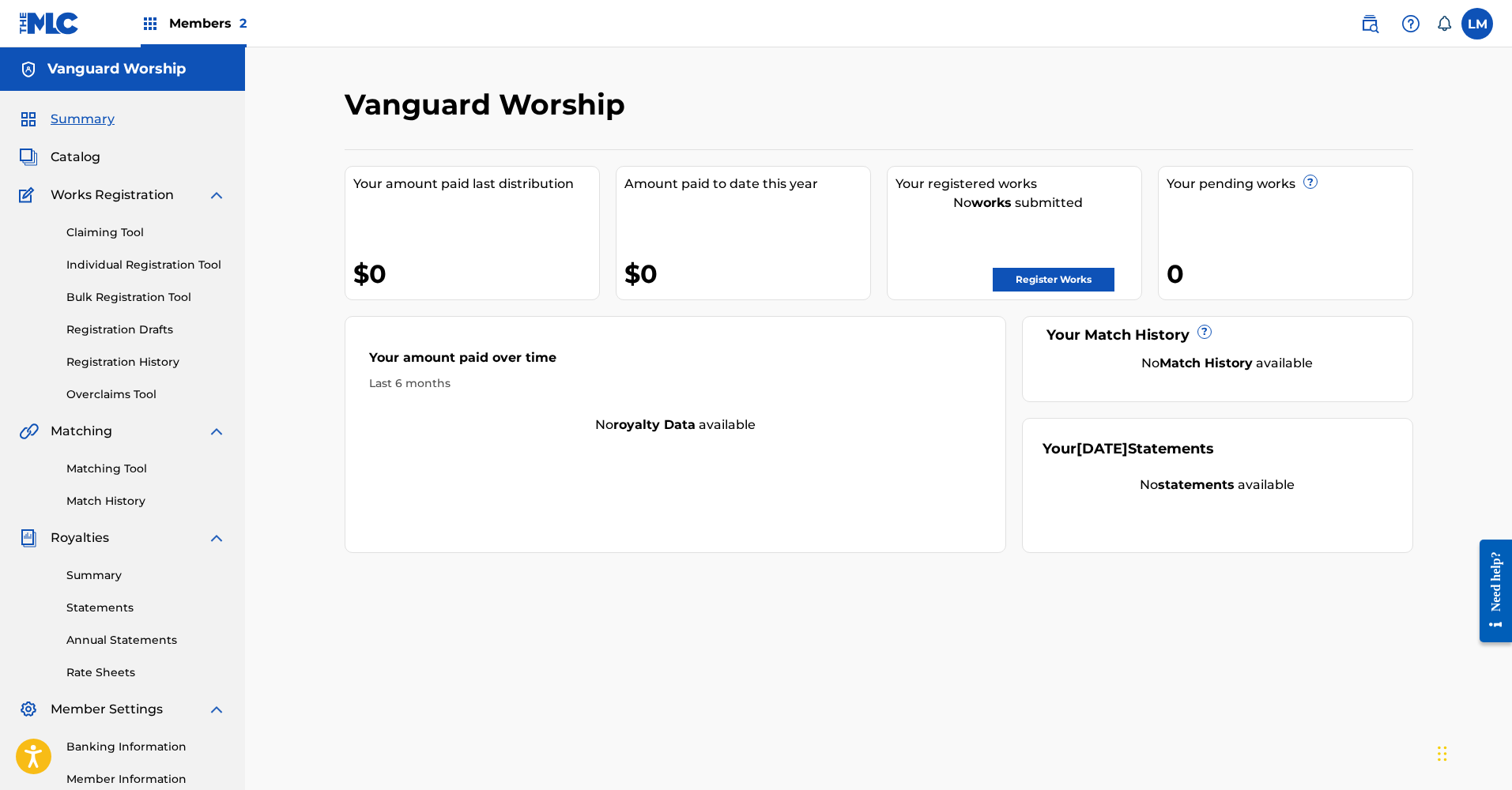
click at [216, 22] on span "Members 2" at bounding box center [208, 24] width 78 height 18
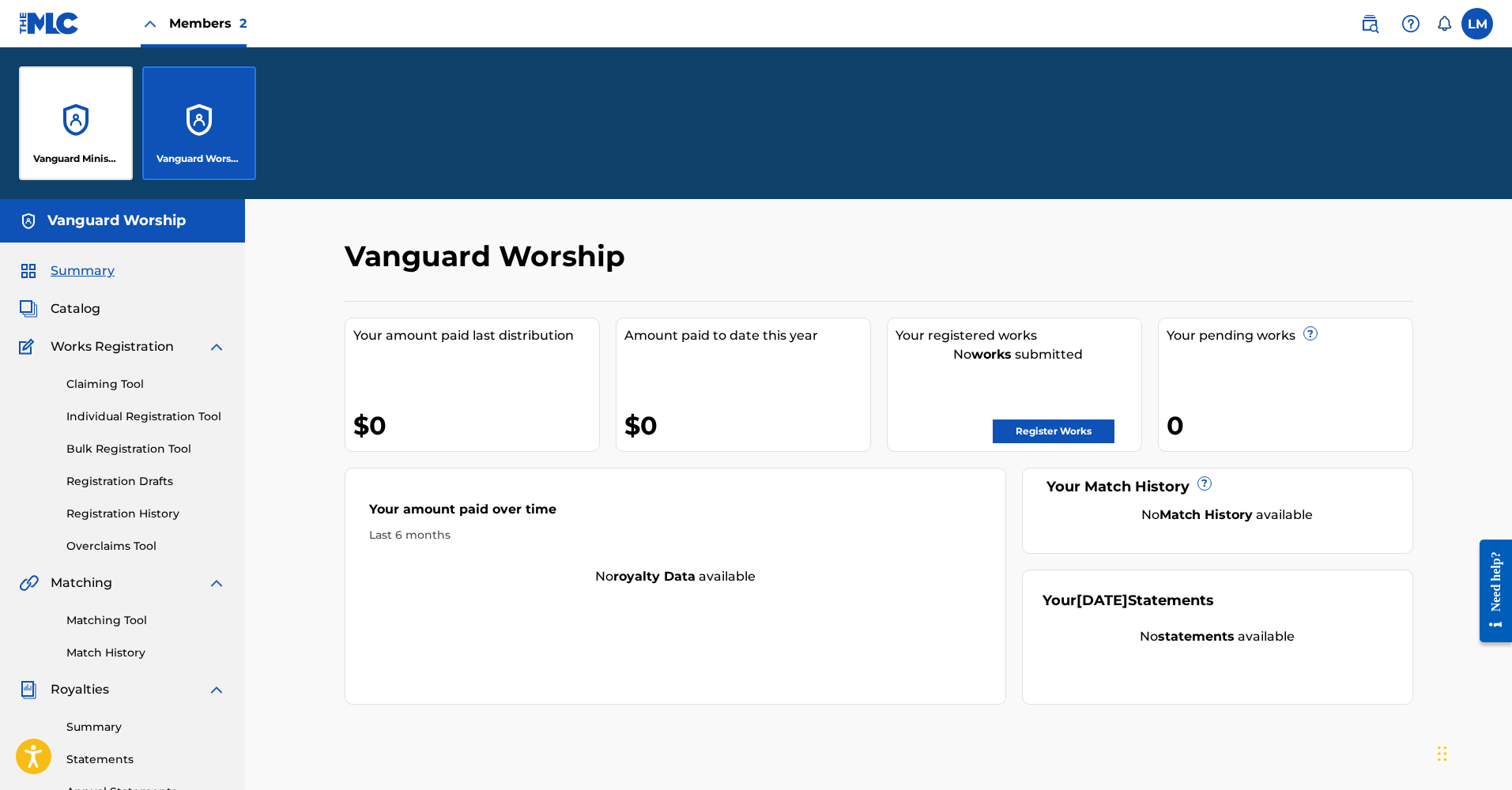
click at [106, 130] on div "Vanguard Ministries Inc" at bounding box center [76, 123] width 113 height 113
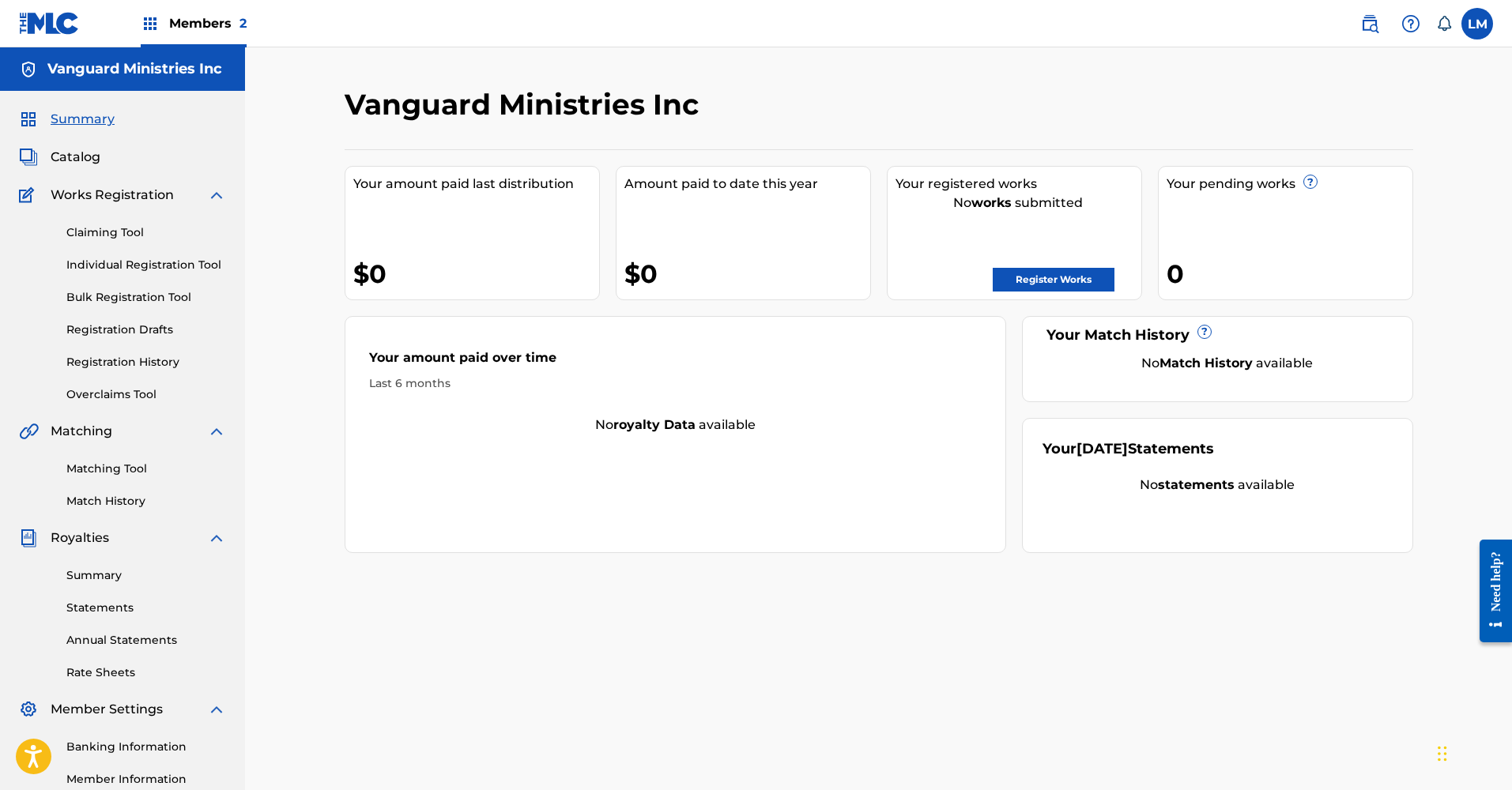
click at [158, 77] on h5 "Vanguard Ministries Inc" at bounding box center [134, 69] width 175 height 18
click at [1474, 29] on label at bounding box center [1477, 24] width 32 height 32
click at [1477, 24] on input "[PERSON_NAME] [EMAIL_ADDRESS][DOMAIN_NAME] Notification Preferences Profile Log…" at bounding box center [1477, 24] width 0 height 0
click at [188, 23] on span "Members 2" at bounding box center [208, 24] width 78 height 18
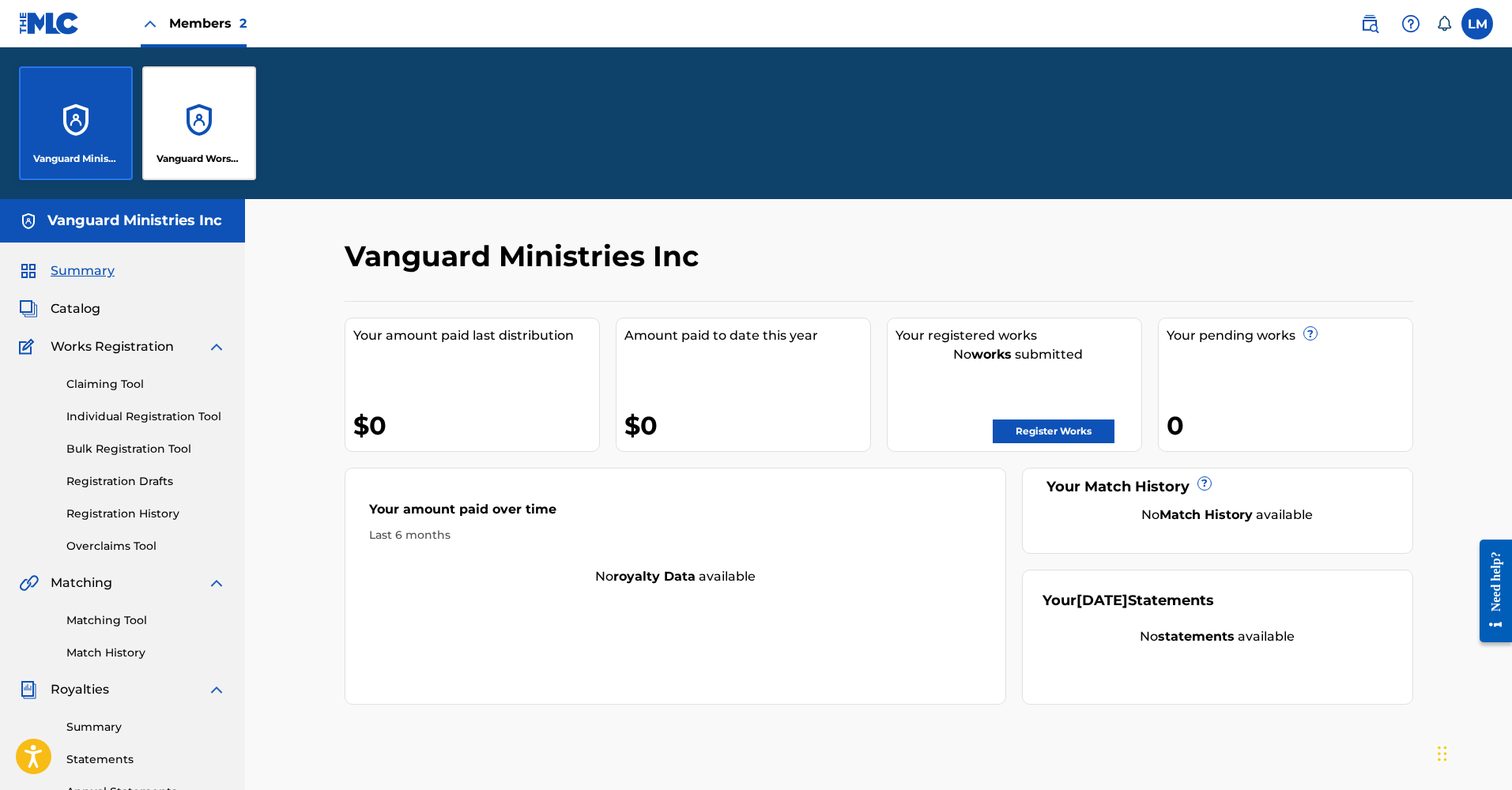
click at [192, 106] on div "Vanguard Worship" at bounding box center [199, 123] width 113 height 113
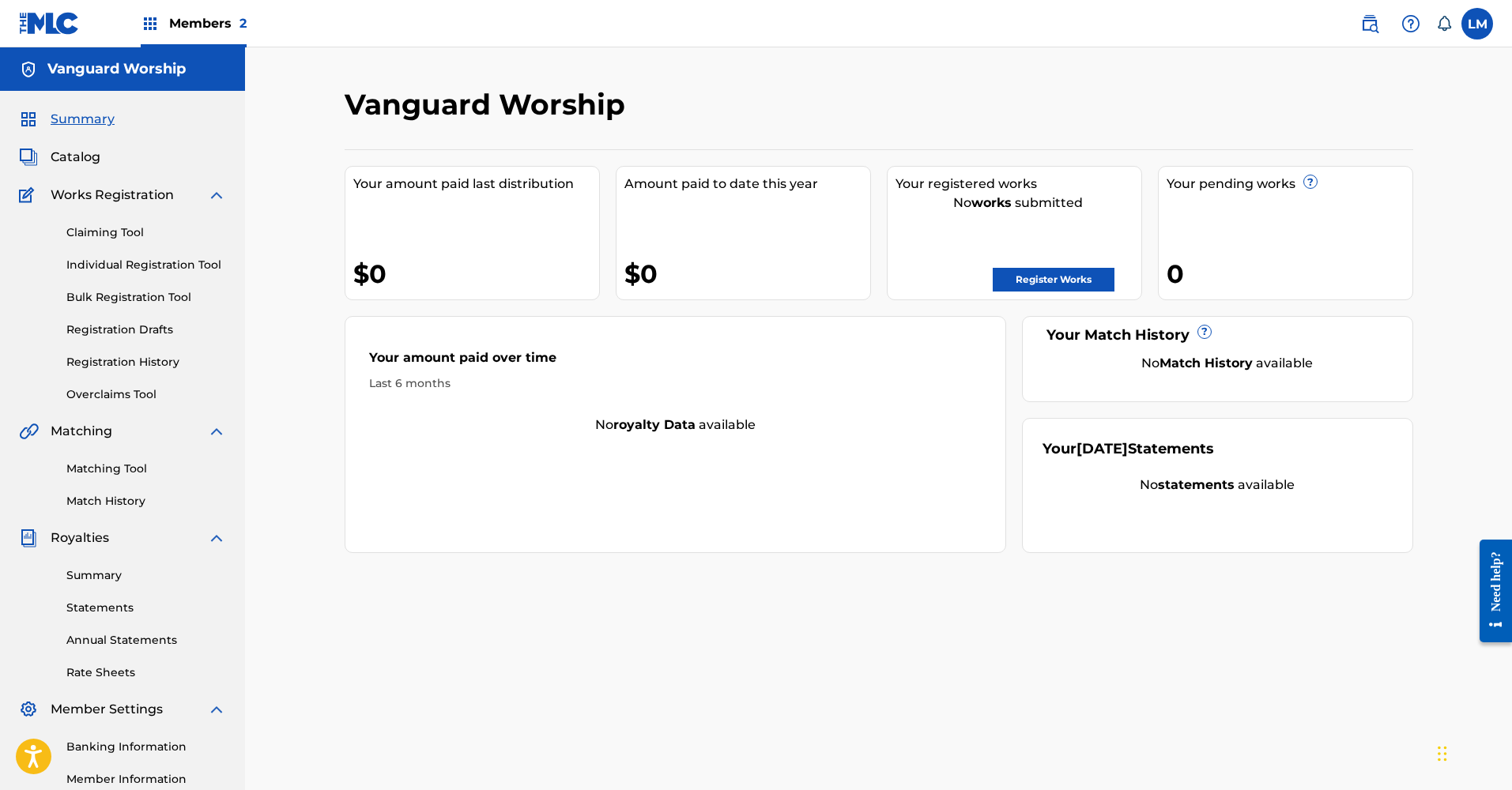
click at [90, 155] on span "Catalog" at bounding box center [75, 157] width 49 height 19
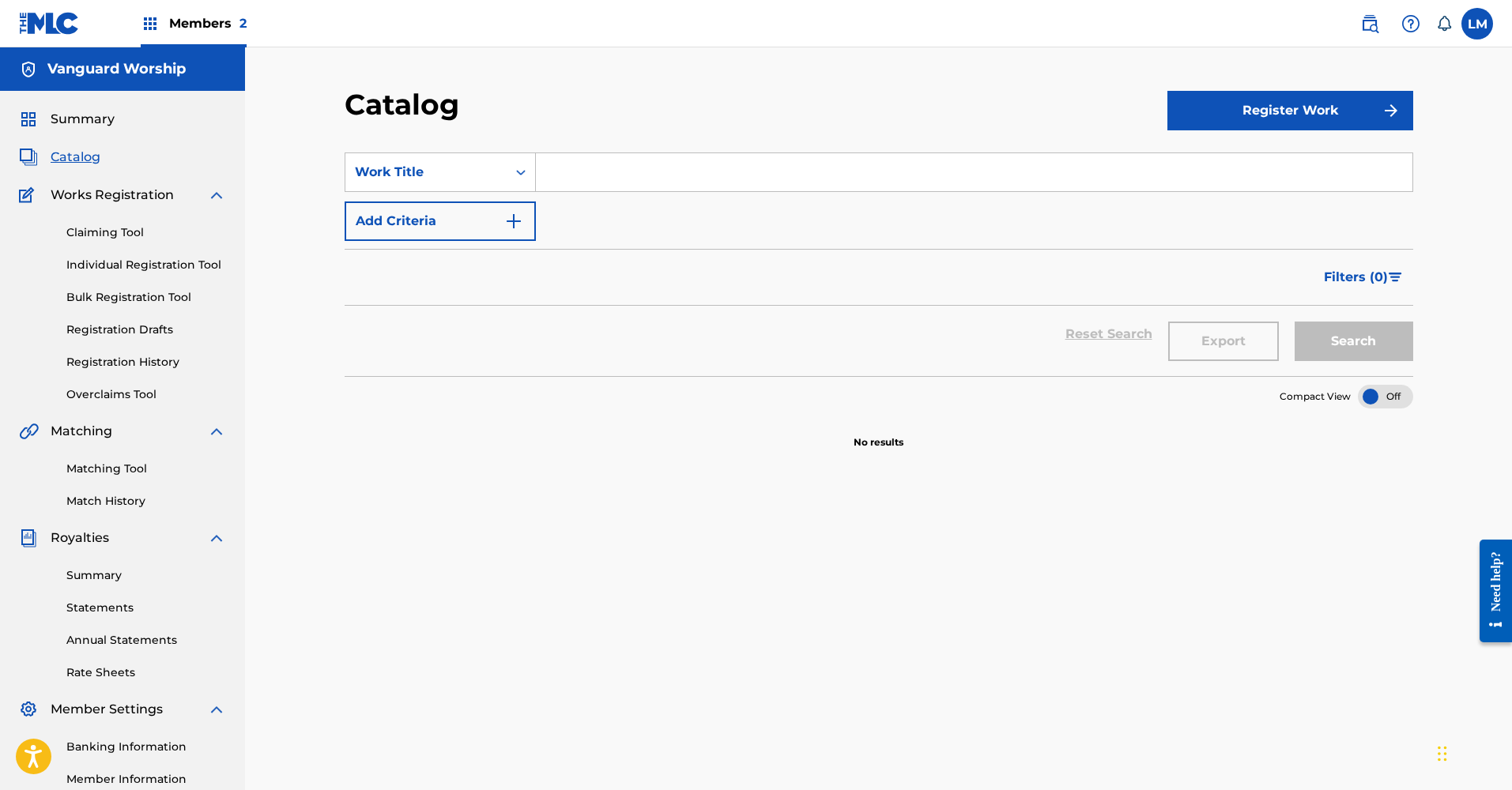
click at [84, 125] on span "Summary" at bounding box center [82, 119] width 64 height 19
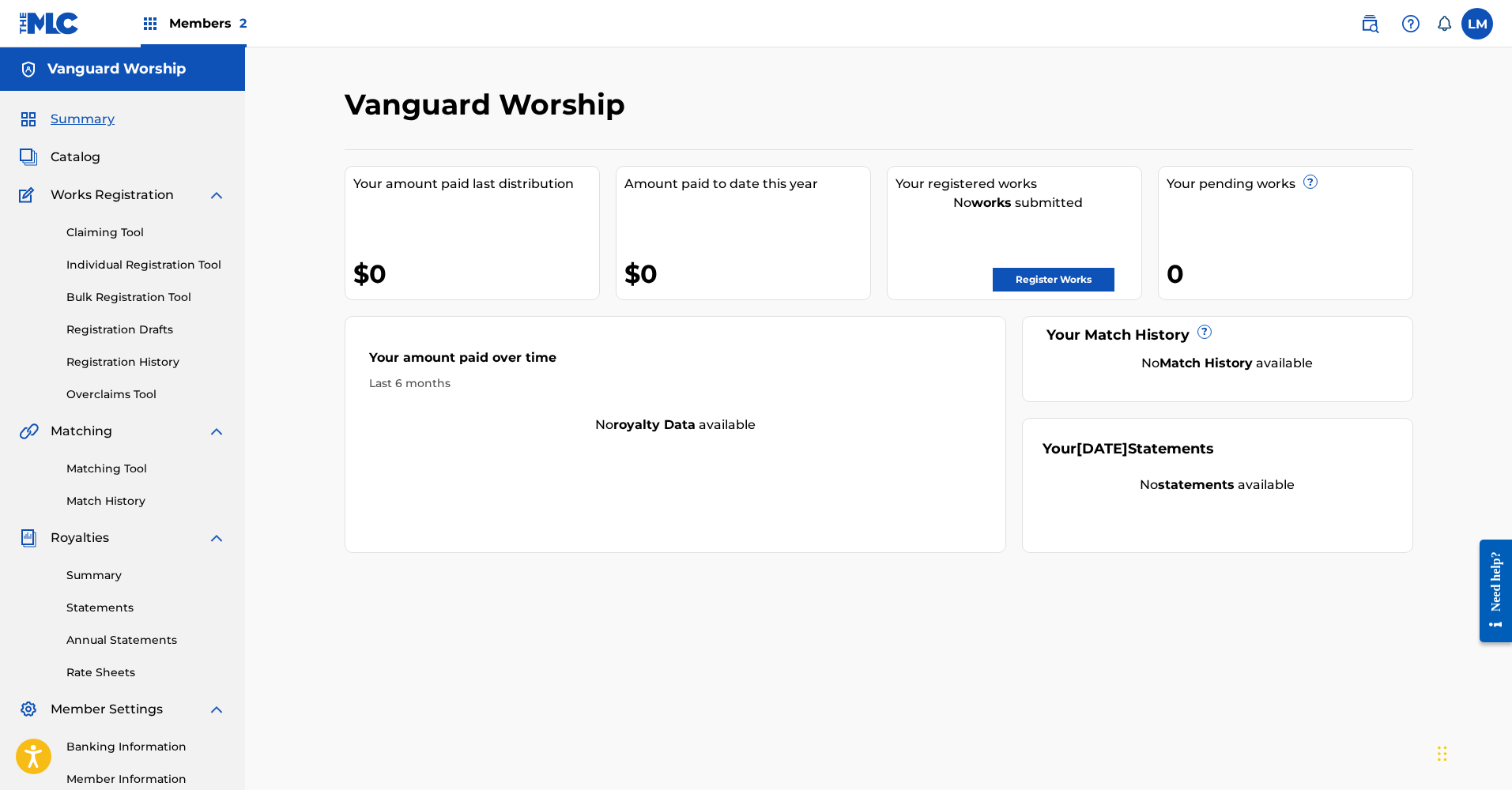
click at [201, 32] on span "Members 2" at bounding box center [208, 24] width 78 height 18
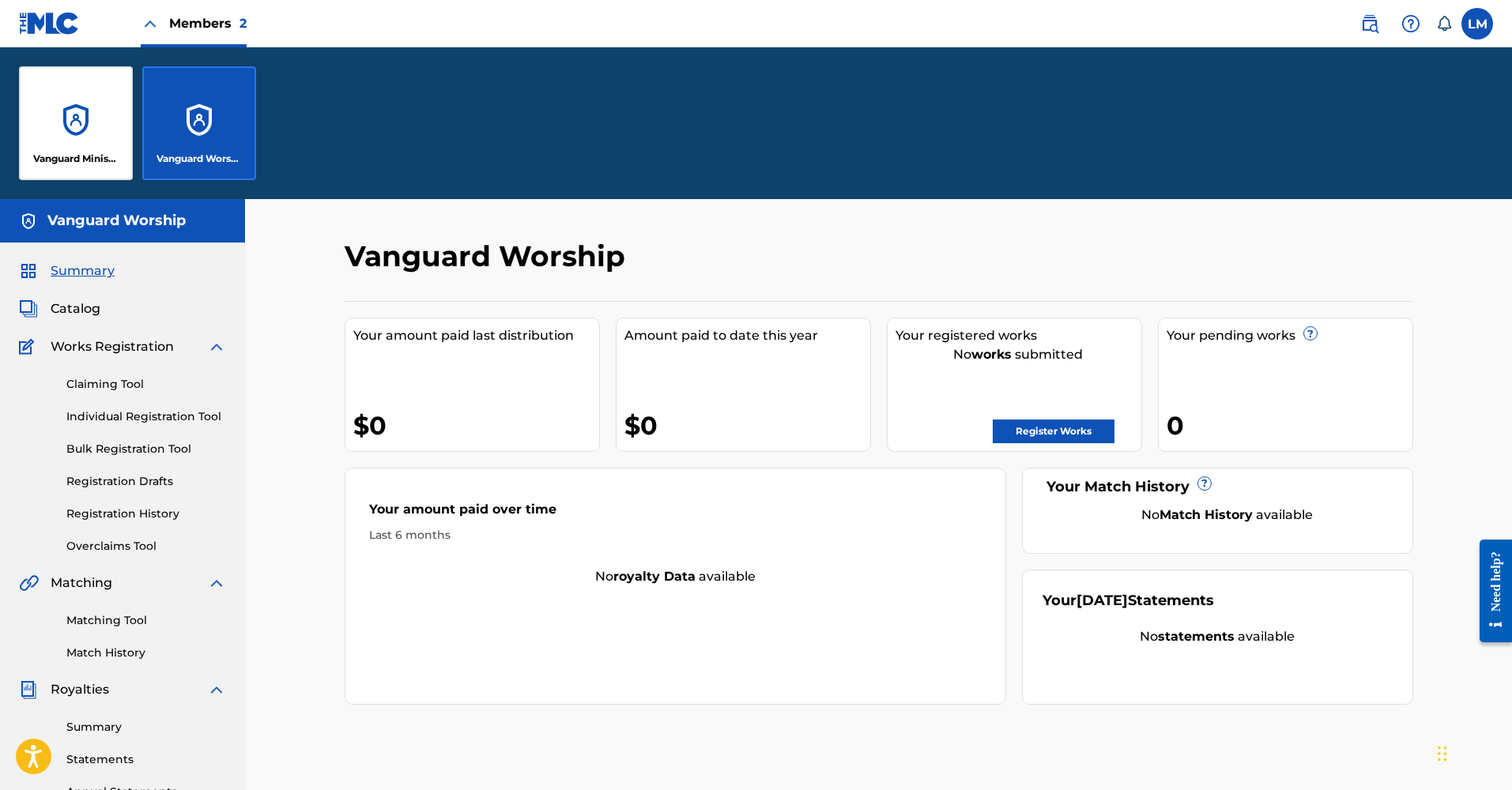
click at [70, 123] on div "Vanguard Ministries Inc" at bounding box center [76, 123] width 113 height 113
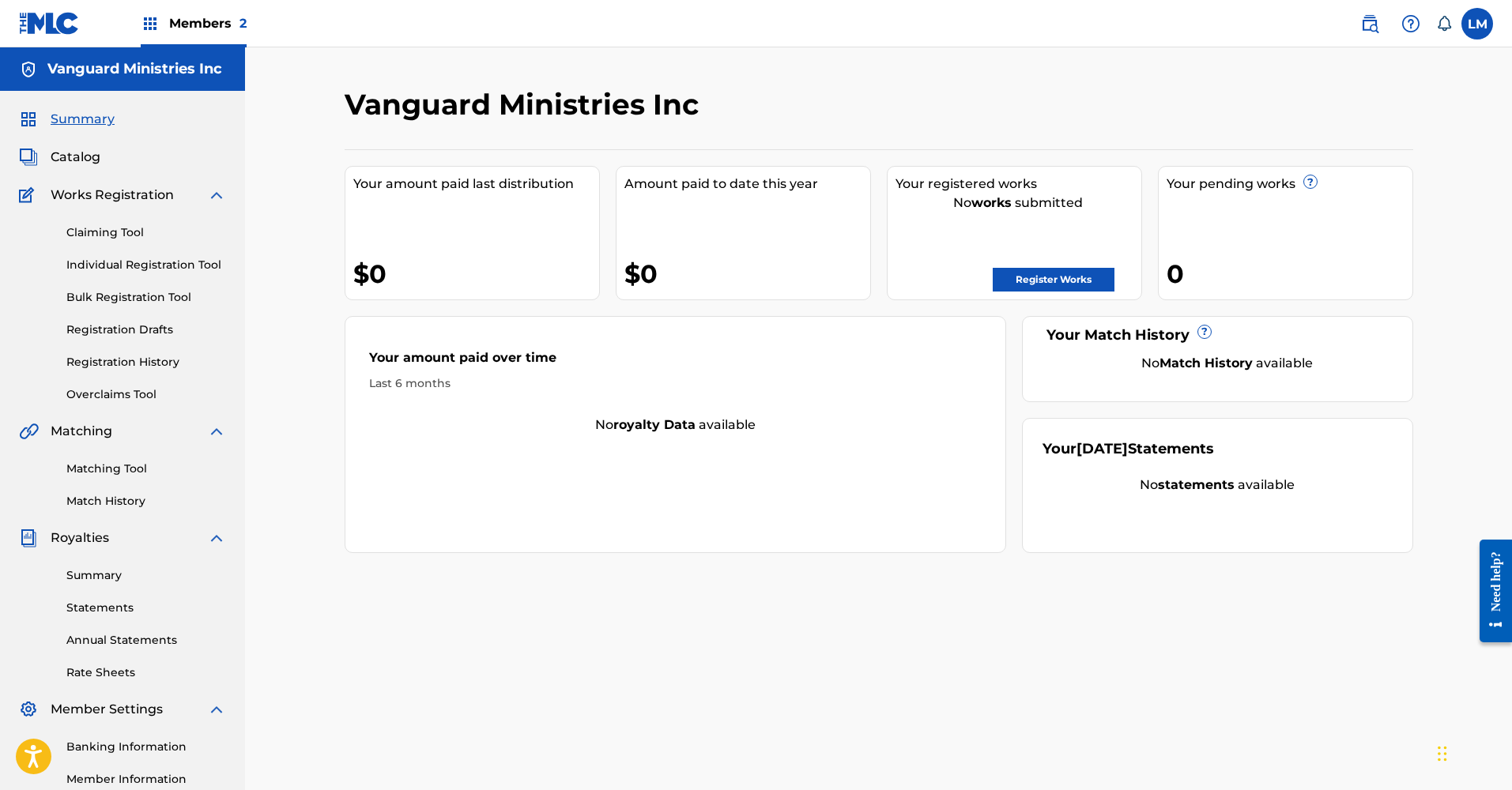
click at [1483, 16] on label at bounding box center [1477, 24] width 32 height 32
click at [1477, 24] on input "[PERSON_NAME] [EMAIL_ADDRESS][DOMAIN_NAME] Notification Preferences Profile Log…" at bounding box center [1477, 24] width 0 height 0
click at [1392, 93] on p "Lydia Marrow" at bounding box center [1422, 93] width 120 height 19
click at [1477, 24] on input "[PERSON_NAME] [EMAIL_ADDRESS][DOMAIN_NAME] Notification Preferences Profile Log…" at bounding box center [1477, 24] width 0 height 0
click at [1320, 188] on div "Notification Preferences Profile Log out" at bounding box center [1394, 197] width 196 height 106
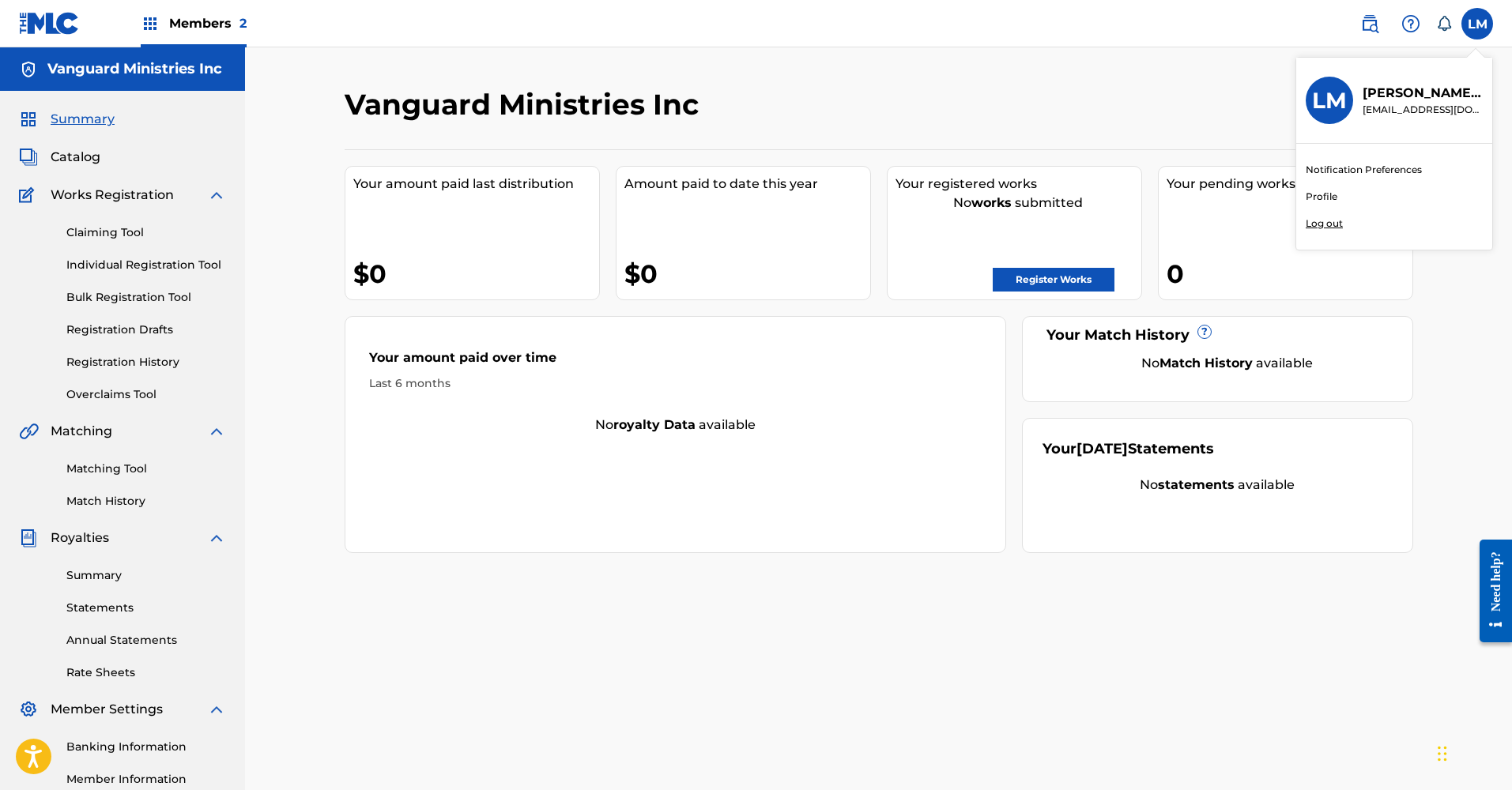
click at [1477, 24] on input "[PERSON_NAME] [EMAIL_ADDRESS][DOMAIN_NAME] Notification Preferences Profile Log…" at bounding box center [1477, 24] width 0 height 0
click at [1319, 193] on link "Profile" at bounding box center [1322, 197] width 32 height 15
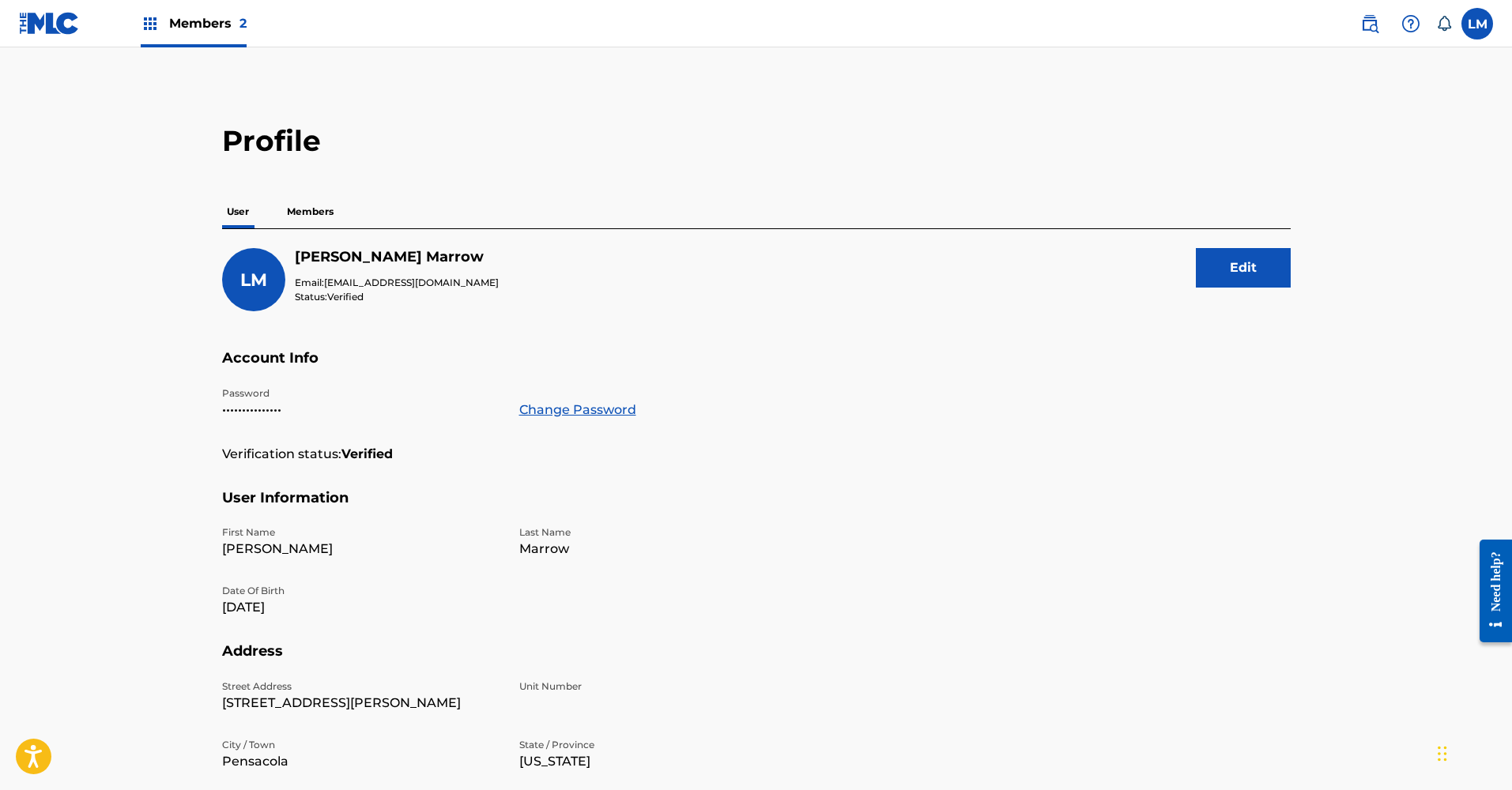
click at [327, 215] on p "Members" at bounding box center [309, 211] width 56 height 33
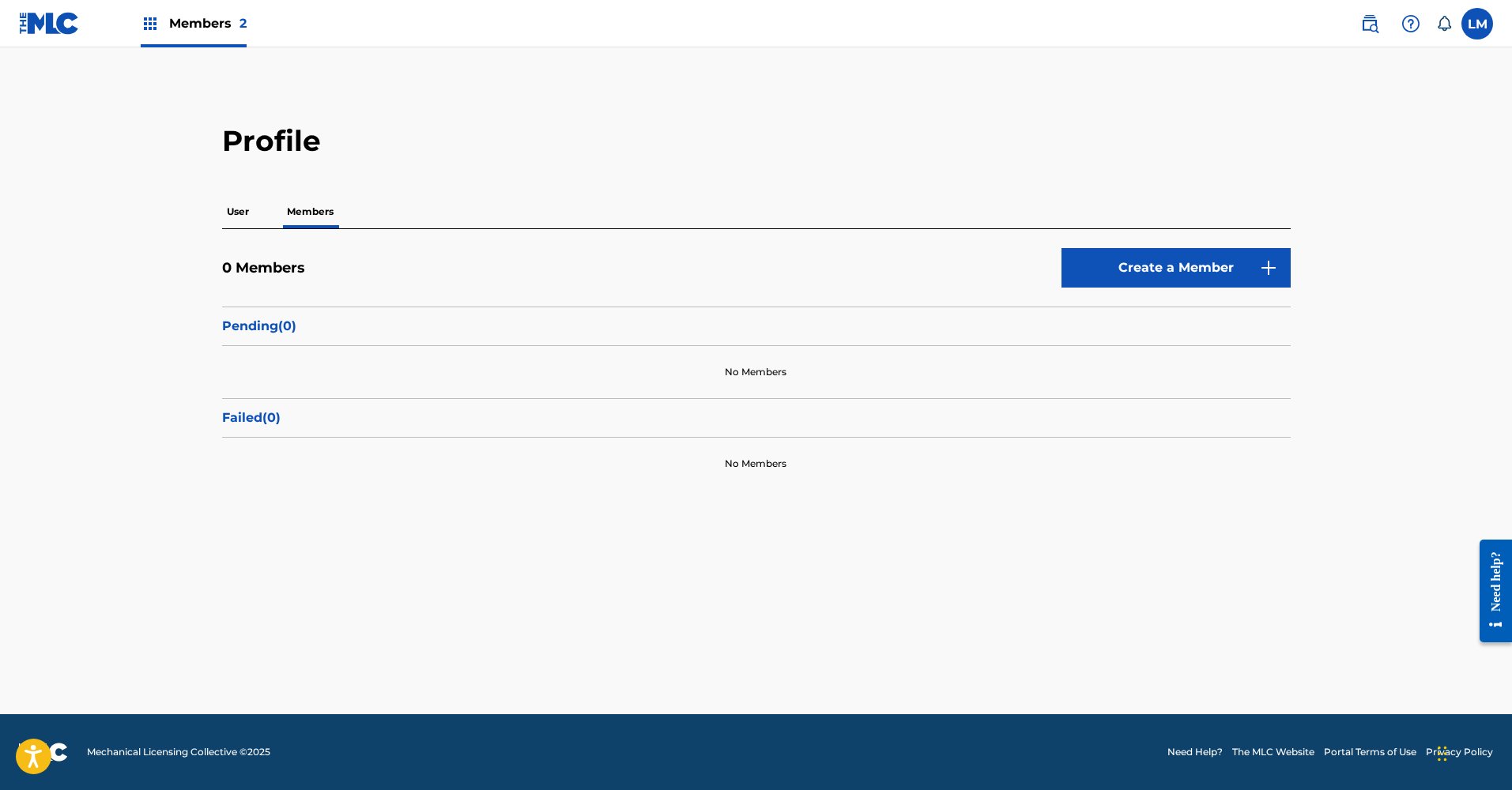
click at [243, 222] on p "User" at bounding box center [238, 211] width 32 height 33
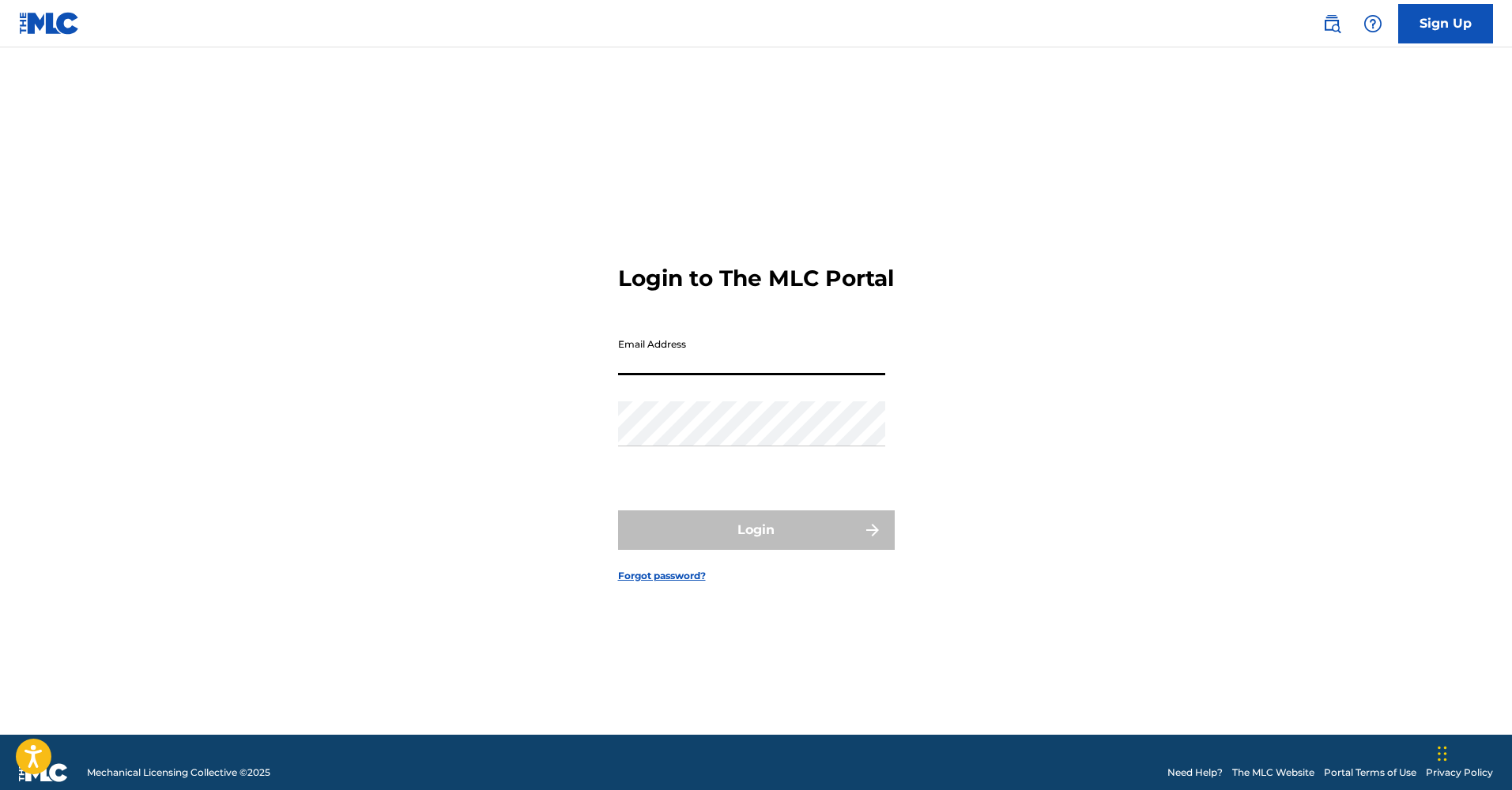
type input "[EMAIL_ADDRESS][DOMAIN_NAME]"
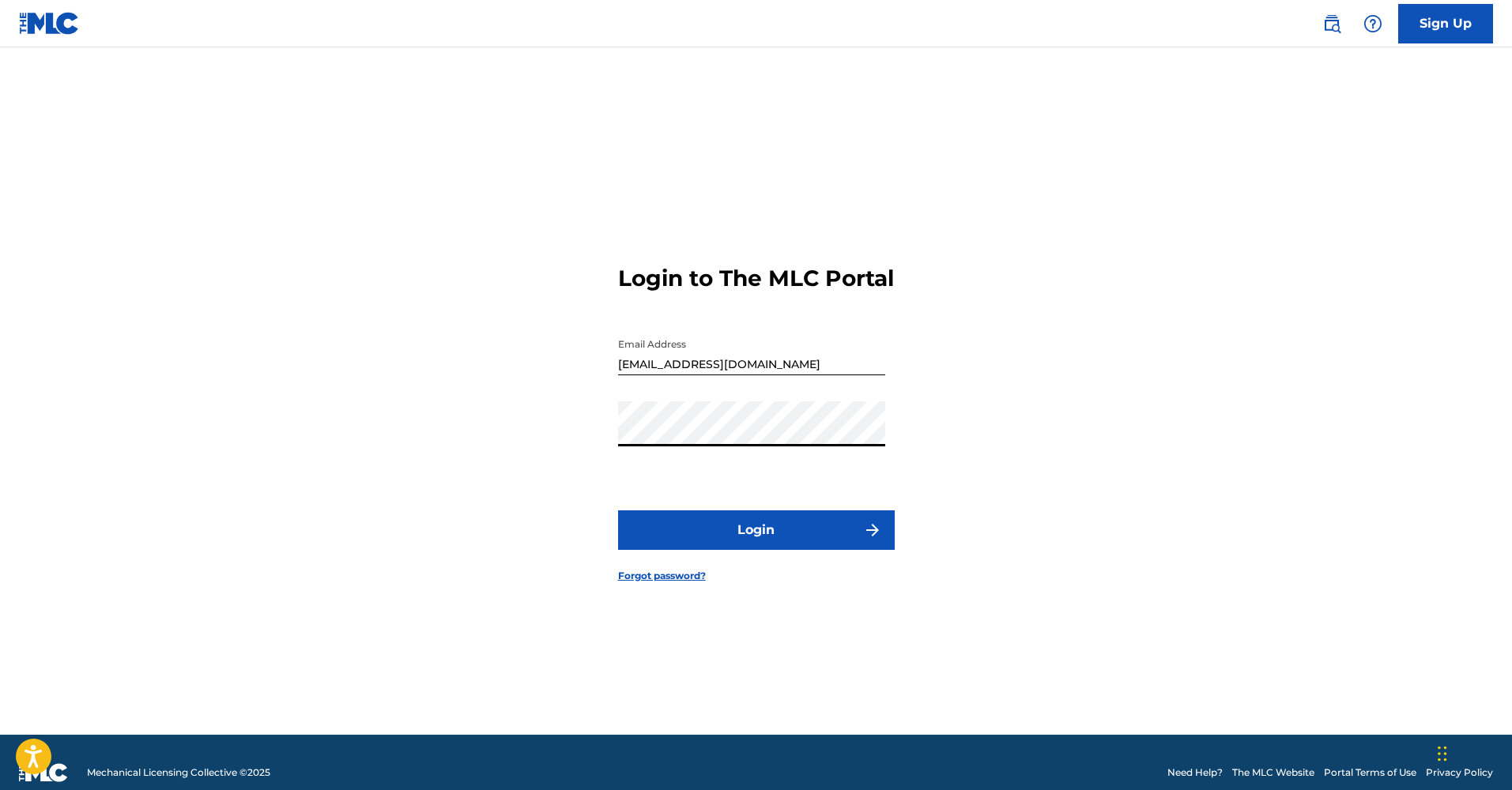
click at [713, 550] on button "Login" at bounding box center [756, 529] width 276 height 39
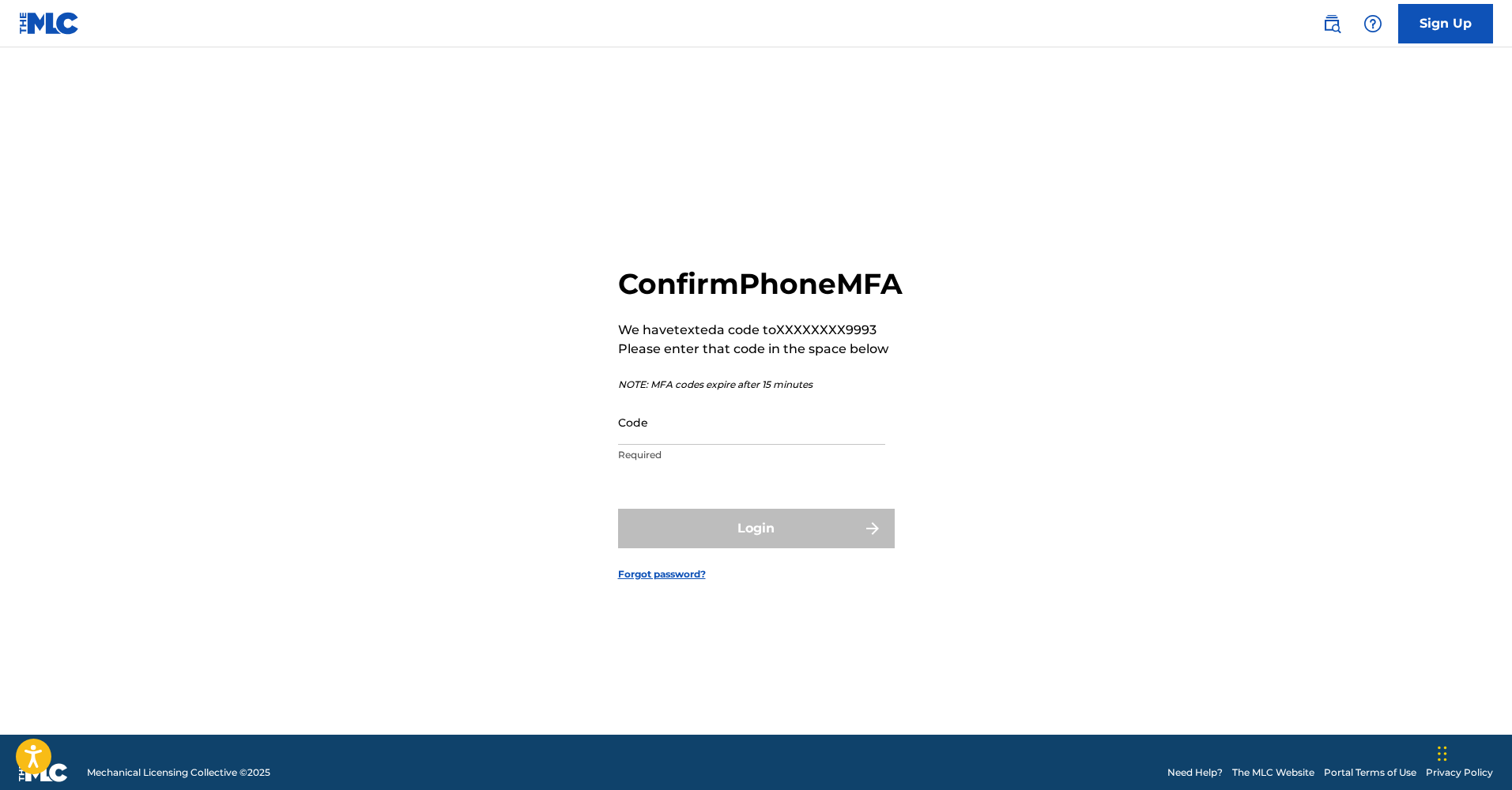
click at [742, 444] on input "Code" at bounding box center [752, 422] width 267 height 45
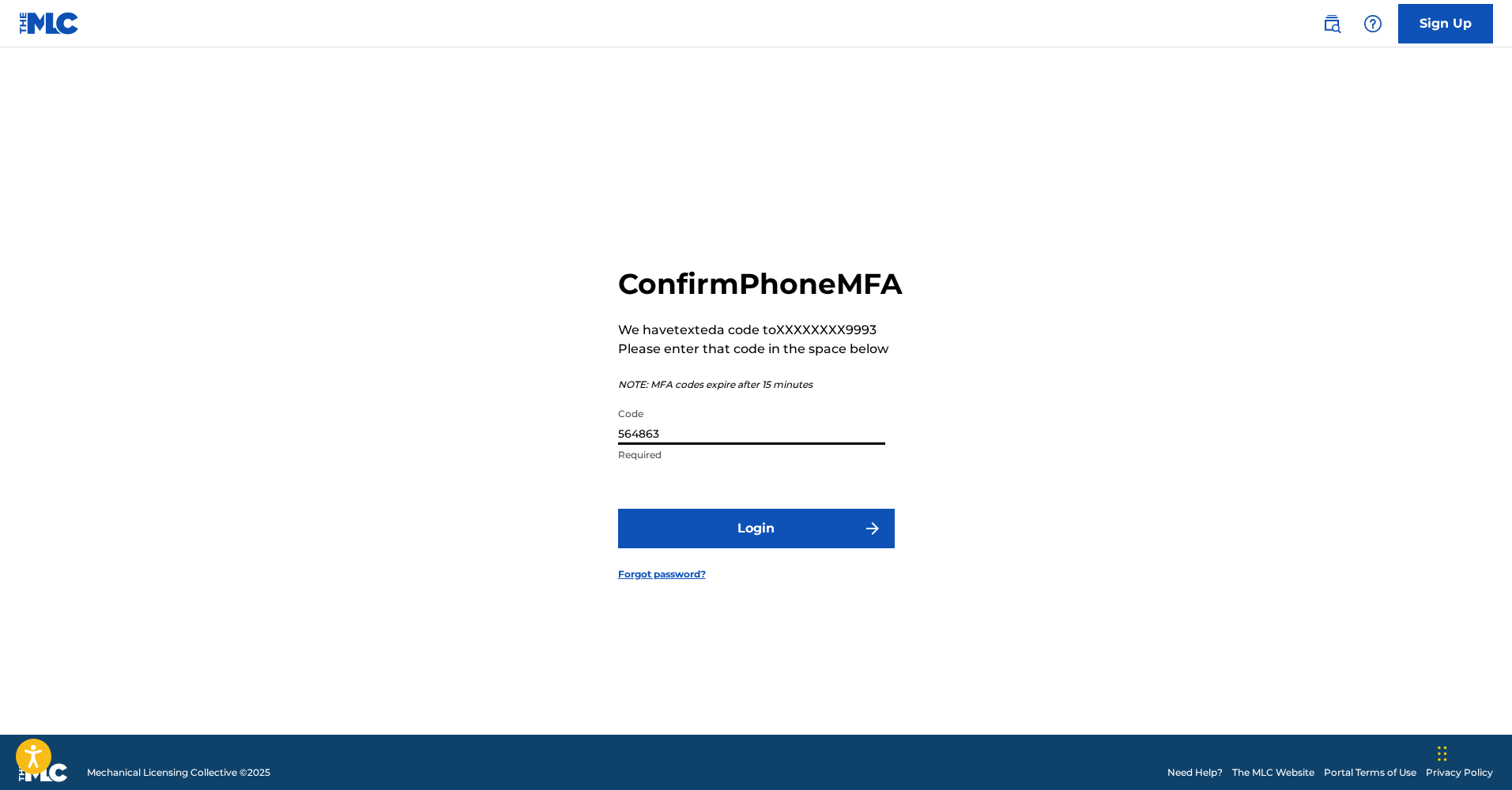
type input "564863"
click at [761, 535] on button "Login" at bounding box center [756, 528] width 276 height 39
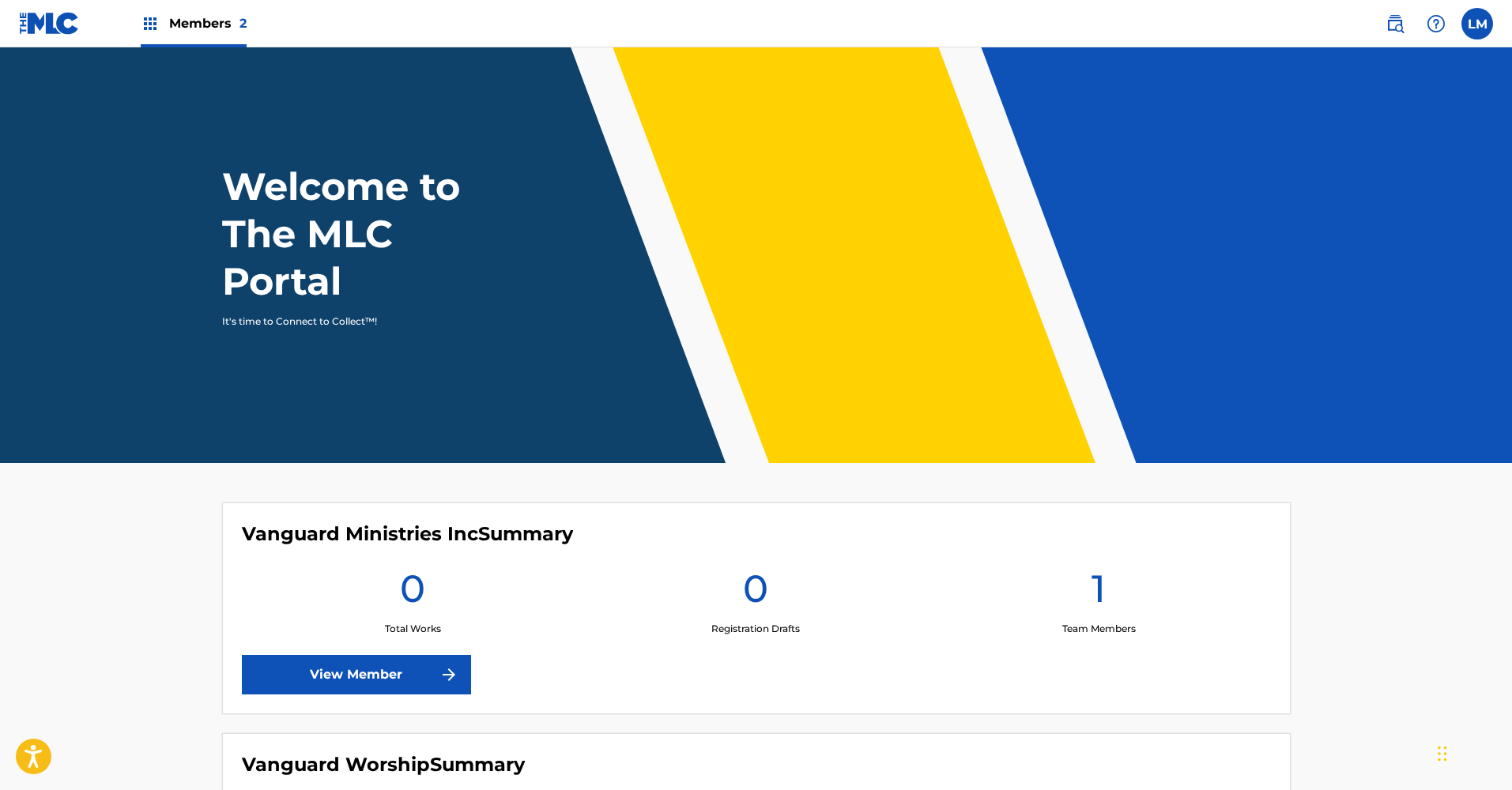
click at [1480, 25] on label at bounding box center [1477, 24] width 32 height 32
click at [1477, 24] on input "[PERSON_NAME] [EMAIL_ADDRESS][DOMAIN_NAME] Notification Preferences Profile Log…" at bounding box center [1477, 24] width 0 height 0
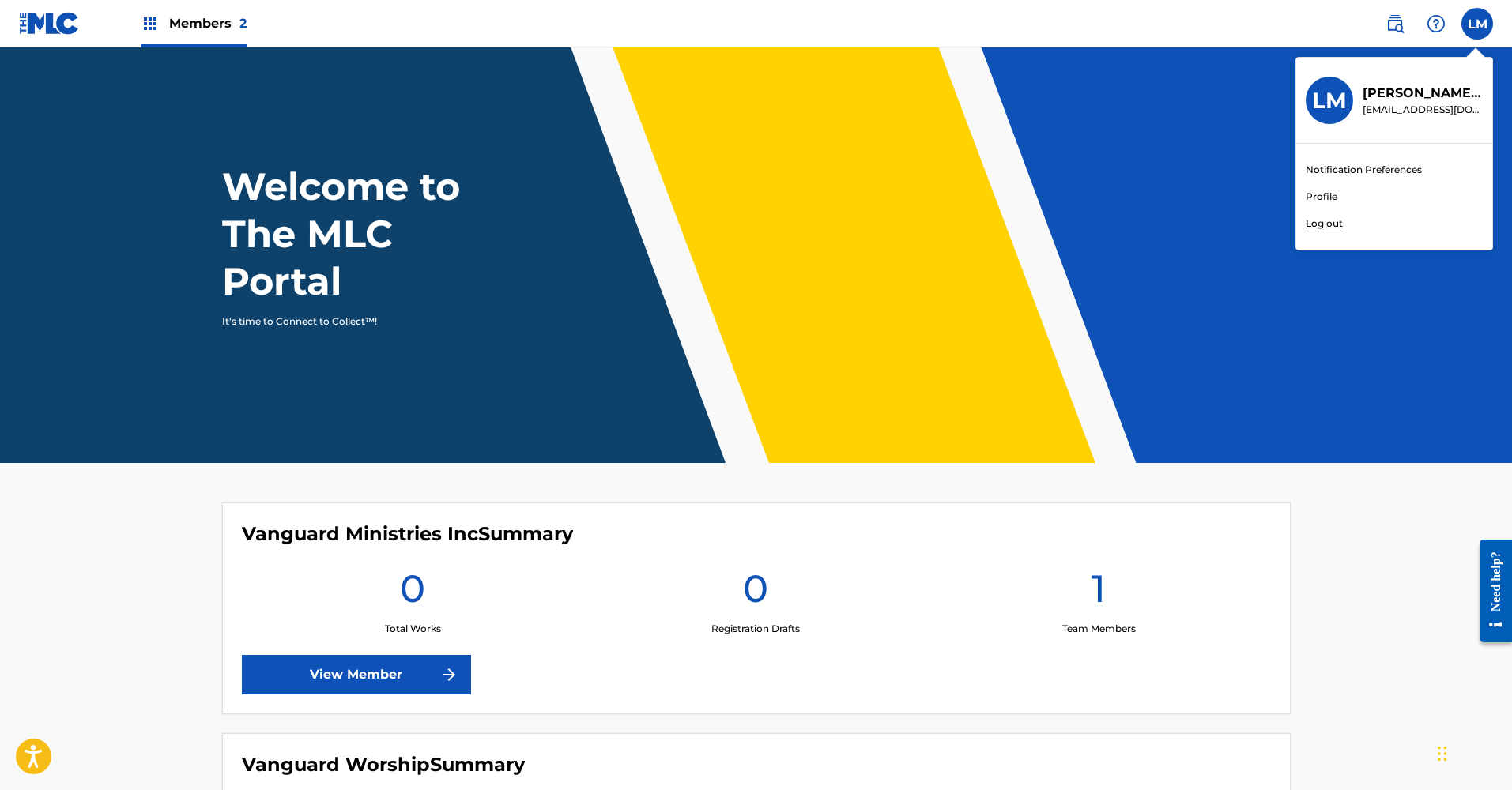
click at [397, 668] on link "View Member" at bounding box center [356, 674] width 230 height 39
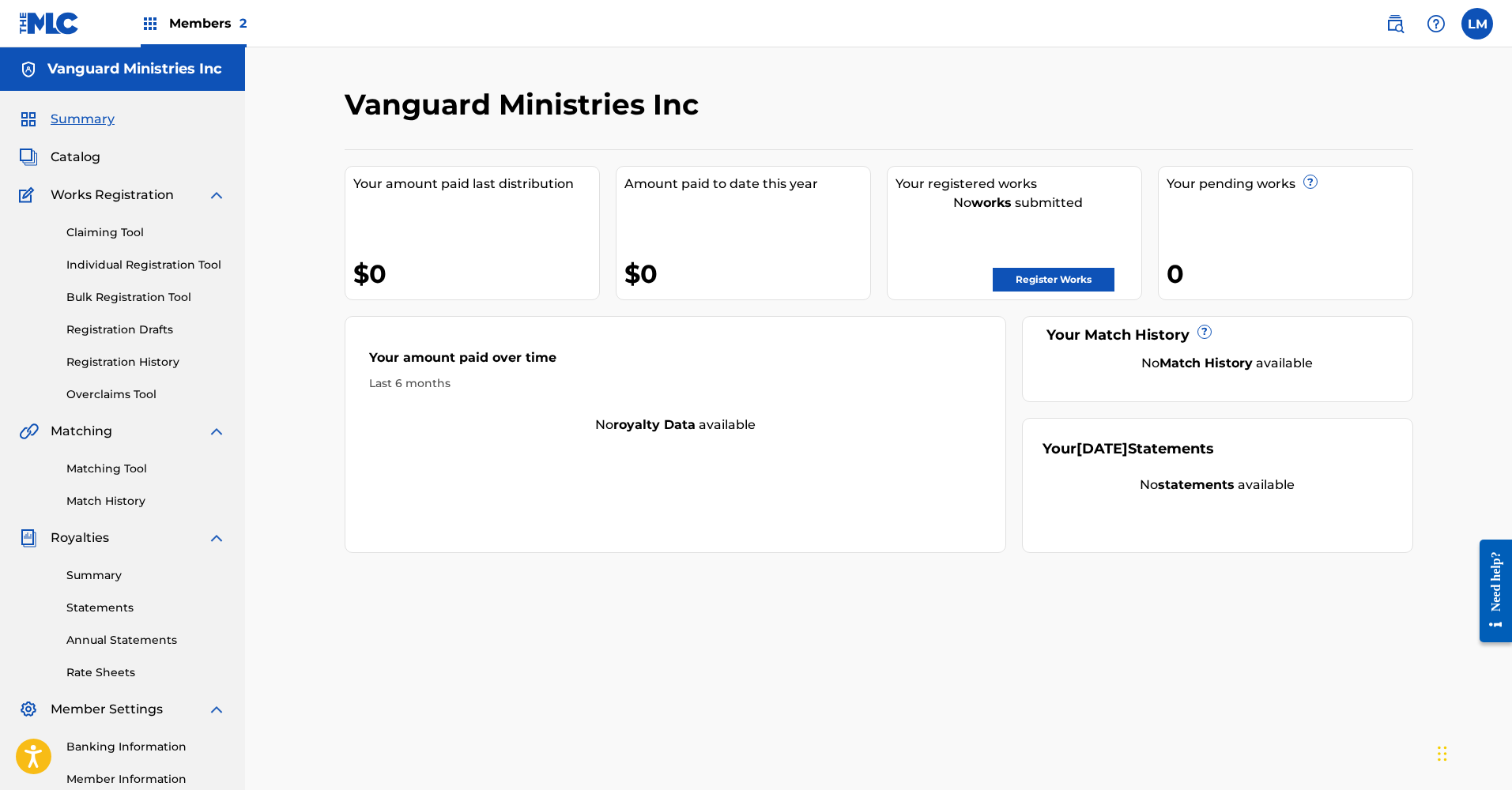
click at [156, 72] on h5 "Vanguard Ministries Inc" at bounding box center [134, 69] width 175 height 18
click at [212, 13] on div "Members 2" at bounding box center [194, 23] width 106 height 47
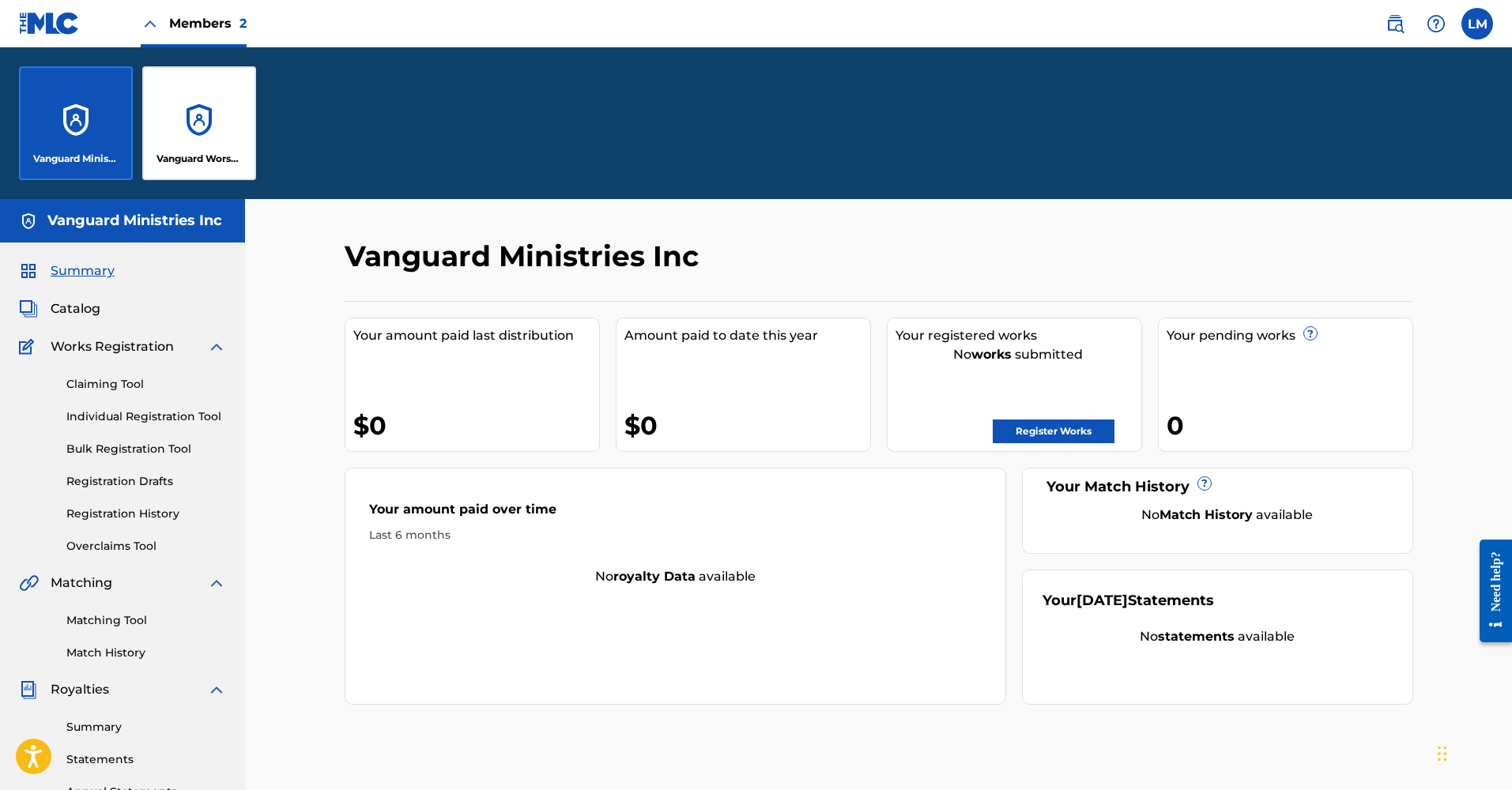
click at [94, 112] on div "Vanguard Ministries Inc" at bounding box center [76, 123] width 113 height 113
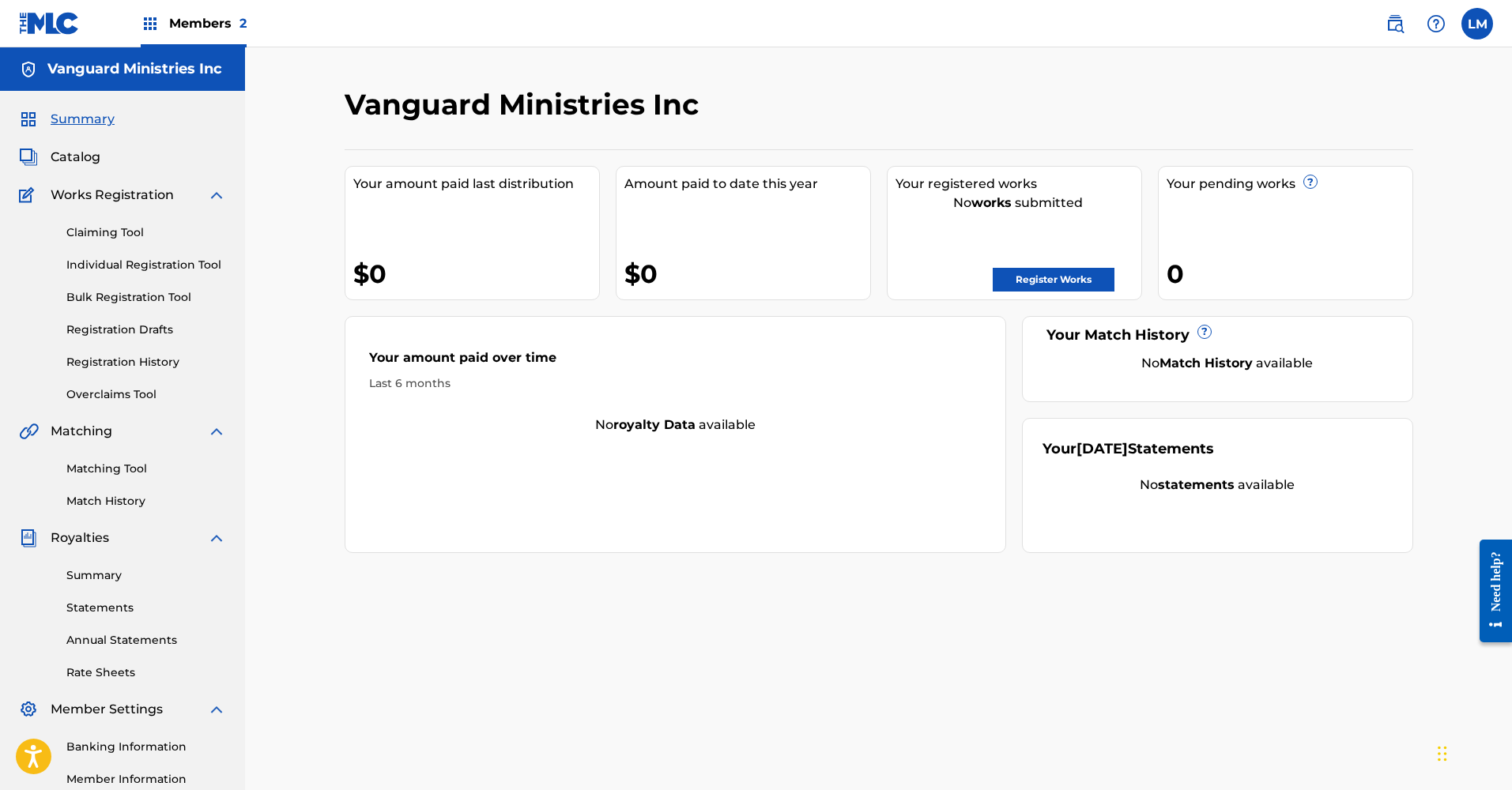
click at [209, 22] on span "Members 2" at bounding box center [208, 24] width 78 height 18
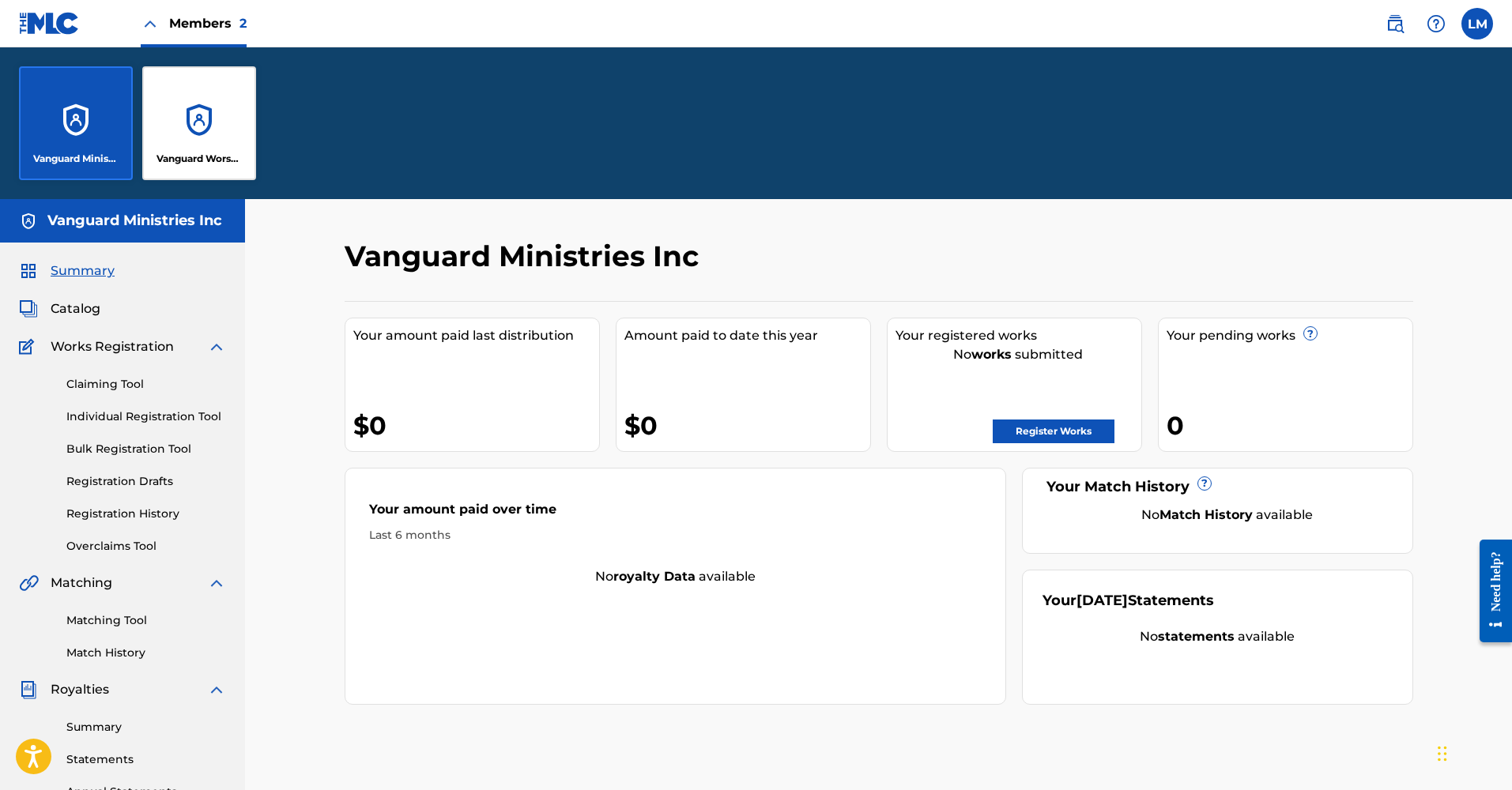
click at [220, 140] on div "Vanguard Worship" at bounding box center [199, 123] width 113 height 113
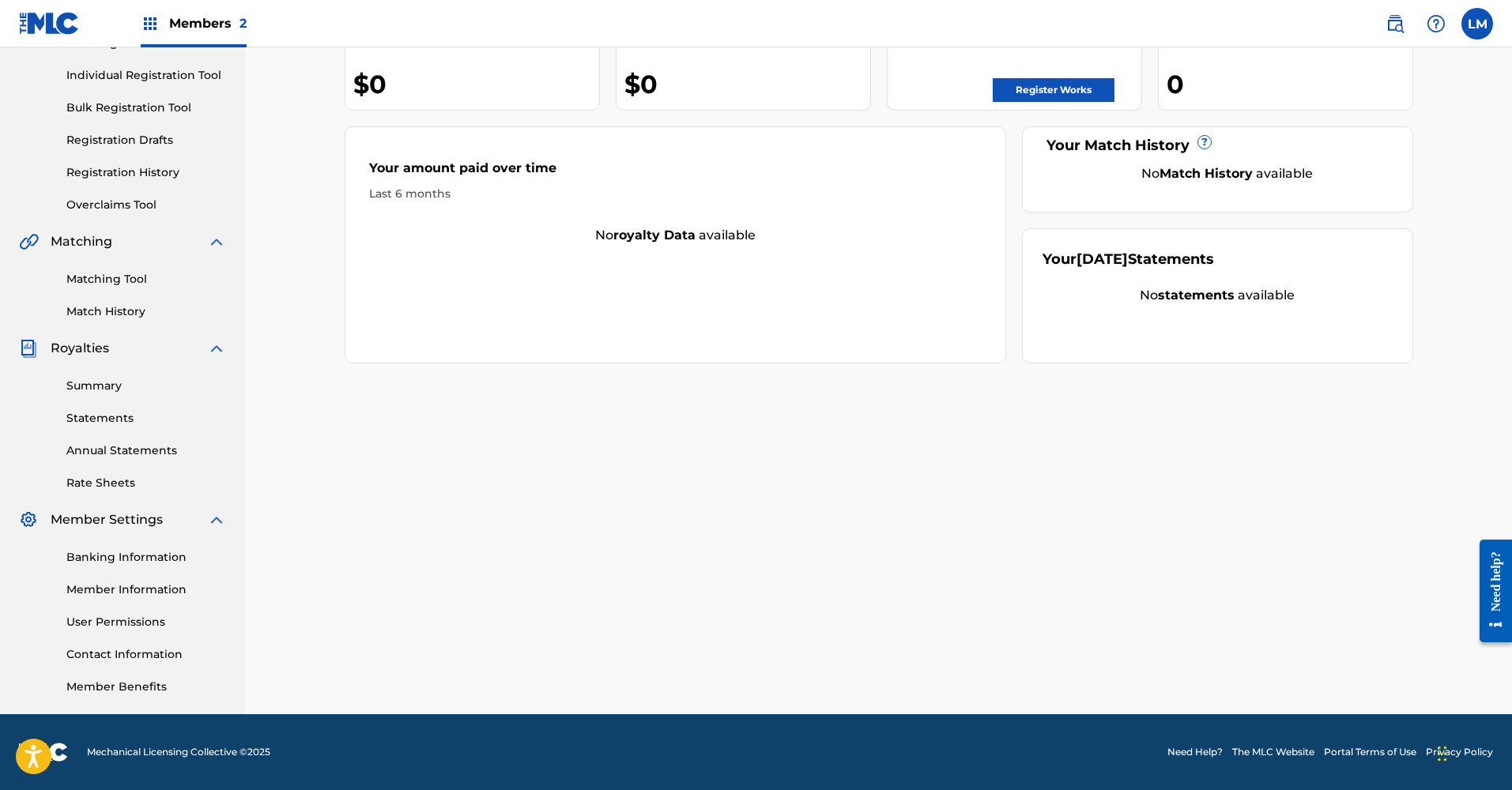
scroll to position [189, 0]
click at [129, 585] on link "Member Information" at bounding box center [146, 590] width 160 height 16
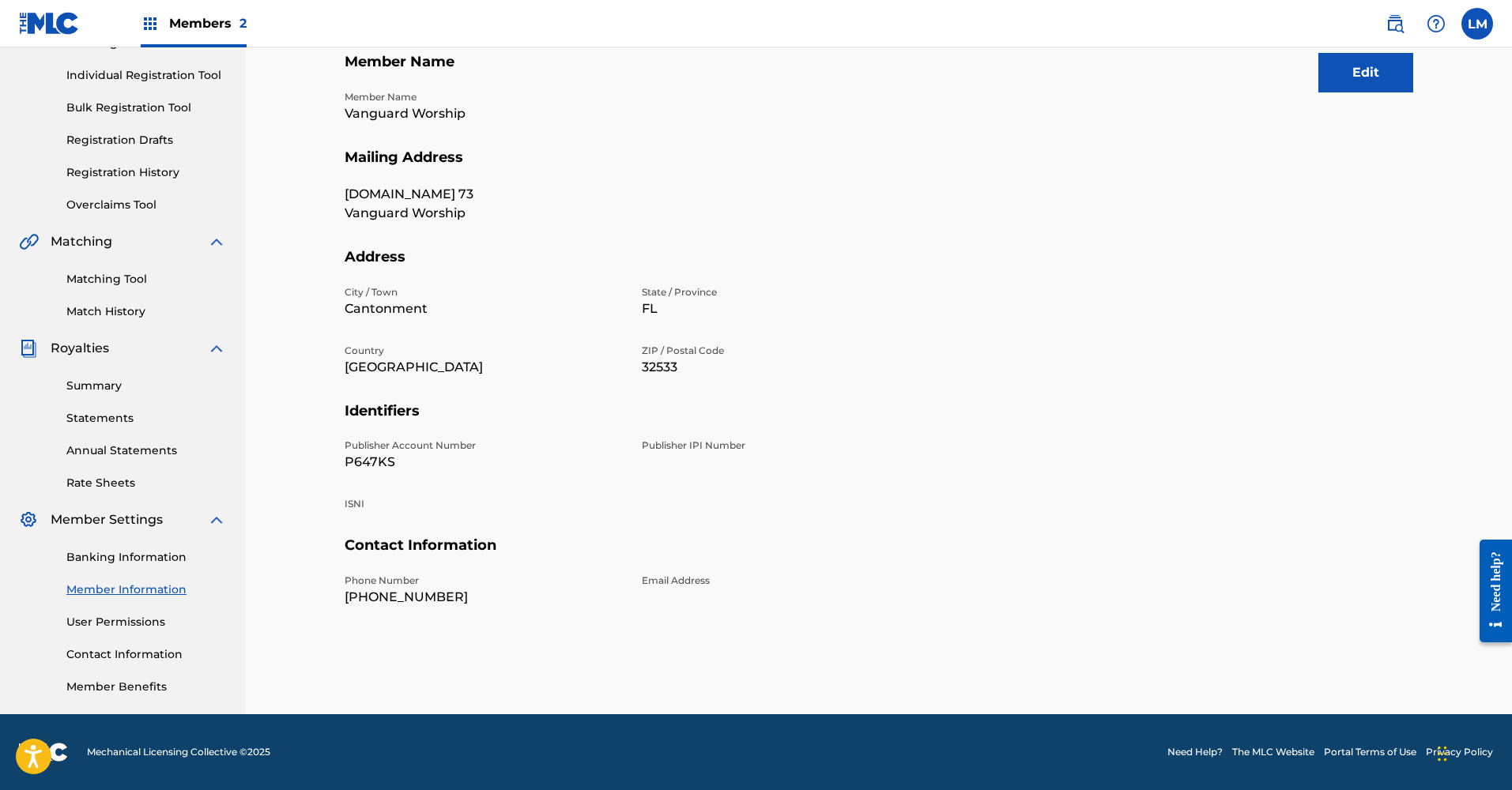
scroll to position [189, 0]
drag, startPoint x: 396, startPoint y: 455, endPoint x: 348, endPoint y: 456, distance: 48.0
click at [348, 456] on p "P647KS" at bounding box center [484, 462] width 278 height 19
copy p "P647KS"
